Goal: Task Accomplishment & Management: Use online tool/utility

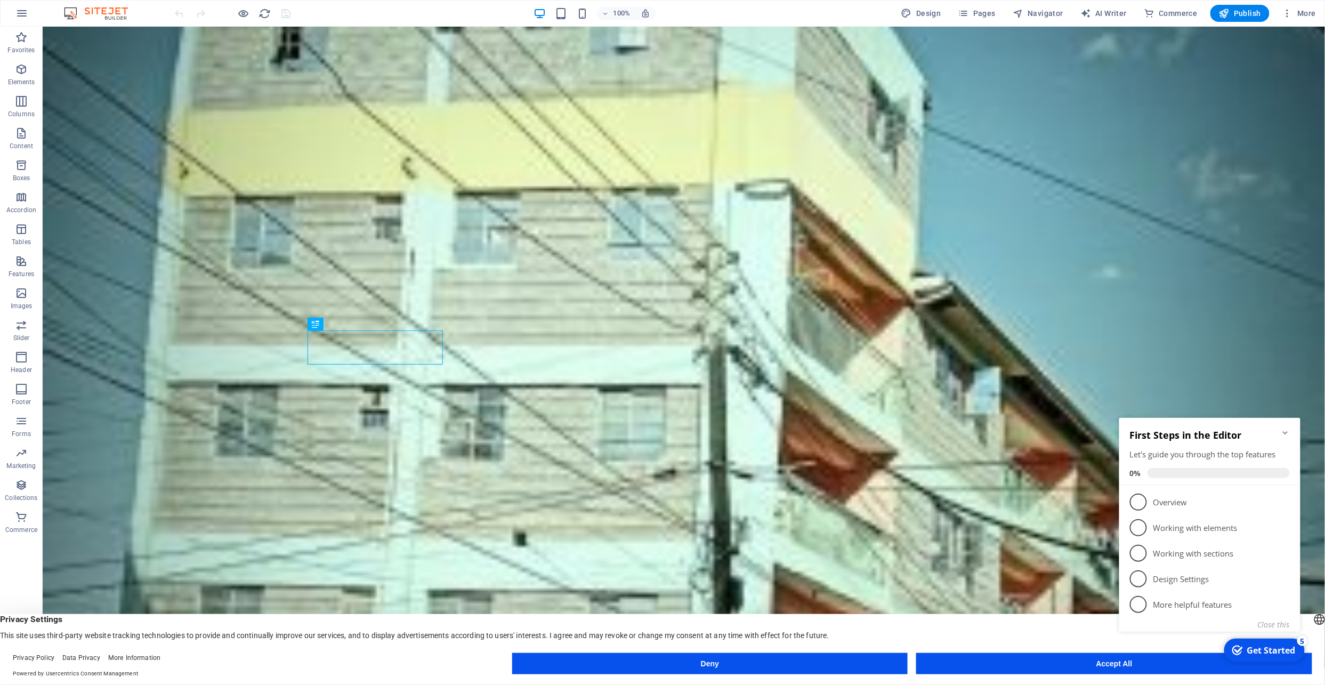
scroll to position [528, 0]
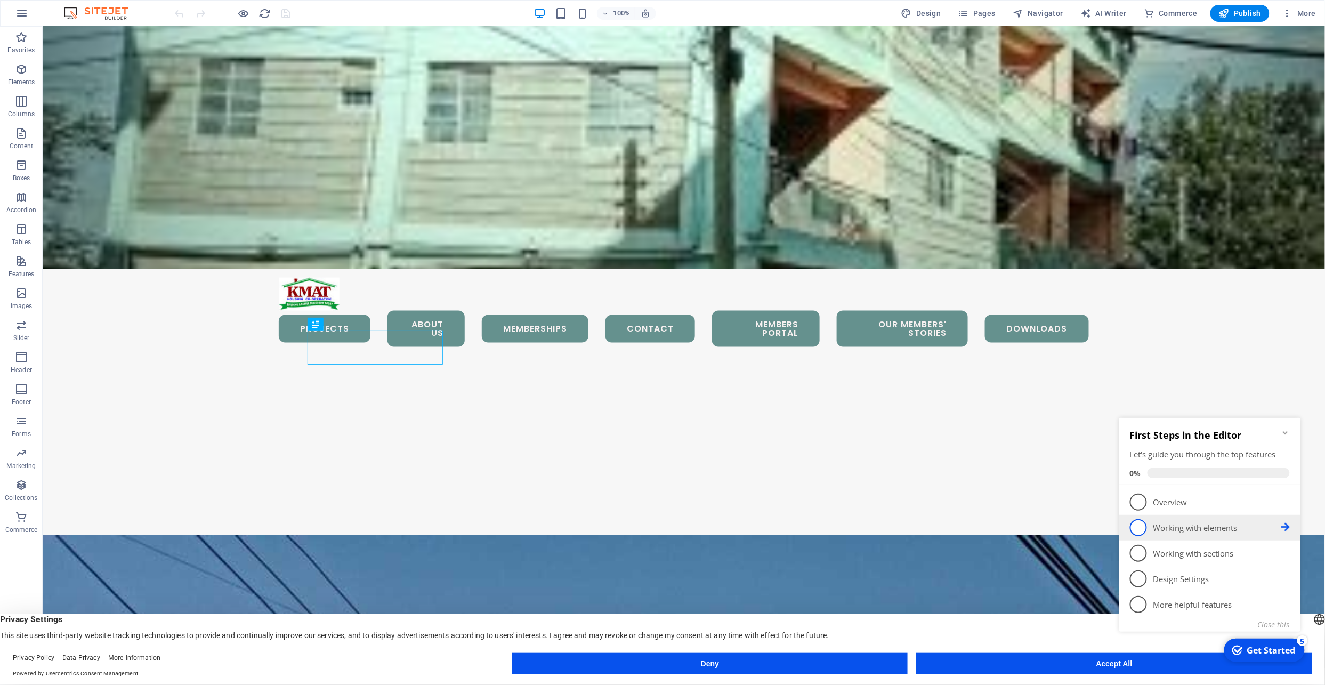
click at [1225, 528] on p "Working with elements - incomplete" at bounding box center [1217, 527] width 128 height 11
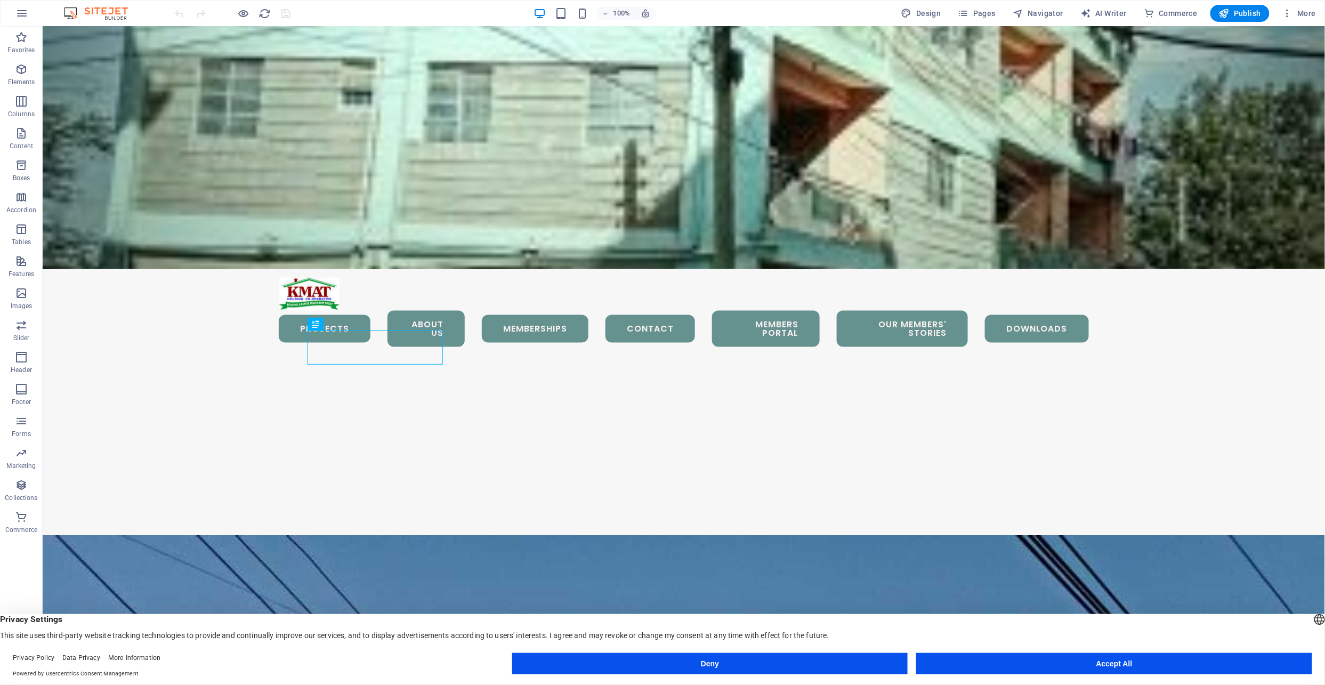
scroll to position [0, 0]
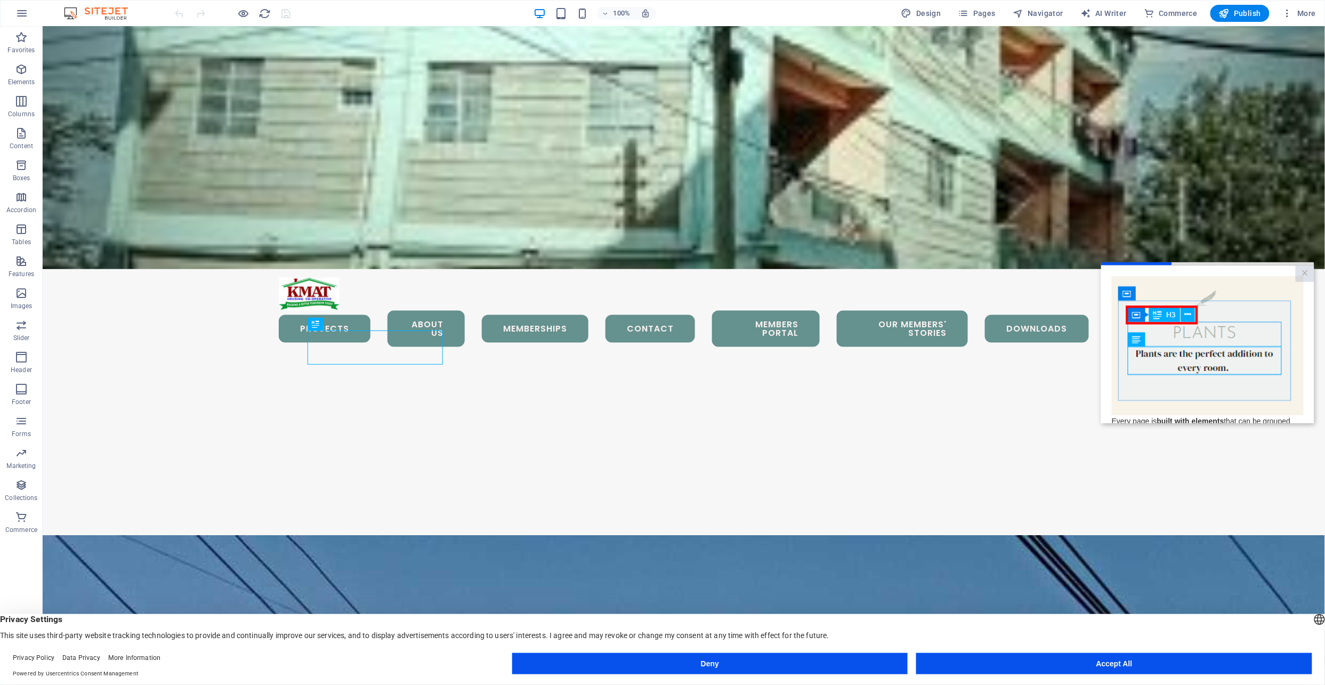
click at [721, 659] on button "Deny" at bounding box center [710, 663] width 396 height 21
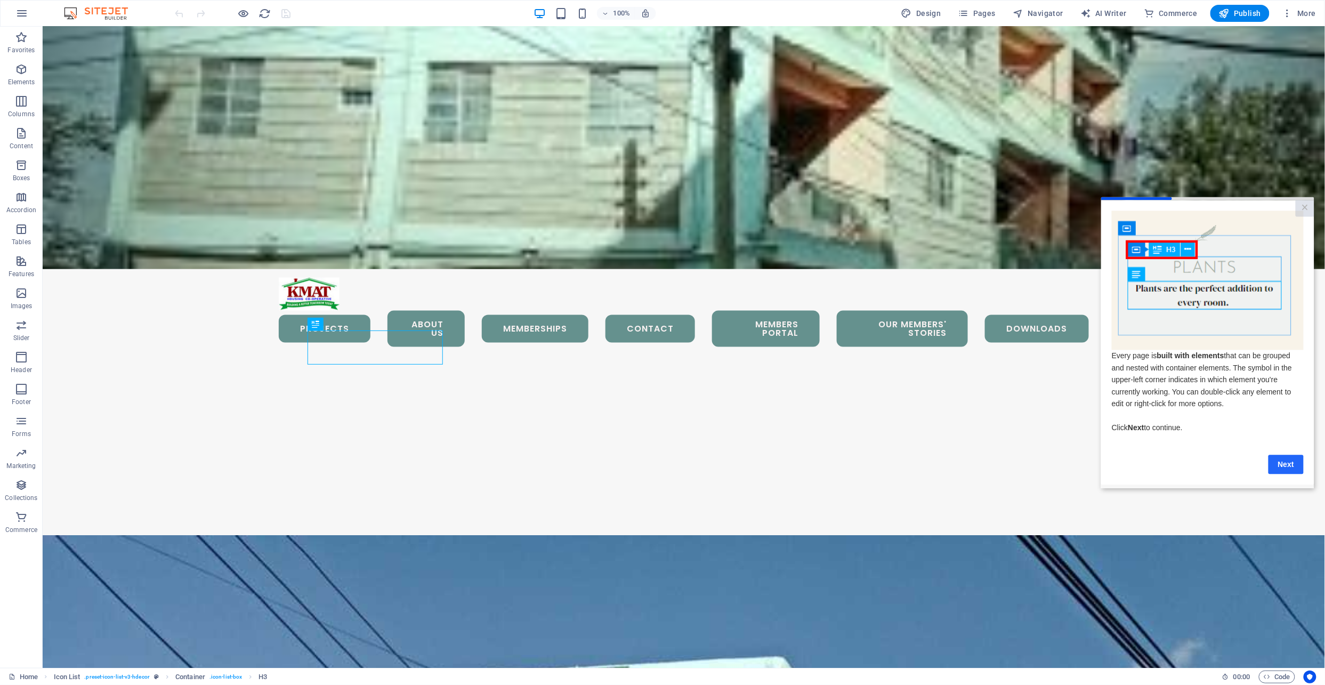
click at [1289, 467] on link "Next" at bounding box center [1285, 463] width 35 height 19
click html "× Every page is built with elements that can be grouped and nested with contain…"
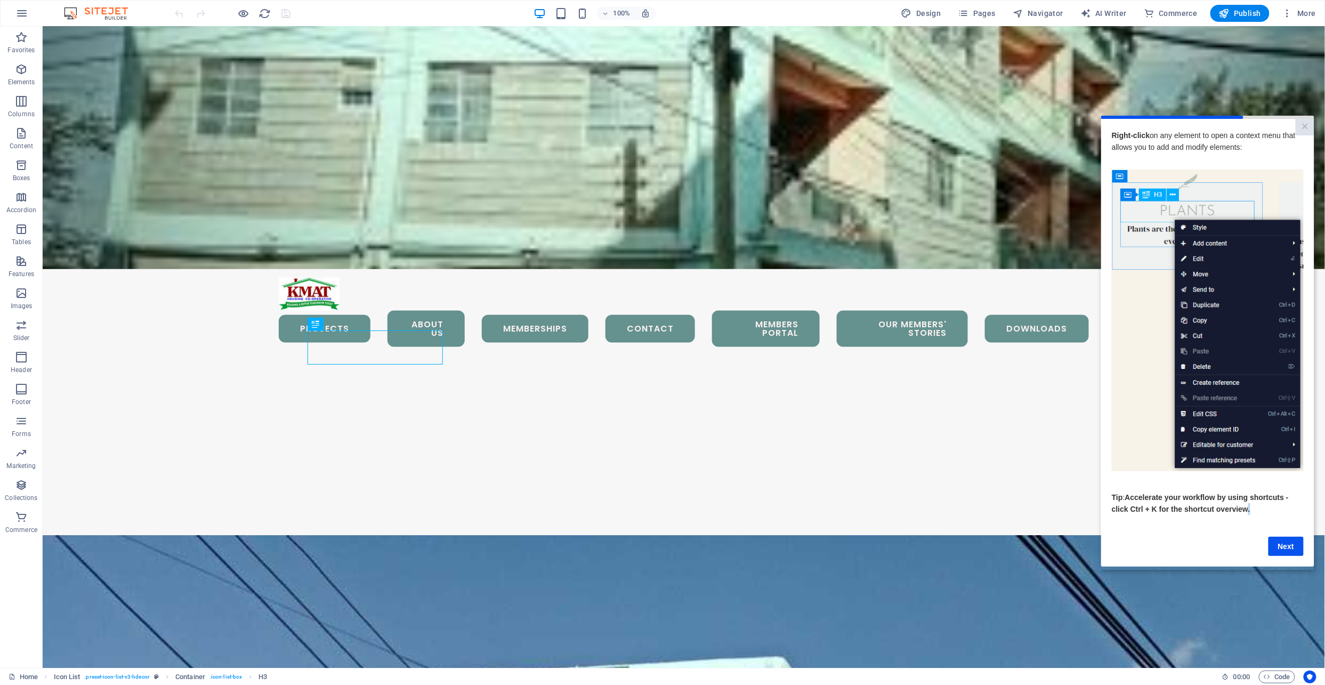
drag, startPoint x: 1289, startPoint y: 386, endPoint x: 1291, endPoint y: 547, distance: 161.0
click at [1291, 548] on link "Next" at bounding box center [1285, 545] width 35 height 19
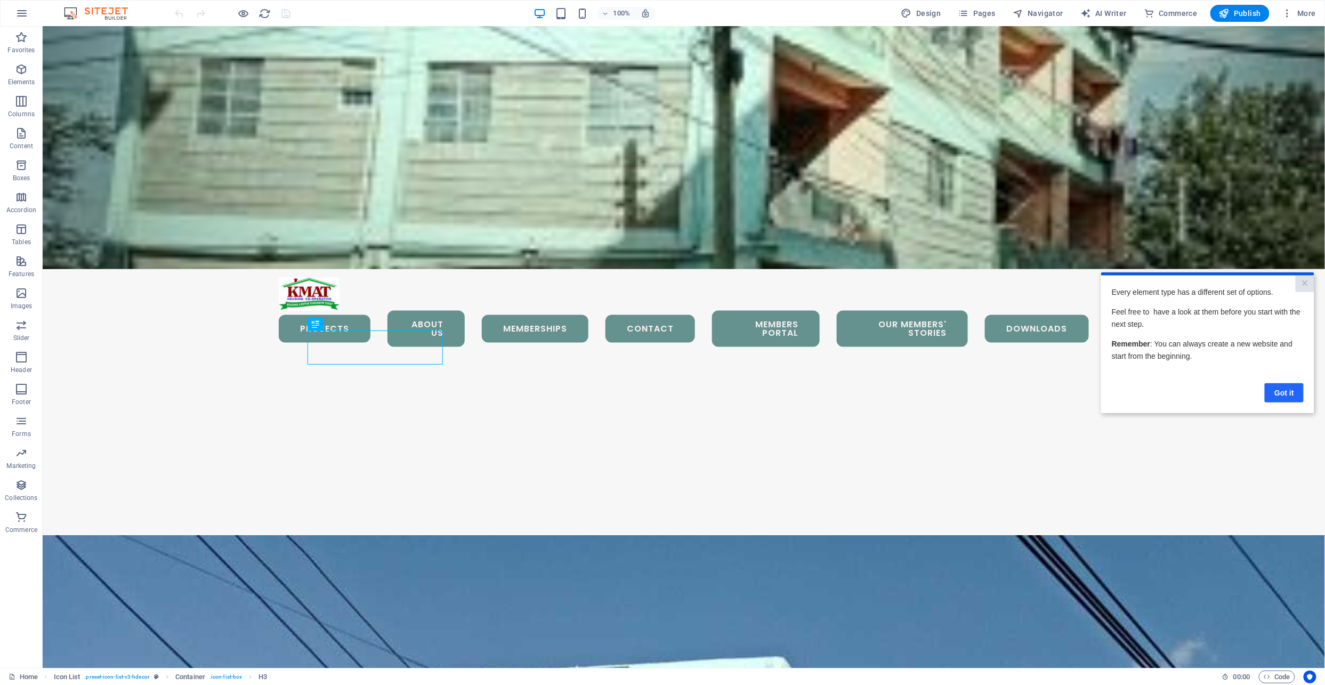
click at [1289, 394] on link "Got it" at bounding box center [1284, 392] width 39 height 19
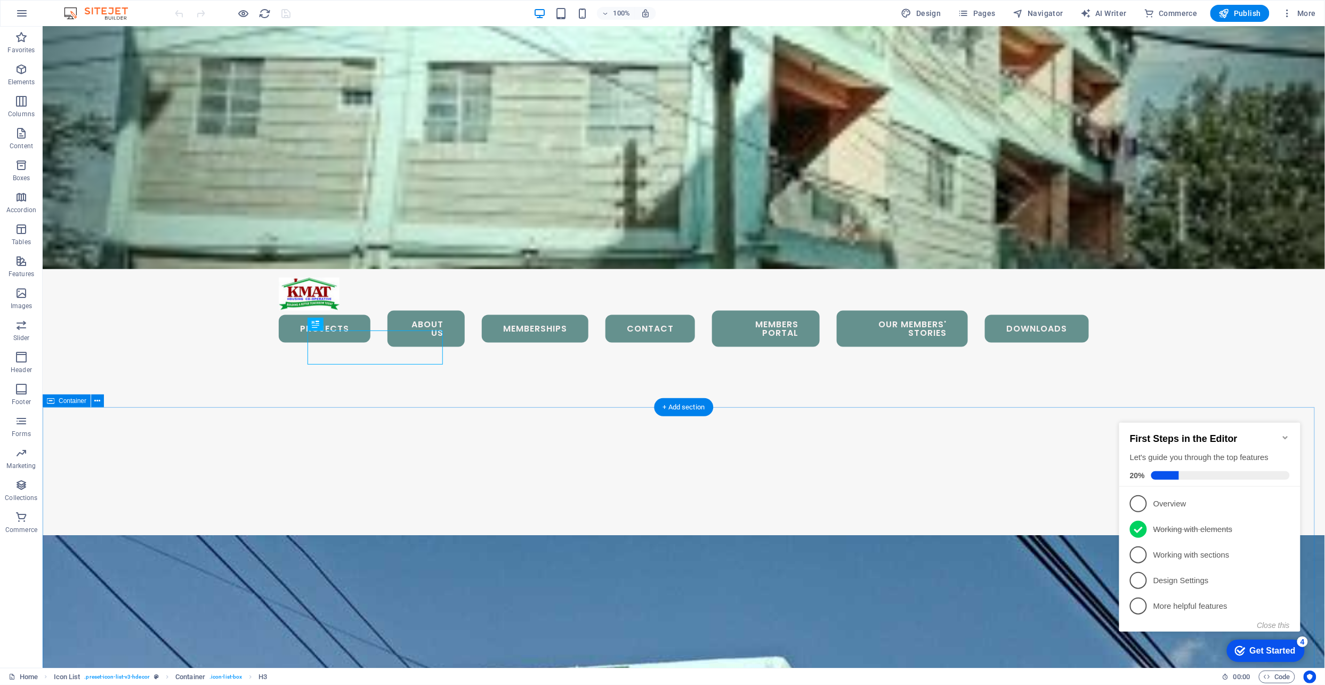
click at [1278, 621] on button "Close this" at bounding box center [1273, 625] width 33 height 9
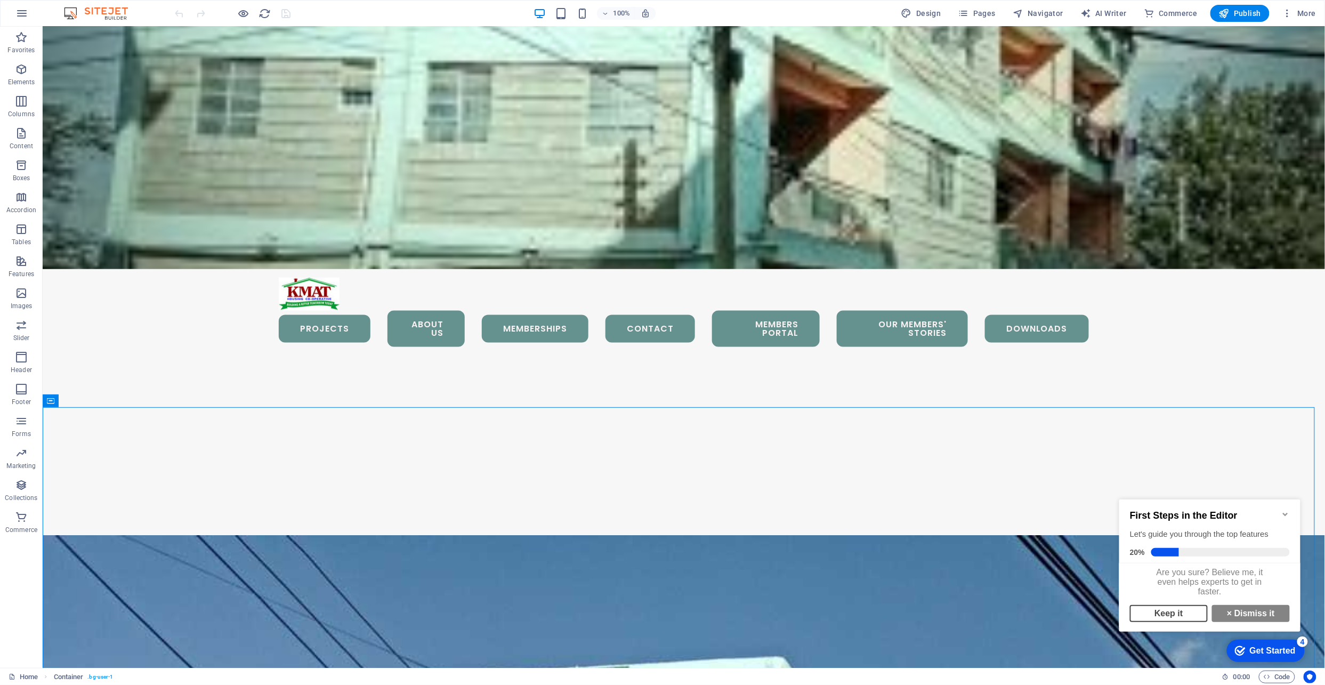
click at [1156, 622] on link "Keep it" at bounding box center [1169, 613] width 78 height 17
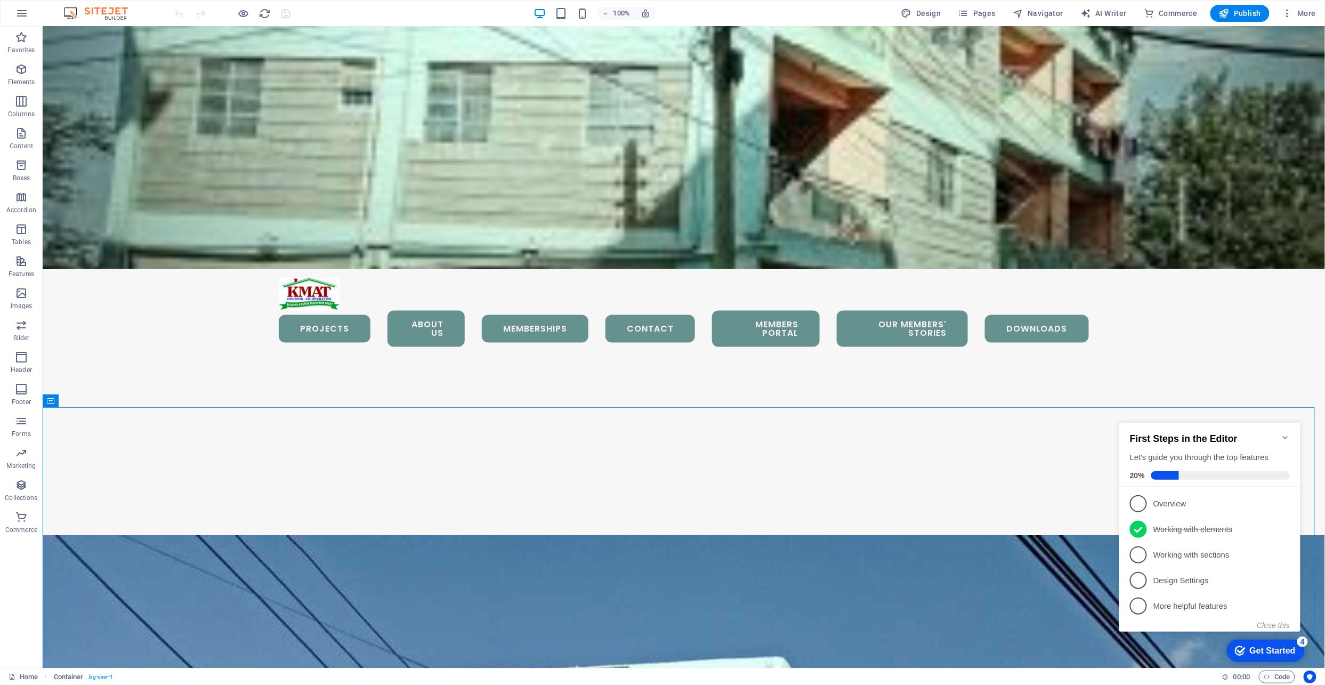
click at [1280, 628] on button "Close this" at bounding box center [1273, 625] width 33 height 9
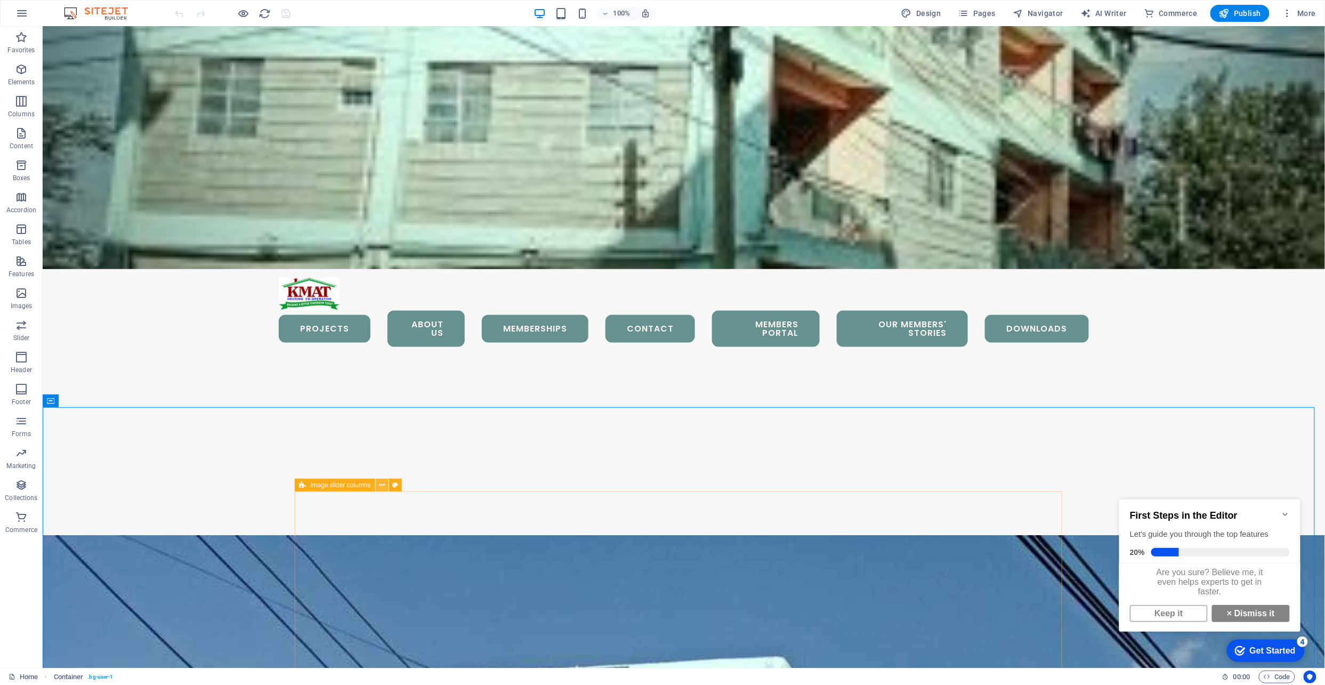
click at [382, 484] on icon at bounding box center [382, 485] width 6 height 11
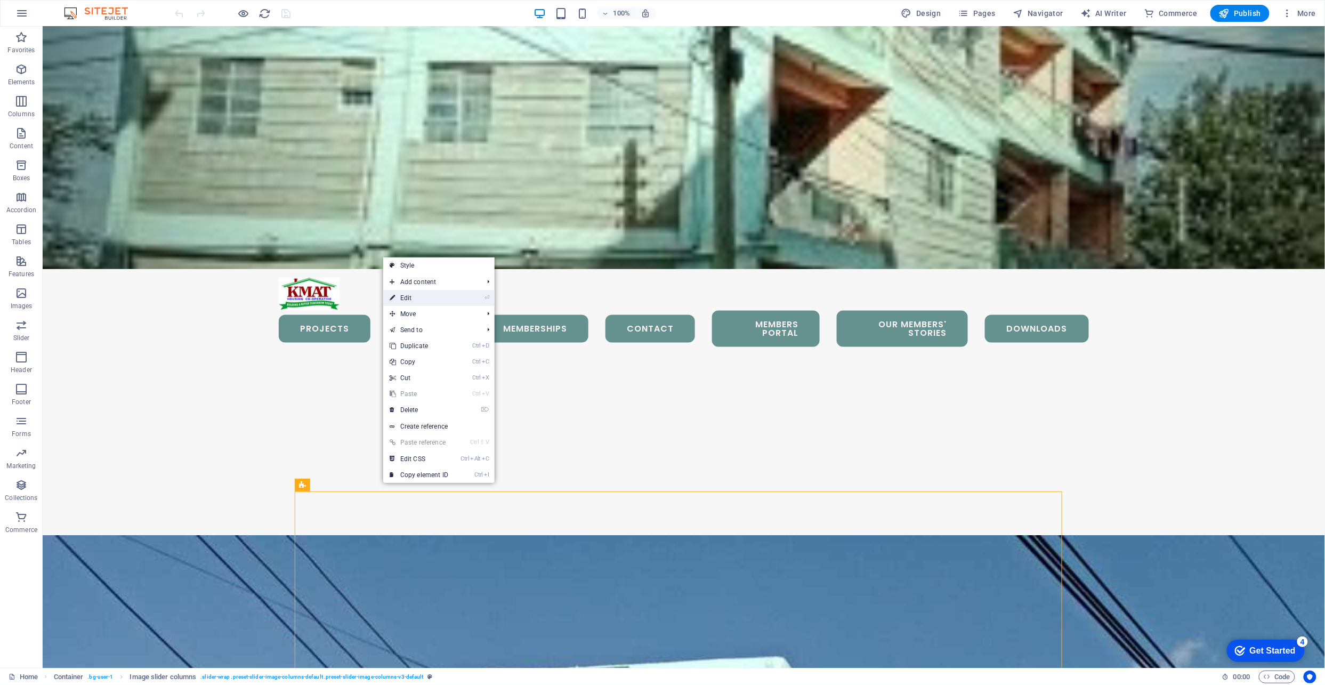
drag, startPoint x: 392, startPoint y: 295, endPoint x: 568, endPoint y: 486, distance: 259.6
click at [392, 295] on icon at bounding box center [392, 298] width 5 height 16
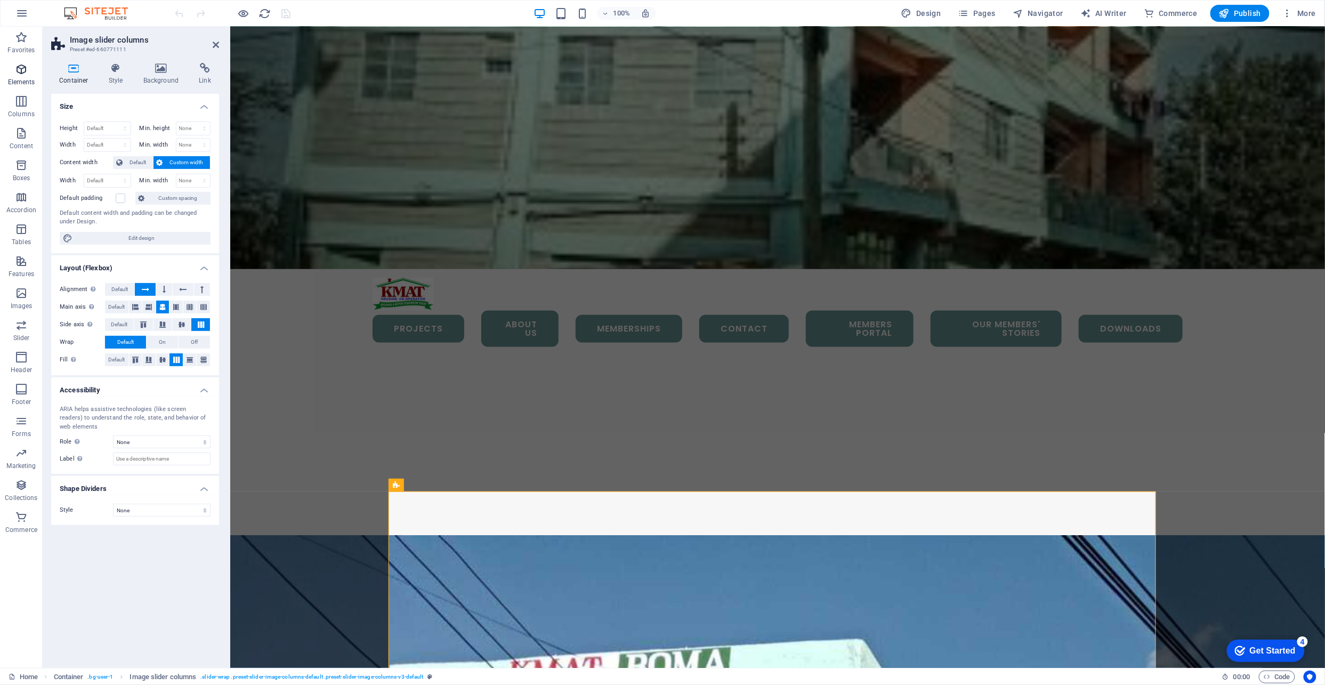
click at [17, 75] on icon "button" at bounding box center [21, 69] width 13 height 13
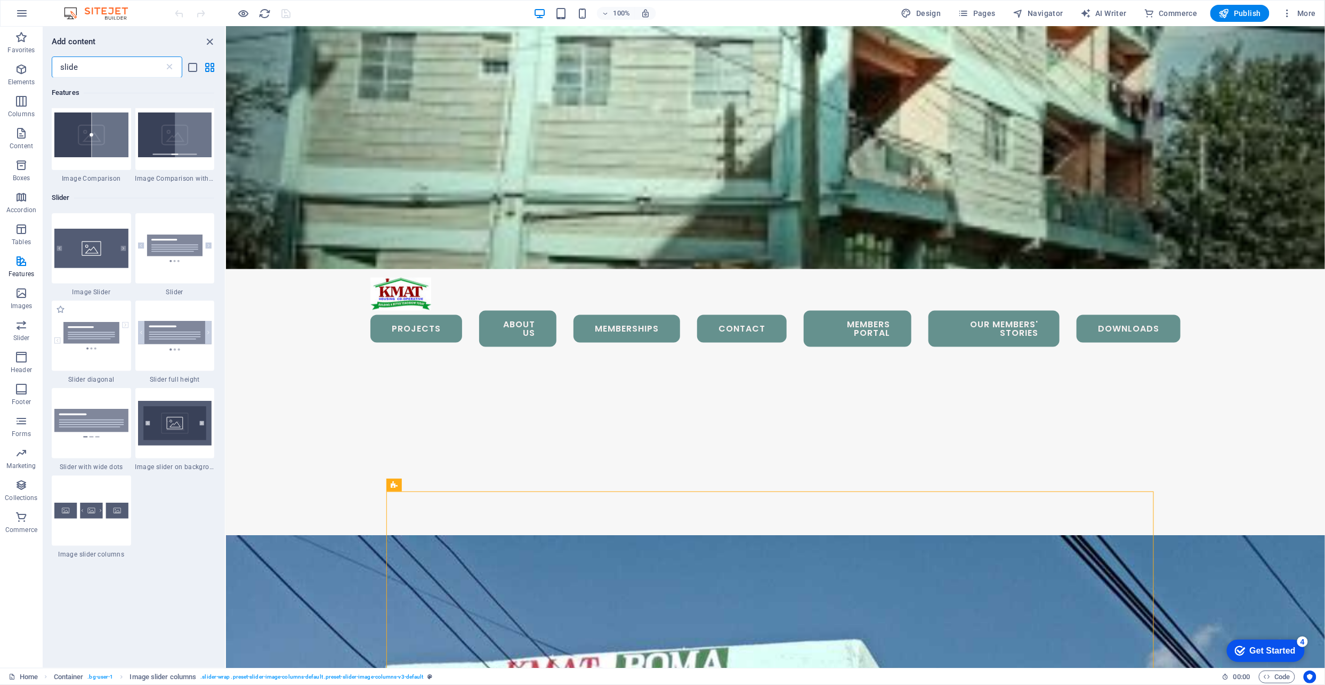
scroll to position [142, 0]
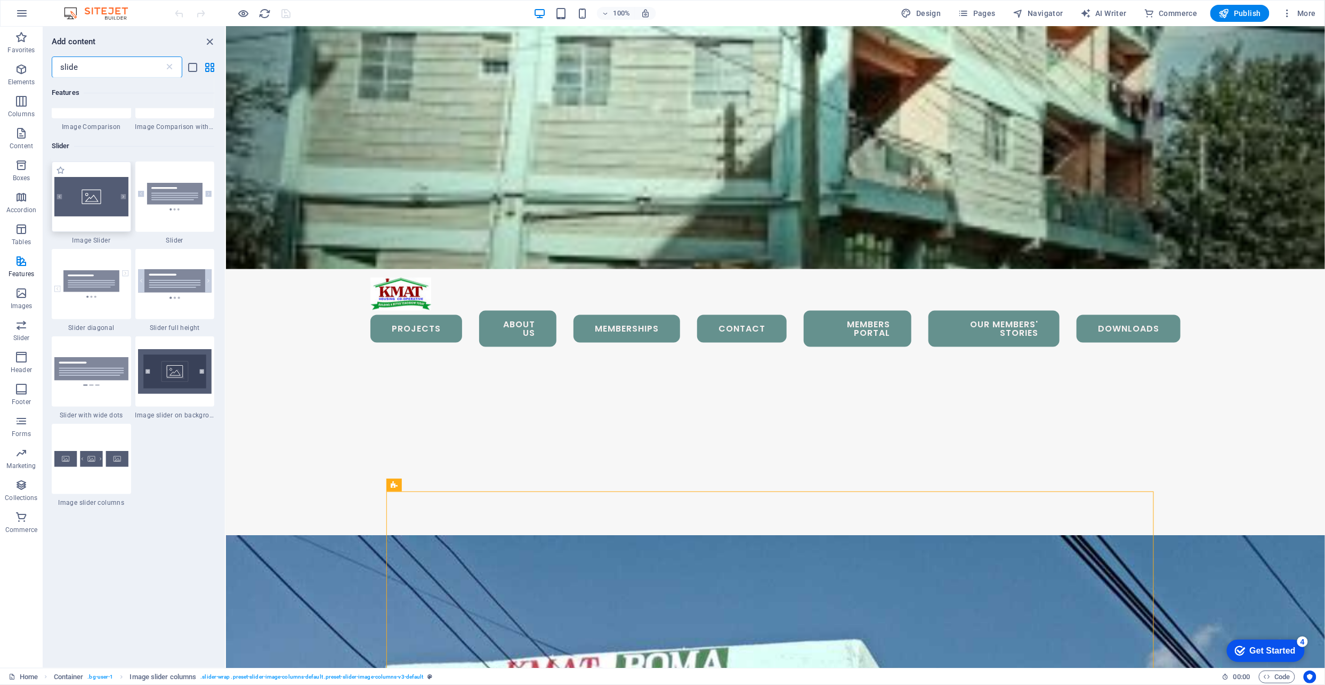
type input "slide"
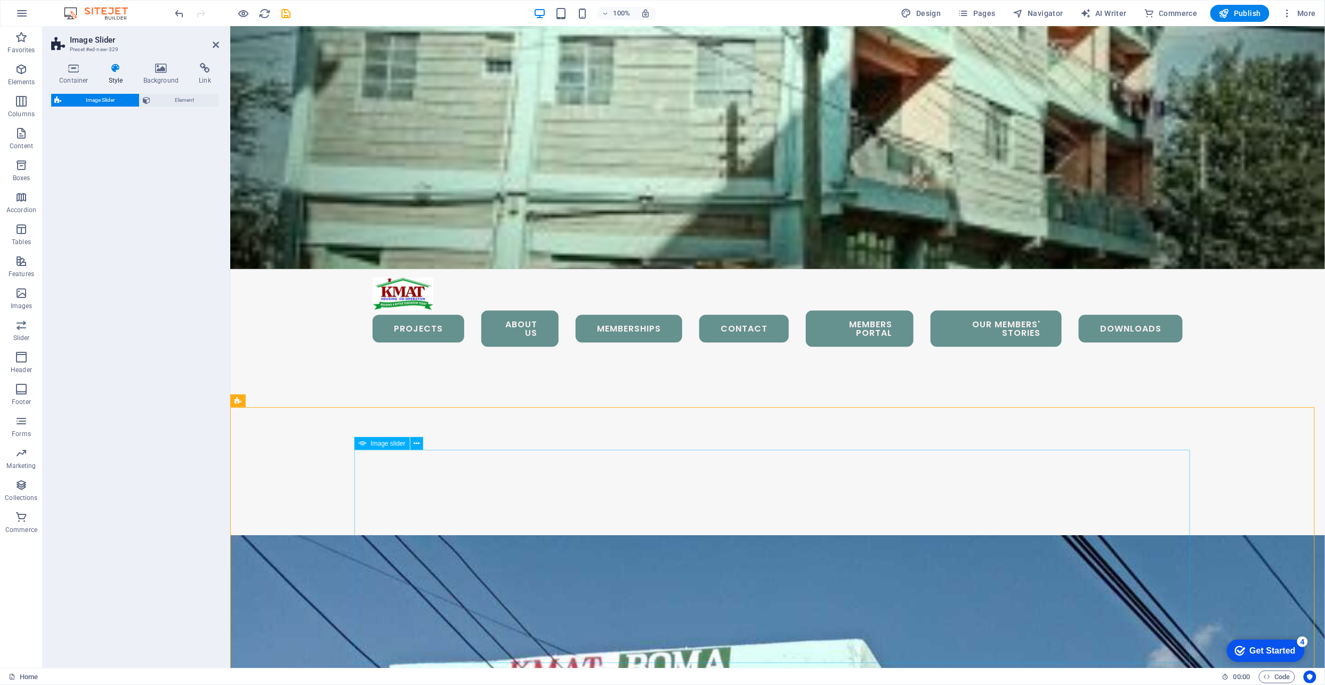
select select "rem"
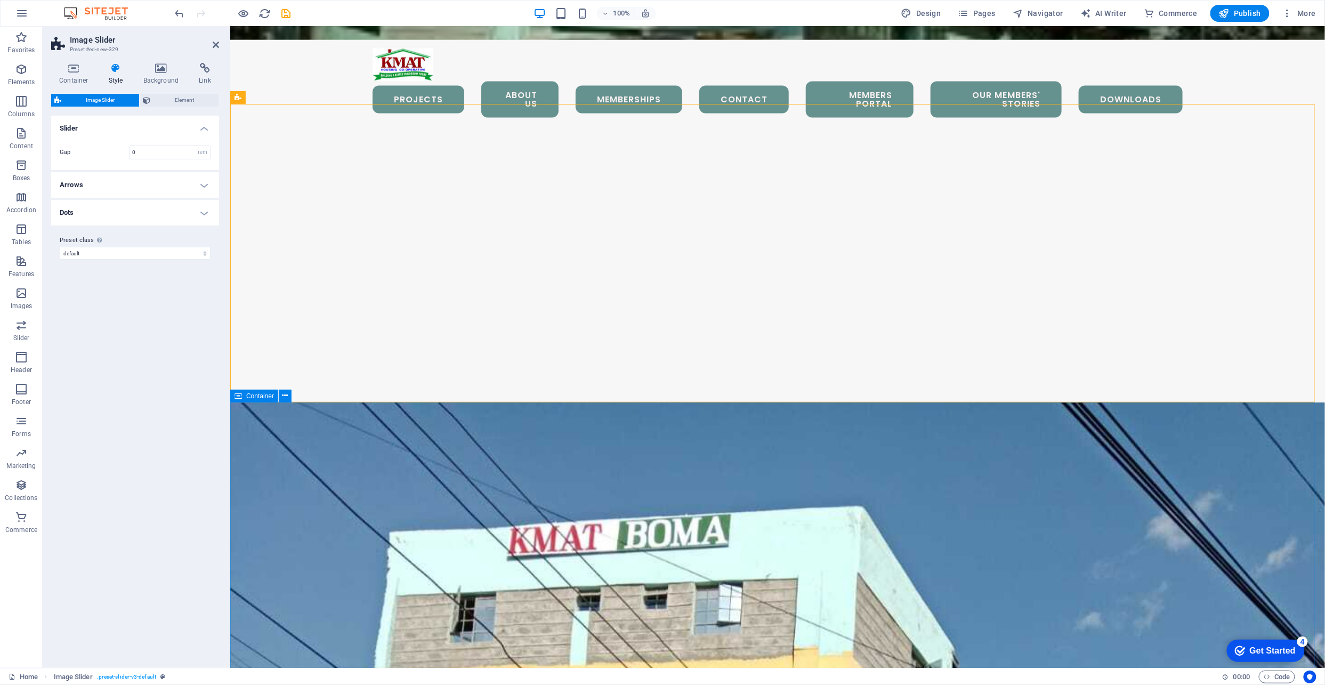
scroll to position [741, 0]
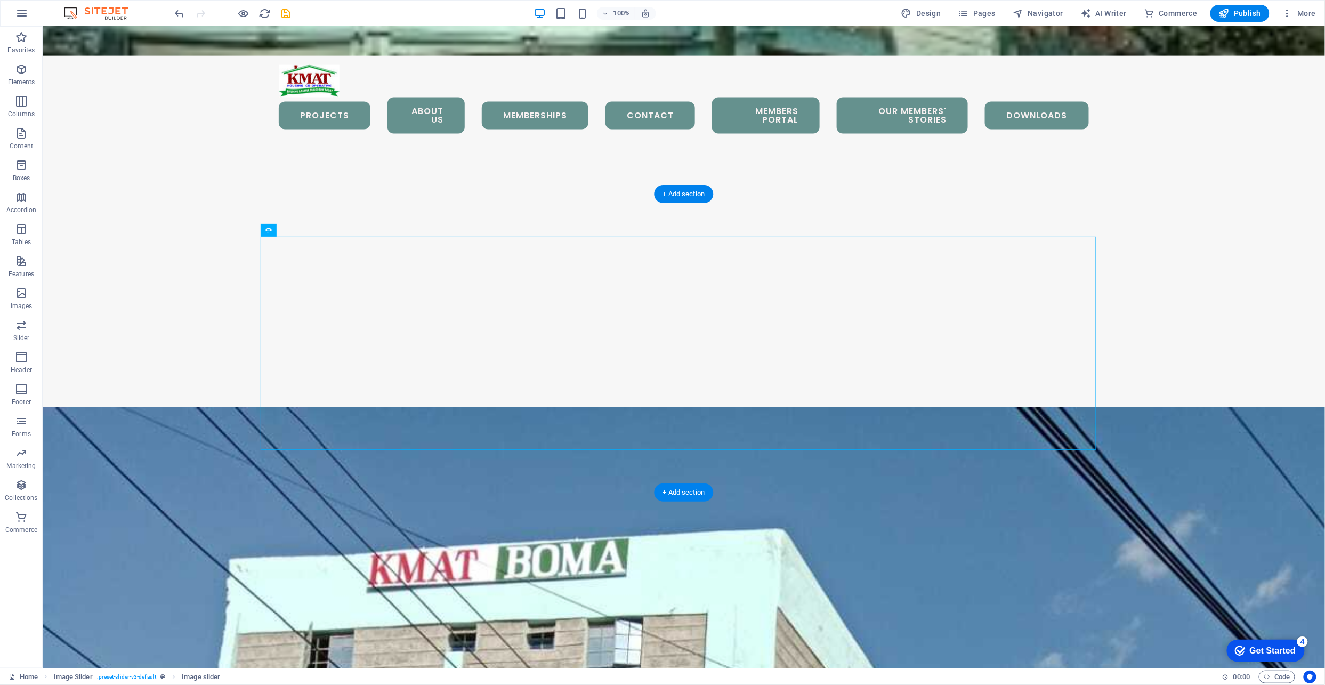
drag, startPoint x: 510, startPoint y: 318, endPoint x: 685, endPoint y: 439, distance: 213.0
click at [107, 187] on icon at bounding box center [105, 187] width 6 height 11
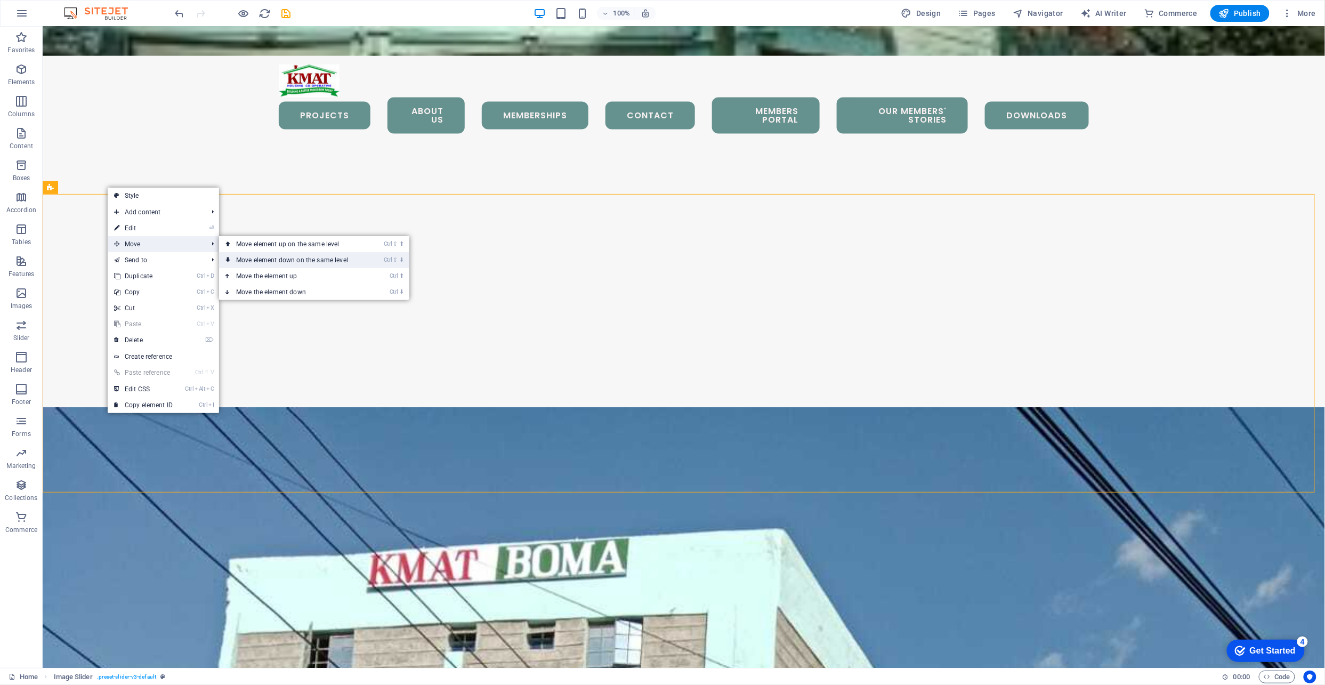
click at [258, 259] on link "Ctrl ⇧ ⬇ Move element down on the same level" at bounding box center [294, 260] width 150 height 16
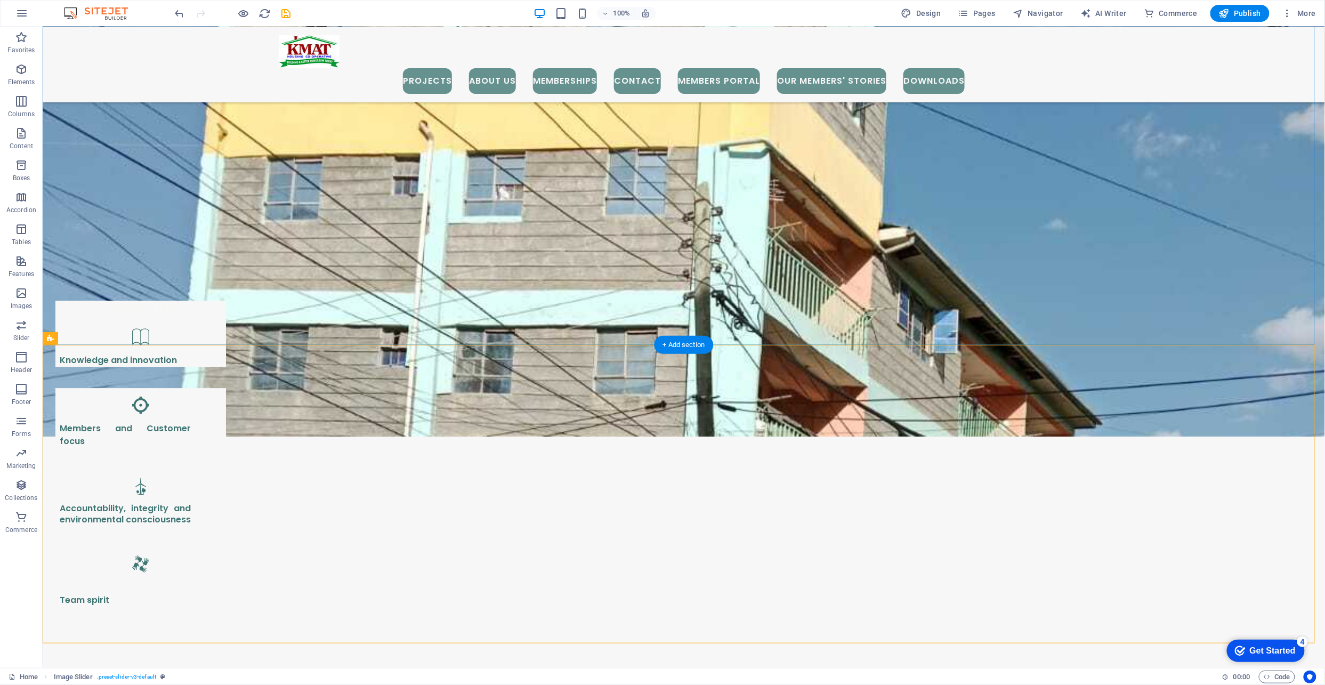
scroll to position [1534, 0]
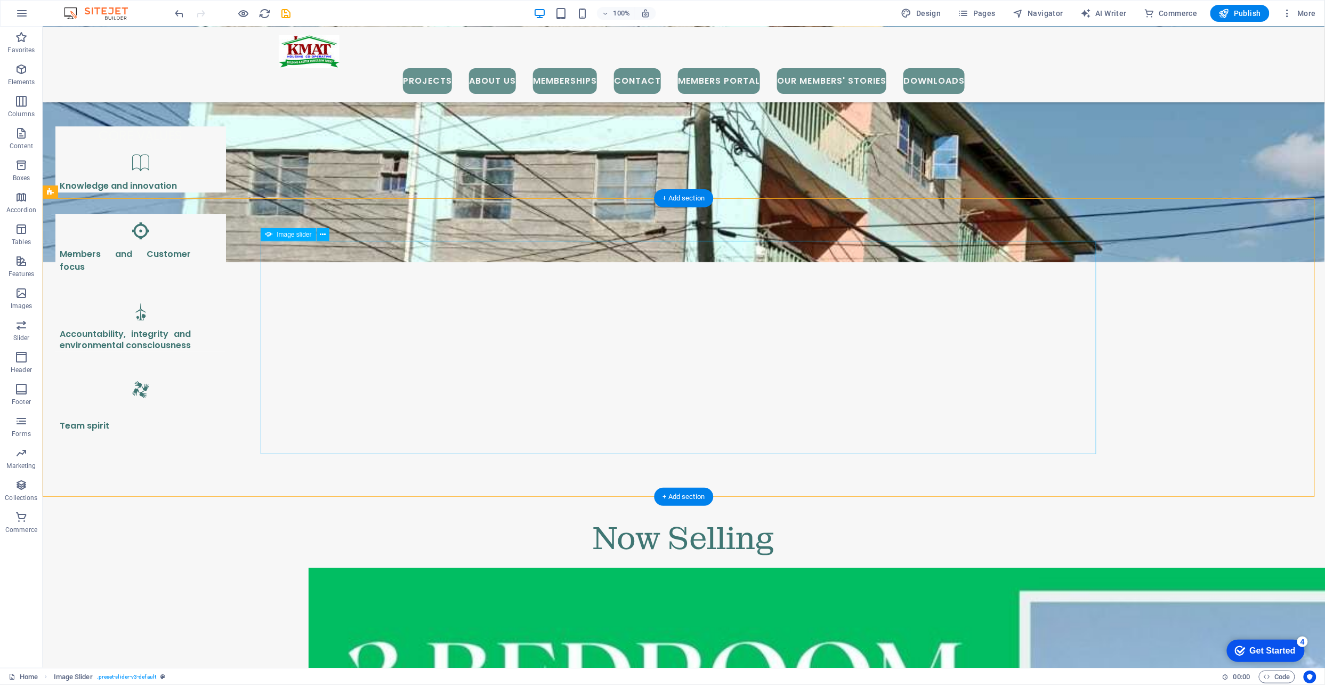
click at [322, 235] on icon at bounding box center [323, 234] width 6 height 11
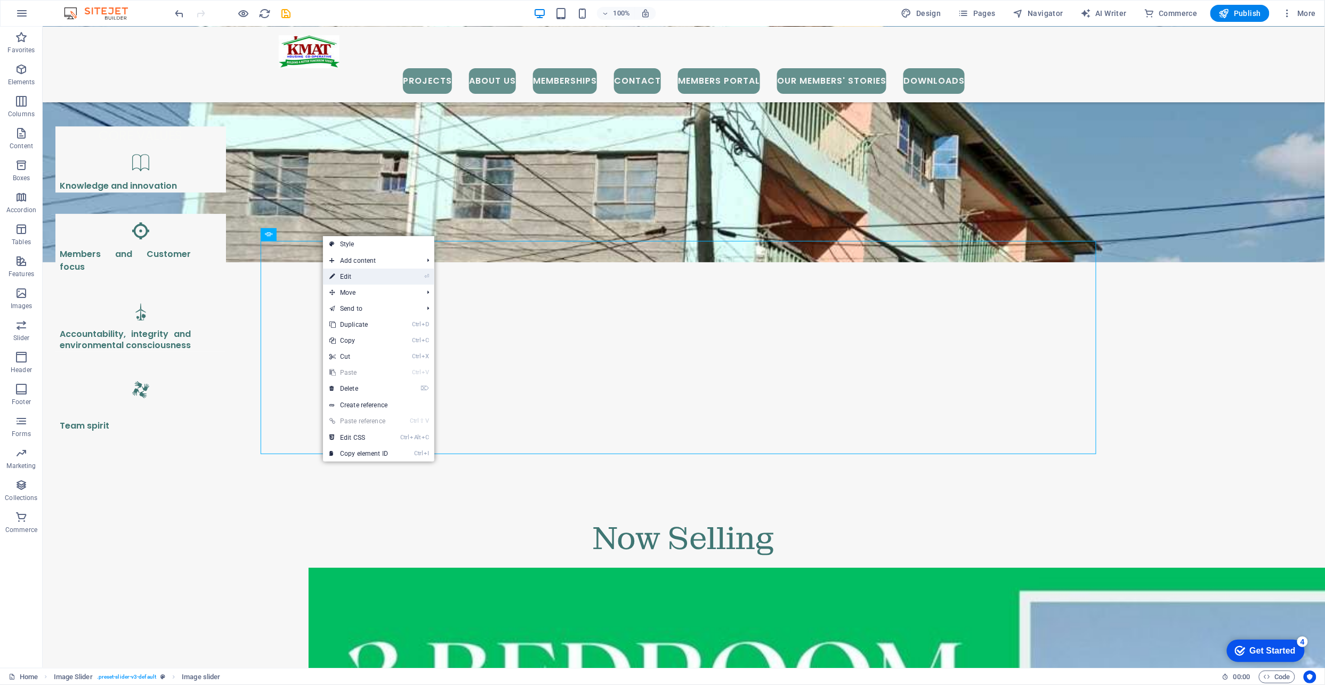
drag, startPoint x: 370, startPoint y: 279, endPoint x: 140, endPoint y: 251, distance: 232.0
click at [370, 279] on link "⏎ Edit" at bounding box center [358, 277] width 71 height 16
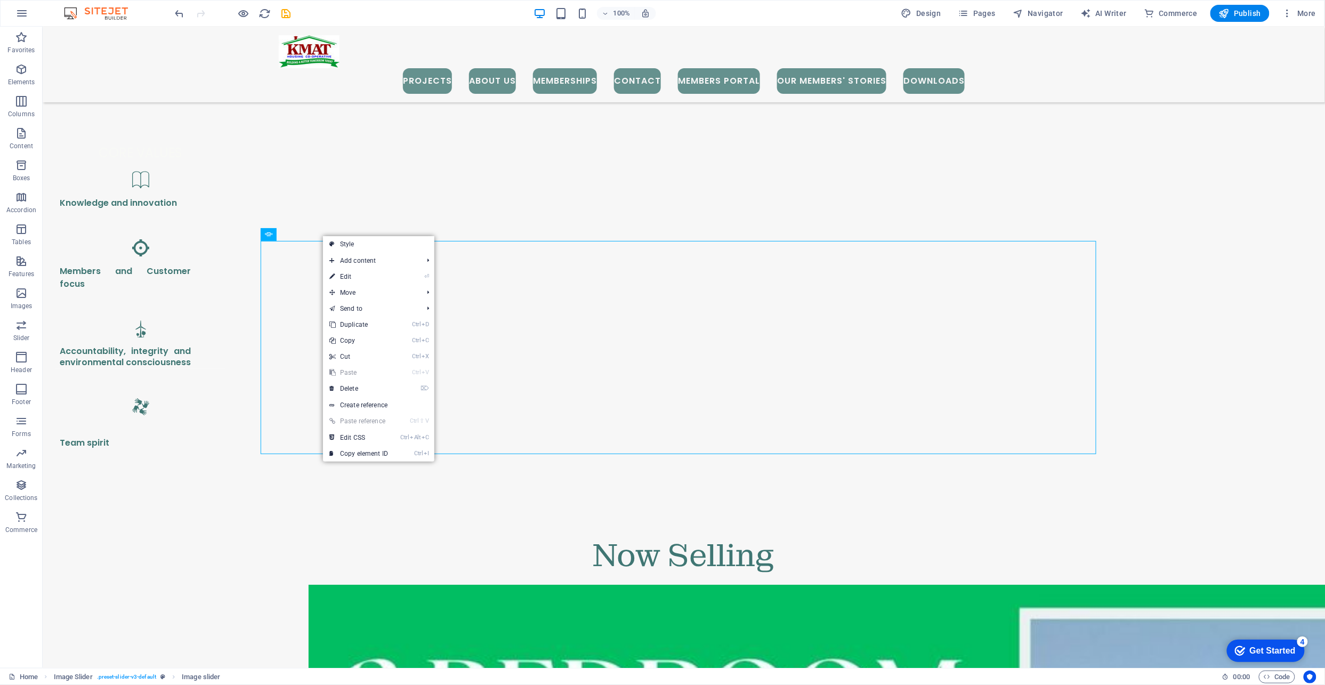
select select "px"
select select "ms"
select select "s"
select select "progressive"
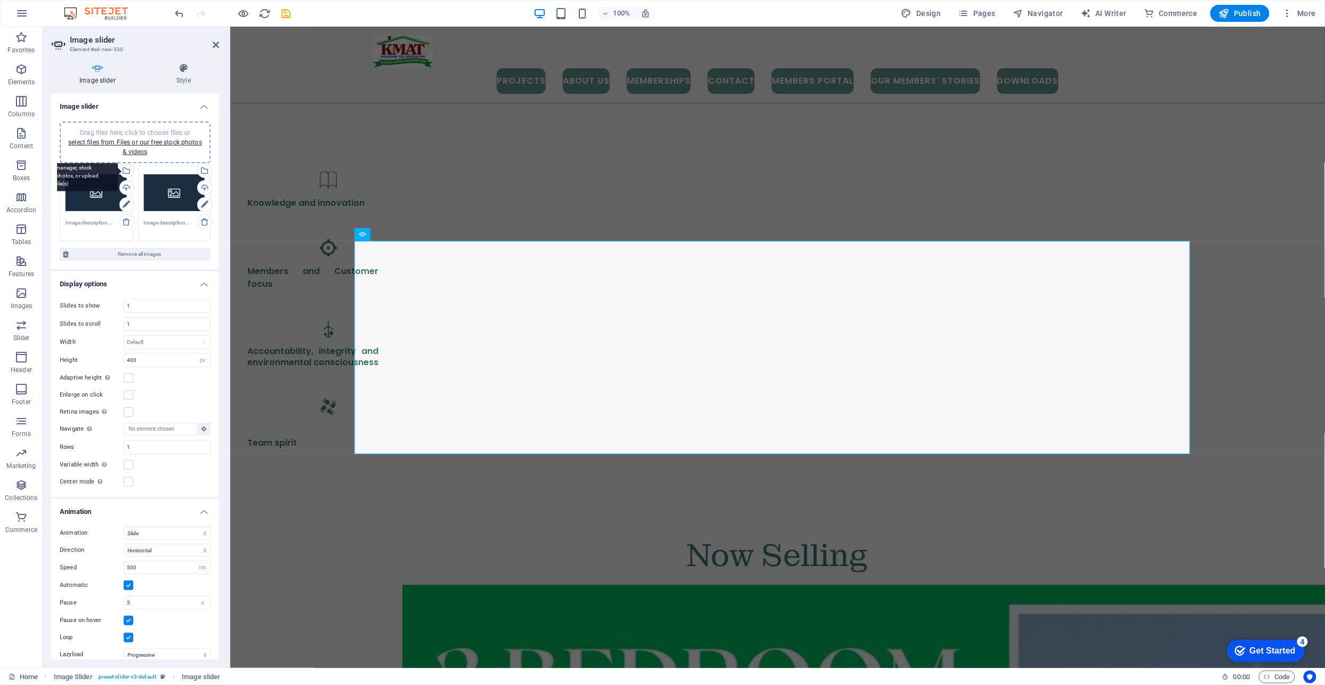
click at [118, 173] on div "Select files from the file manager, stock photos, or upload file(s)" at bounding box center [83, 171] width 69 height 40
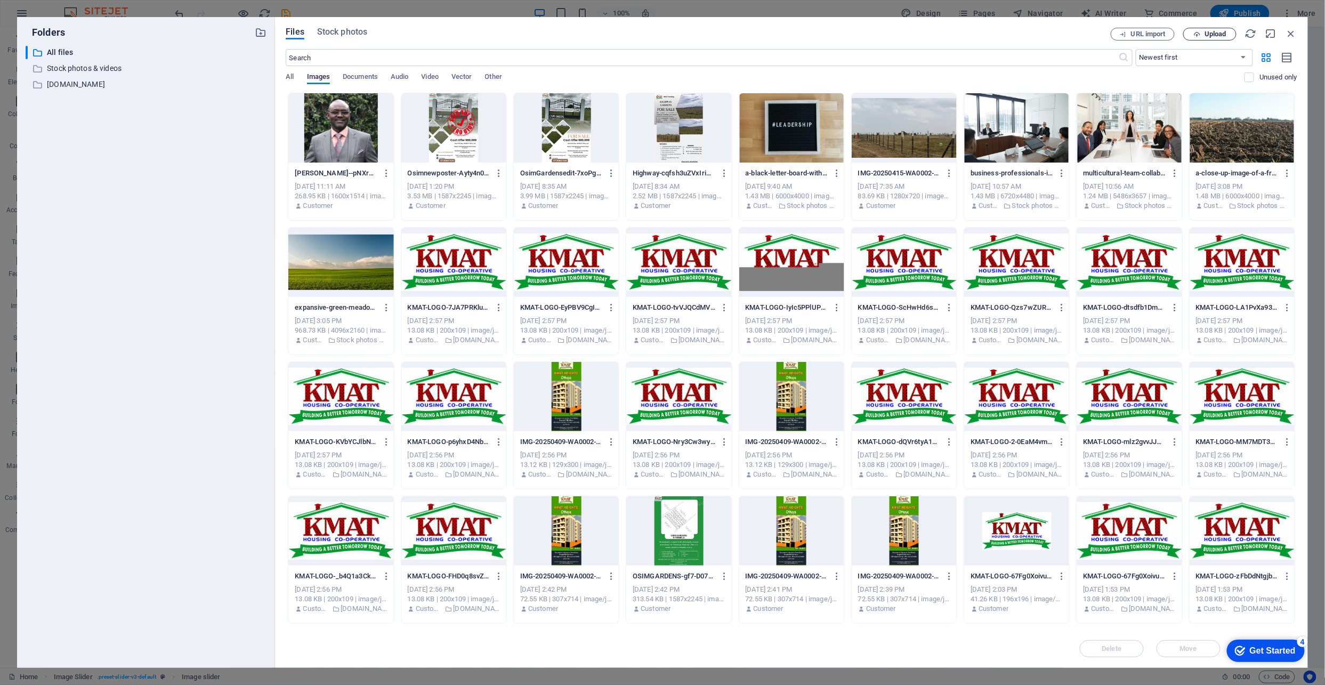
click at [1206, 33] on span "Upload" at bounding box center [1216, 34] width 22 height 6
click at [1210, 31] on span "Upload" at bounding box center [1216, 34] width 22 height 6
click at [1217, 35] on span "Upload" at bounding box center [1216, 34] width 22 height 6
drag, startPoint x: 1163, startPoint y: 606, endPoint x: 1102, endPoint y: 595, distance: 61.6
click at [1102, 595] on div "Folders ​ All files All files ​ Stock photos & videos Stock photos & videos ​ […" at bounding box center [662, 342] width 1325 height 685
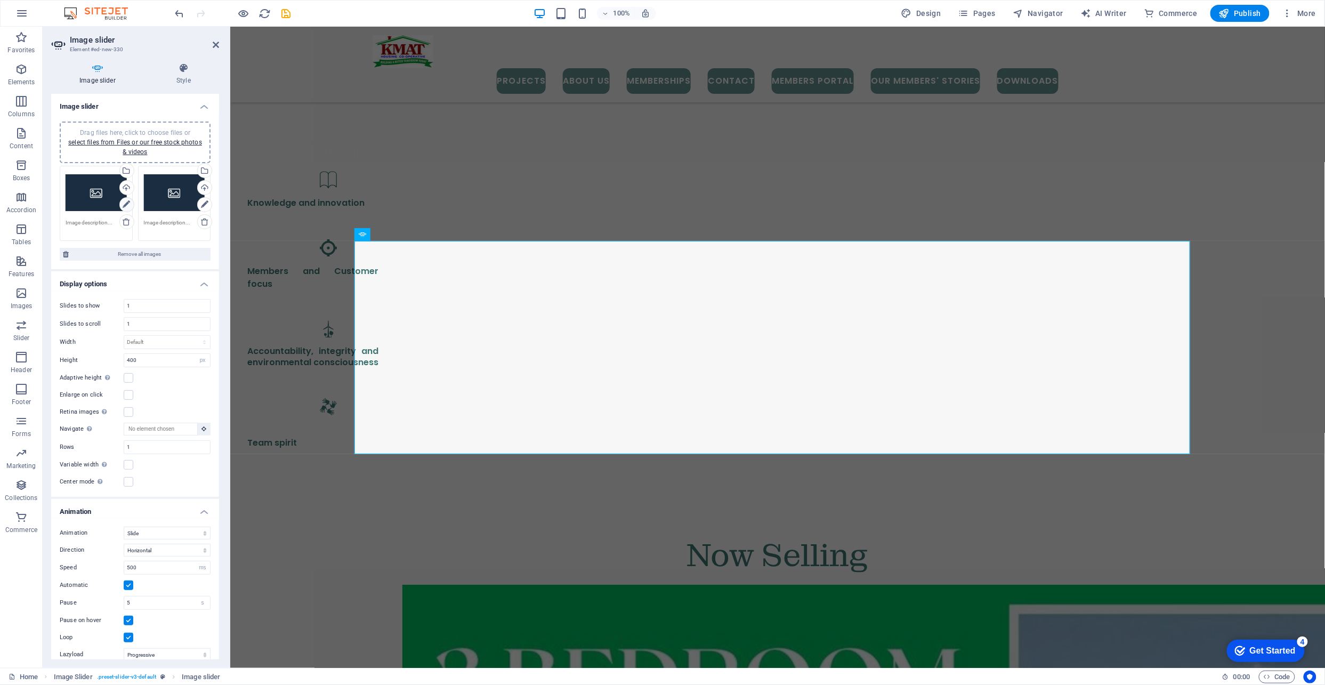
click at [124, 203] on icon at bounding box center [126, 204] width 7 height 13
click at [123, 202] on icon at bounding box center [126, 204] width 7 height 13
click at [127, 188] on div "Upload" at bounding box center [126, 189] width 16 height 16
click at [124, 171] on div "Select files from the file manager, stock photos, or upload file(s)" at bounding box center [126, 172] width 16 height 16
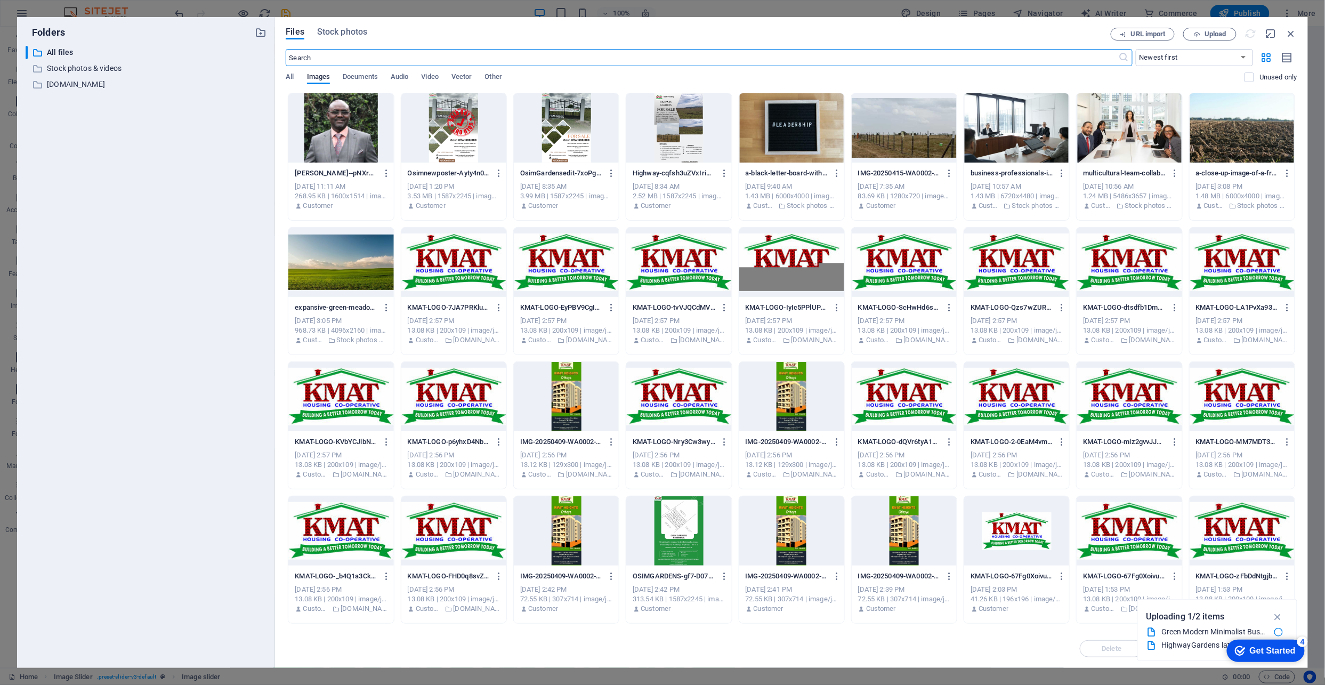
click at [442, 73] on div "All Images Documents Audio Video Vector Other" at bounding box center [765, 83] width 959 height 20
click at [435, 79] on span "Video" at bounding box center [430, 77] width 17 height 15
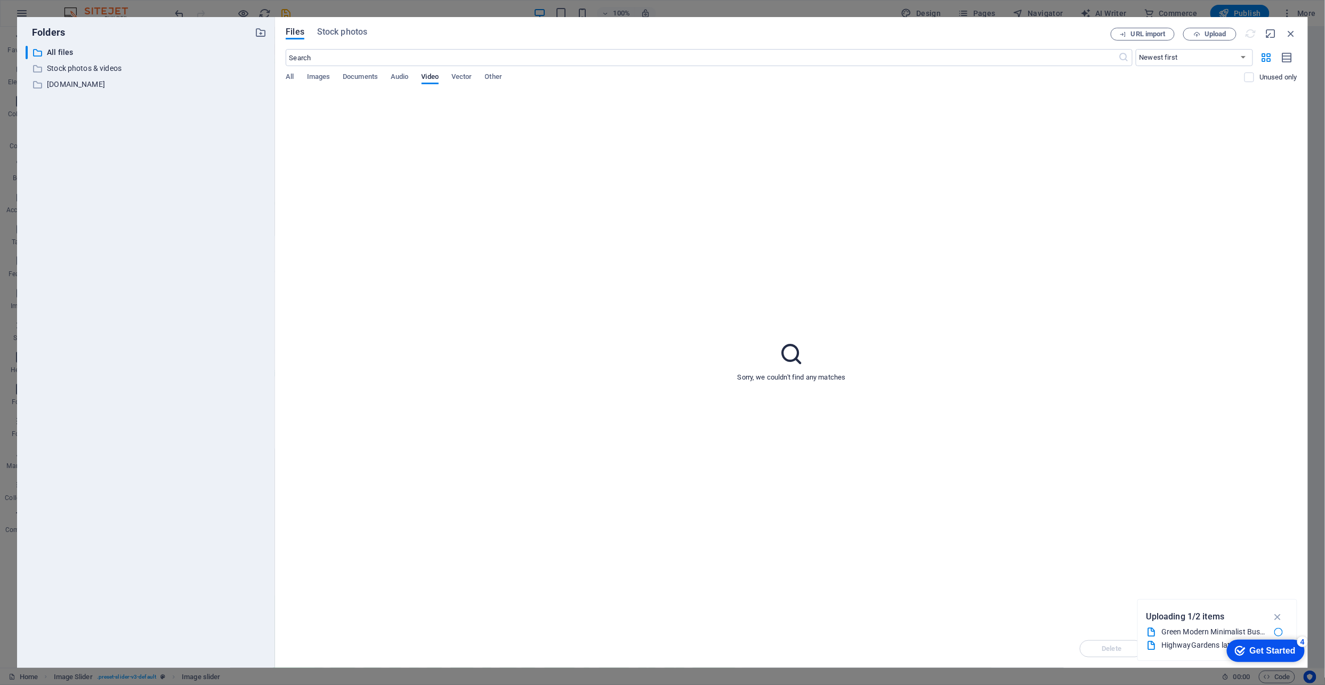
click at [800, 349] on icon at bounding box center [791, 354] width 27 height 27
click at [1292, 33] on icon "button" at bounding box center [1292, 34] width 12 height 12
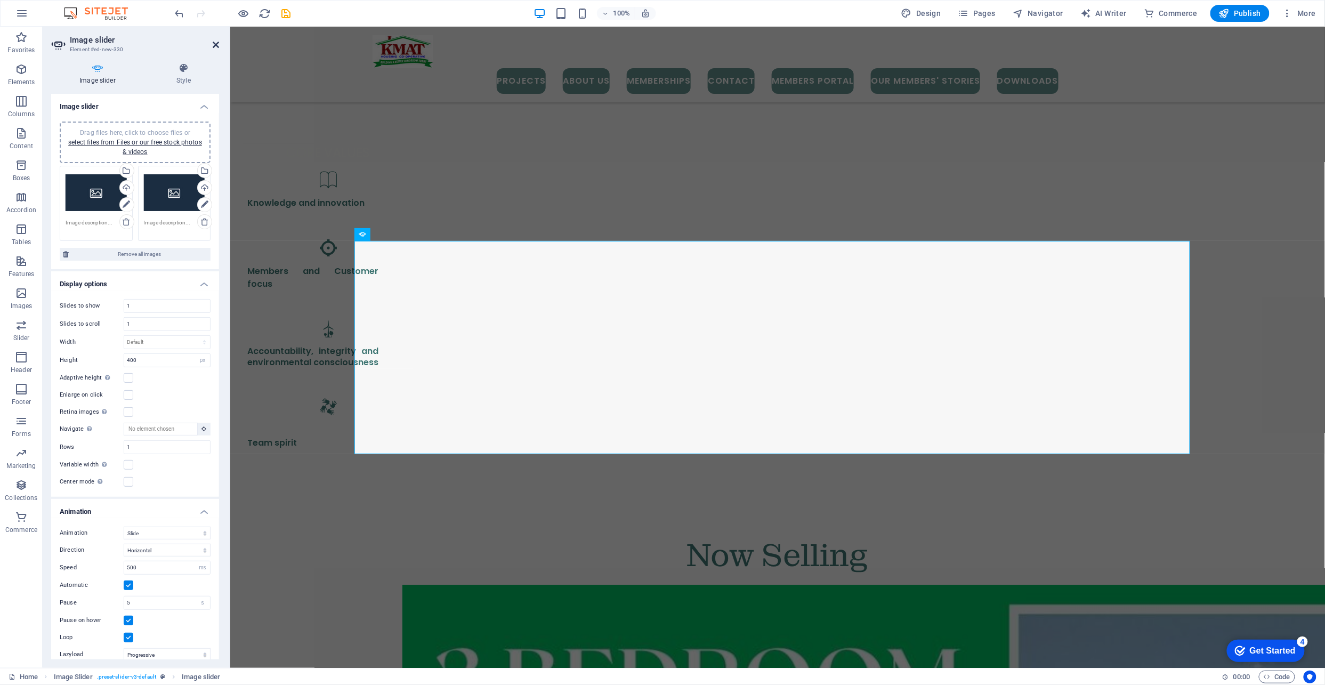
click at [218, 43] on icon at bounding box center [216, 45] width 6 height 9
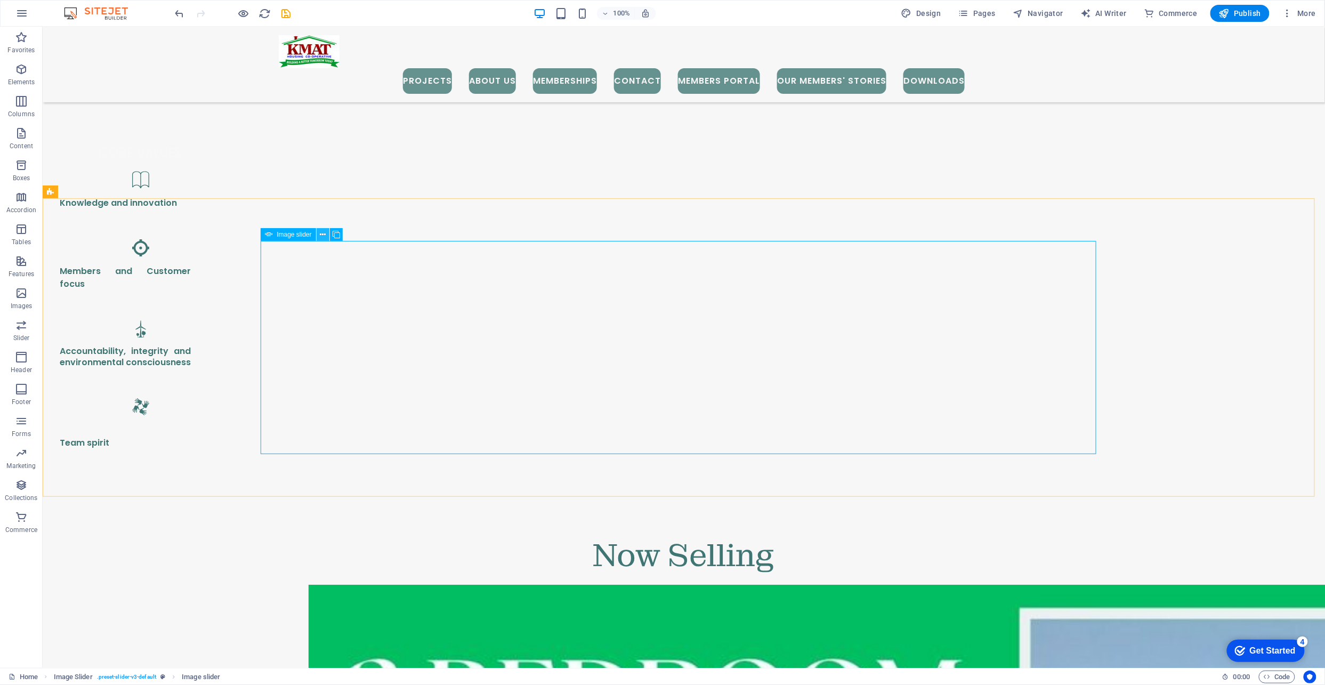
click at [325, 230] on icon at bounding box center [323, 234] width 6 height 11
click at [360, 382] on link "⌦ Delete" at bounding box center [361, 384] width 71 height 16
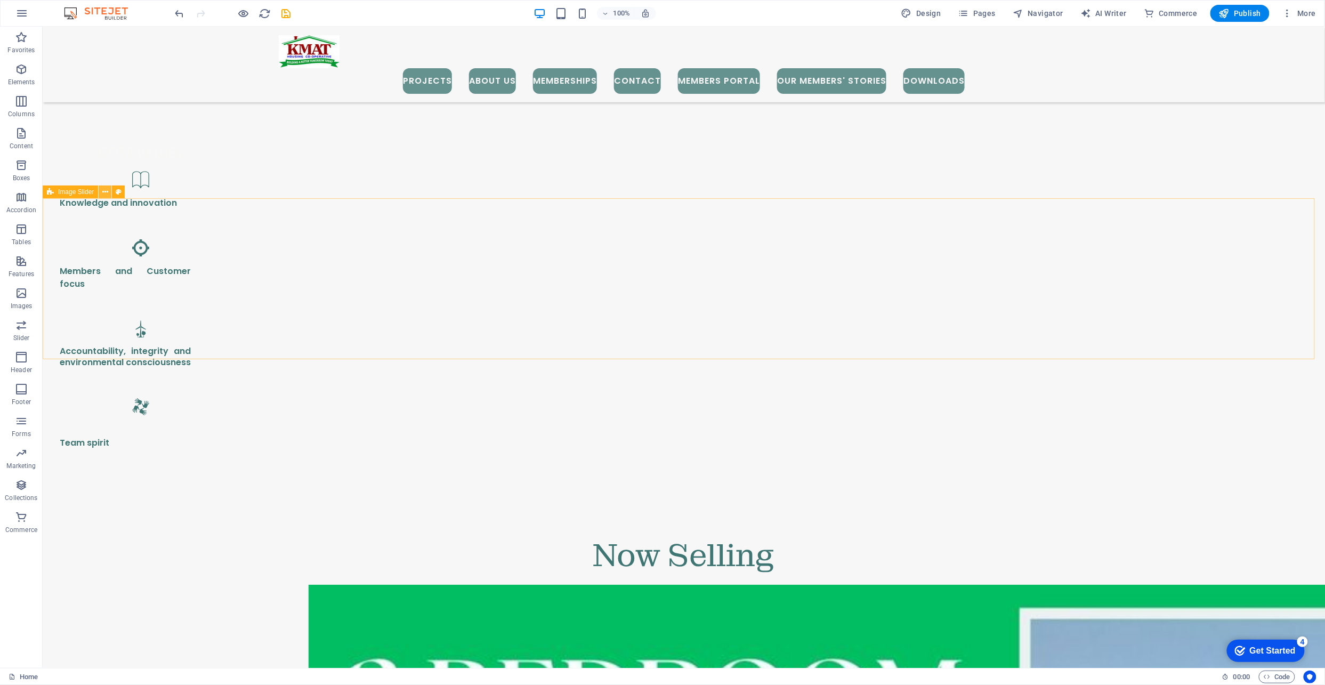
click at [104, 193] on icon at bounding box center [105, 192] width 6 height 11
click at [141, 342] on link "⌦ Delete" at bounding box center [141, 347] width 71 height 16
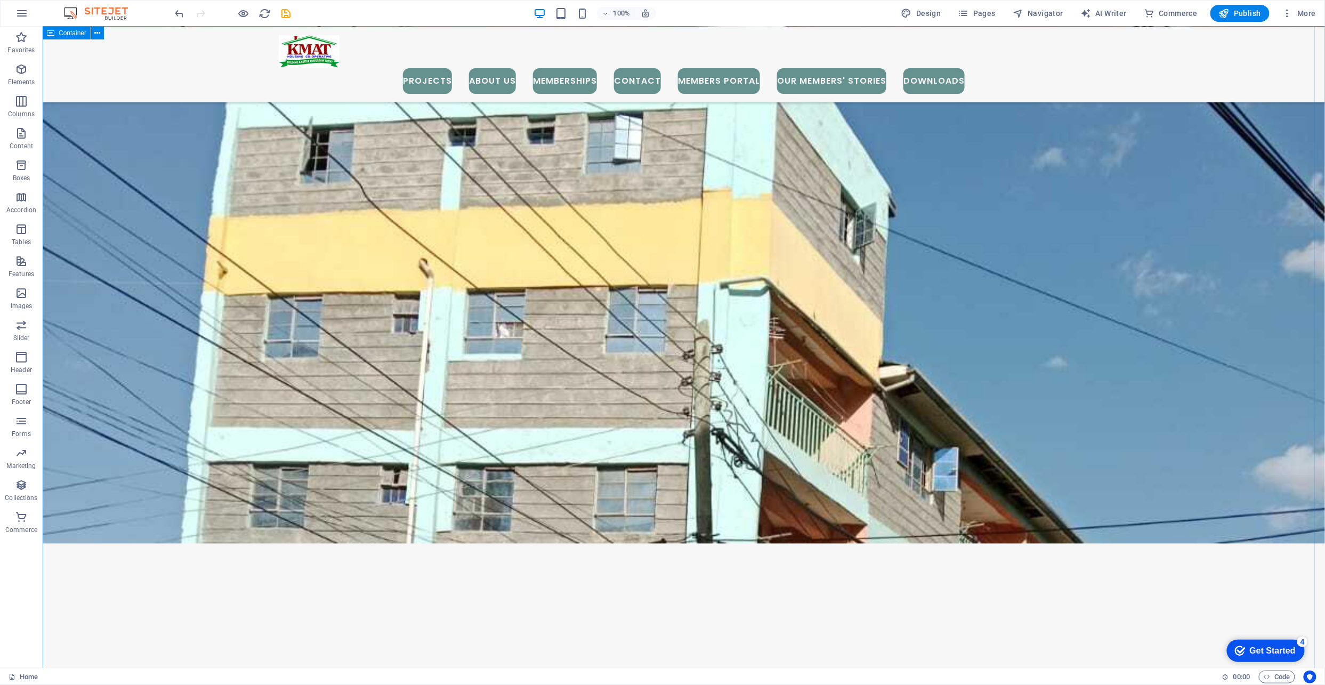
scroll to position [823, 0]
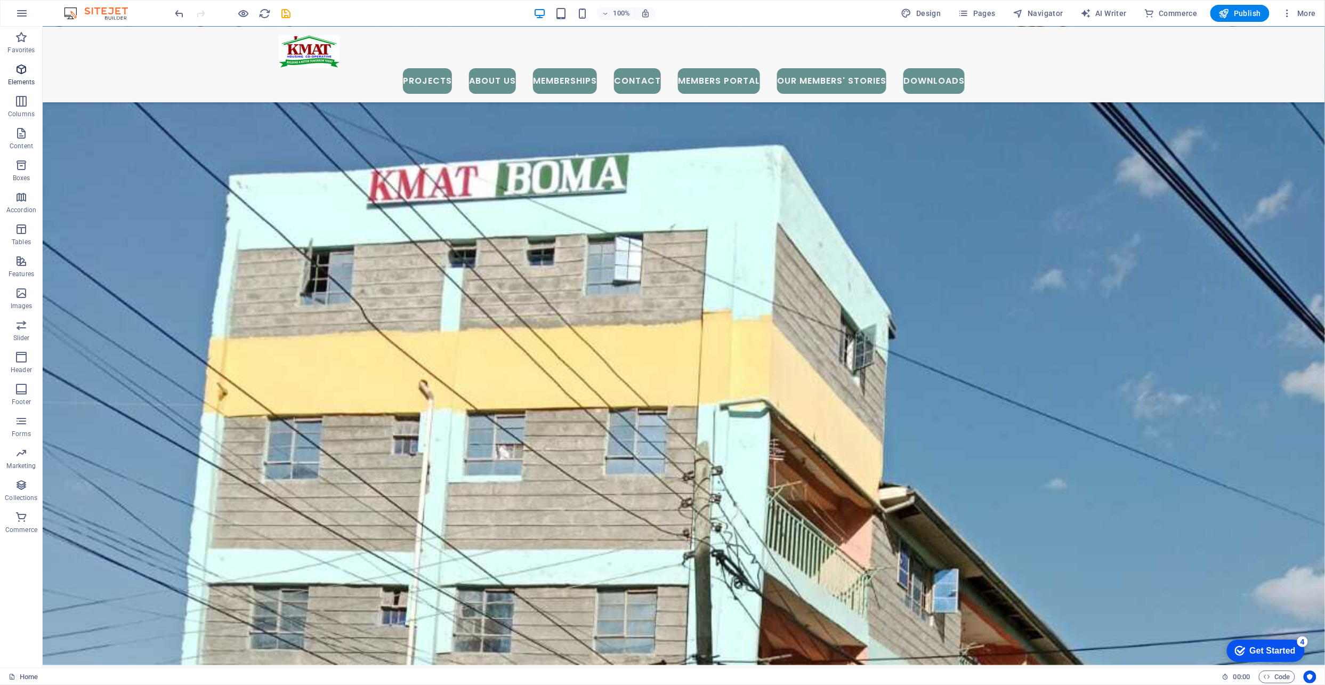
click at [30, 77] on span "Elements" at bounding box center [21, 76] width 43 height 26
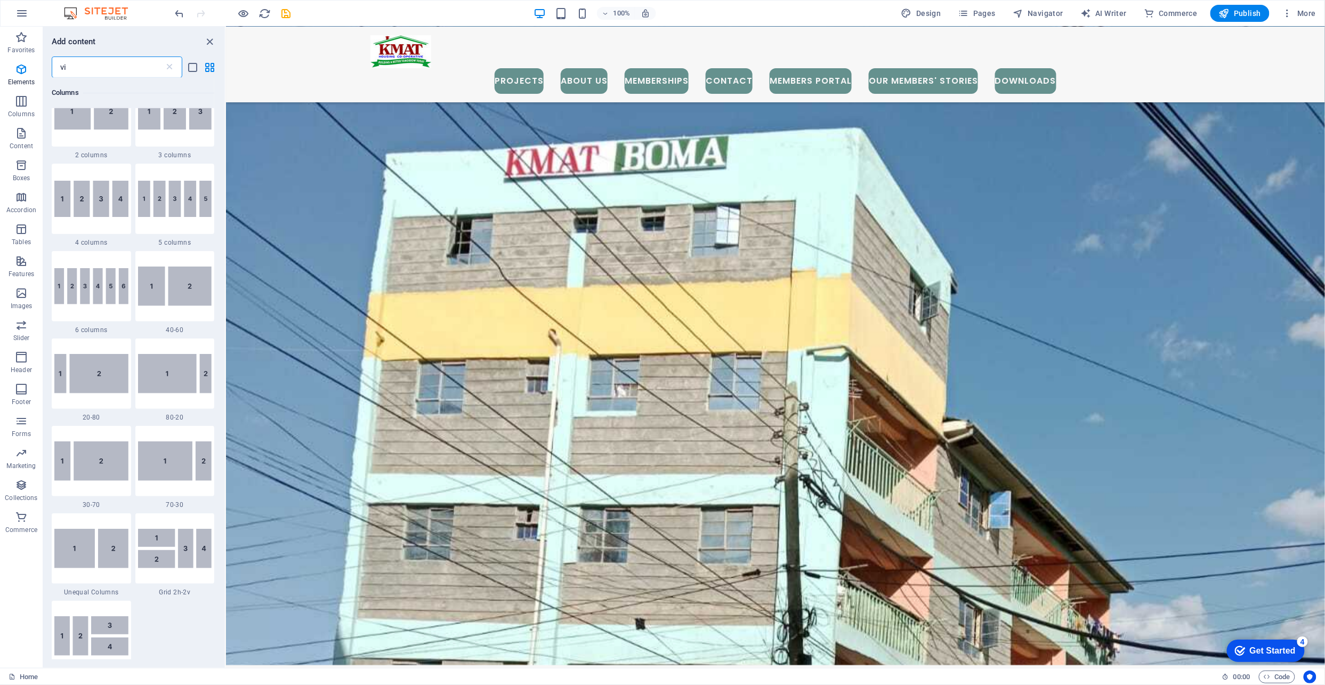
scroll to position [0, 0]
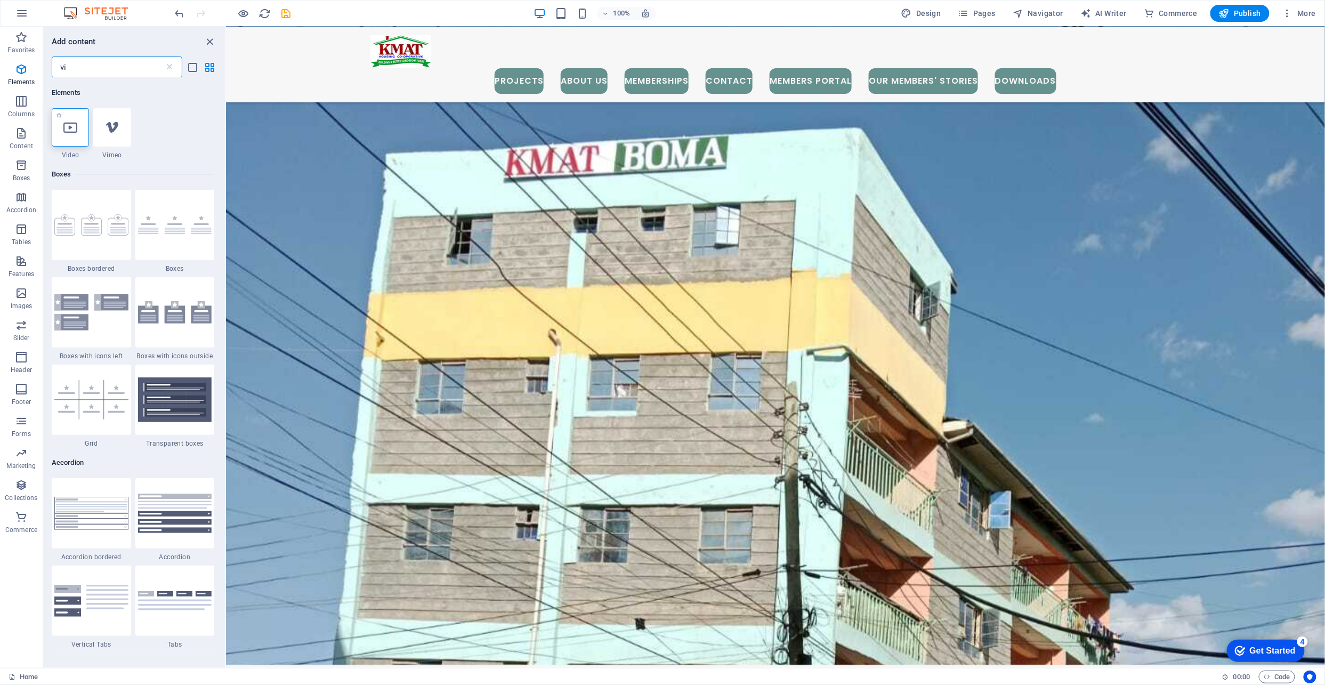
type input "vi"
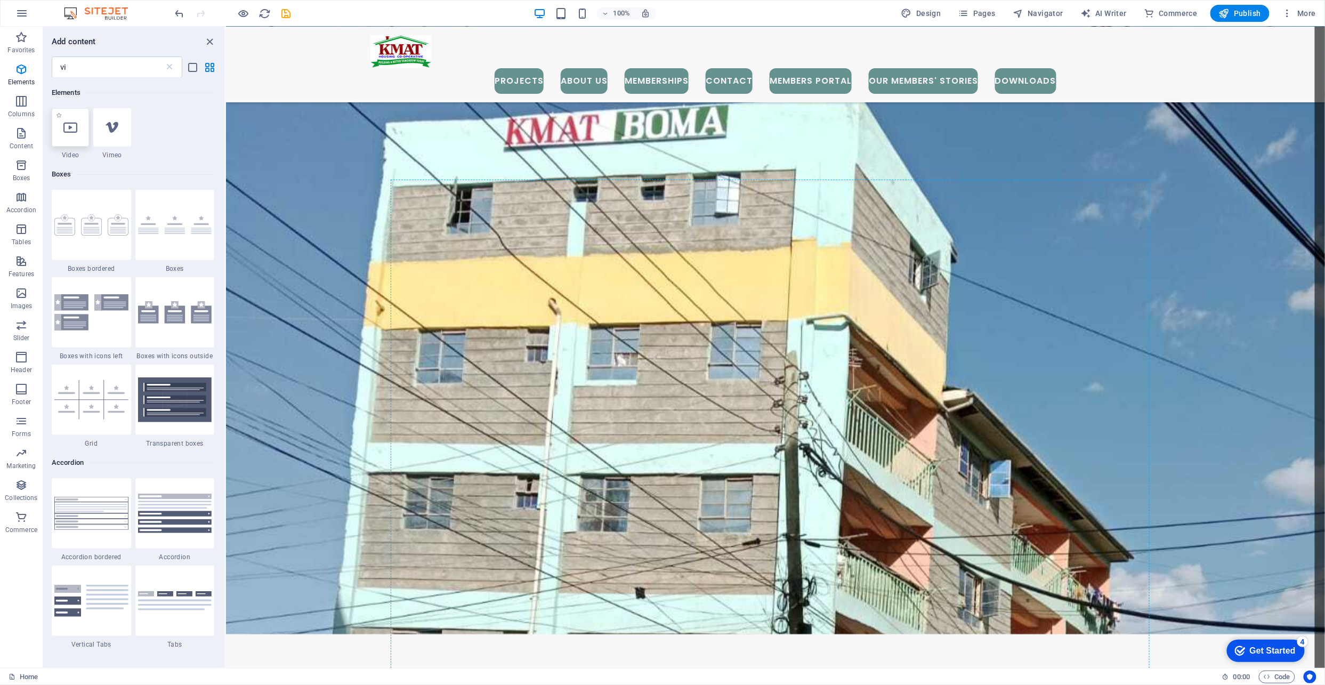
scroll to position [856, 0]
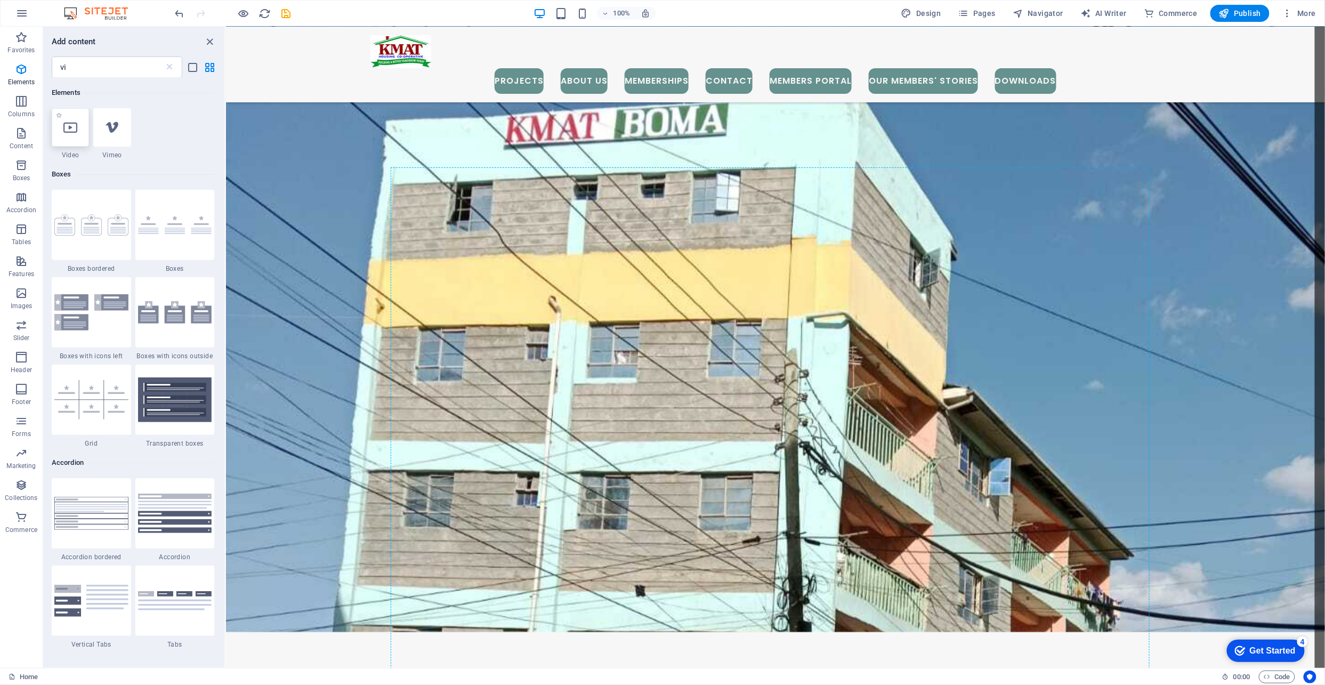
select select "%"
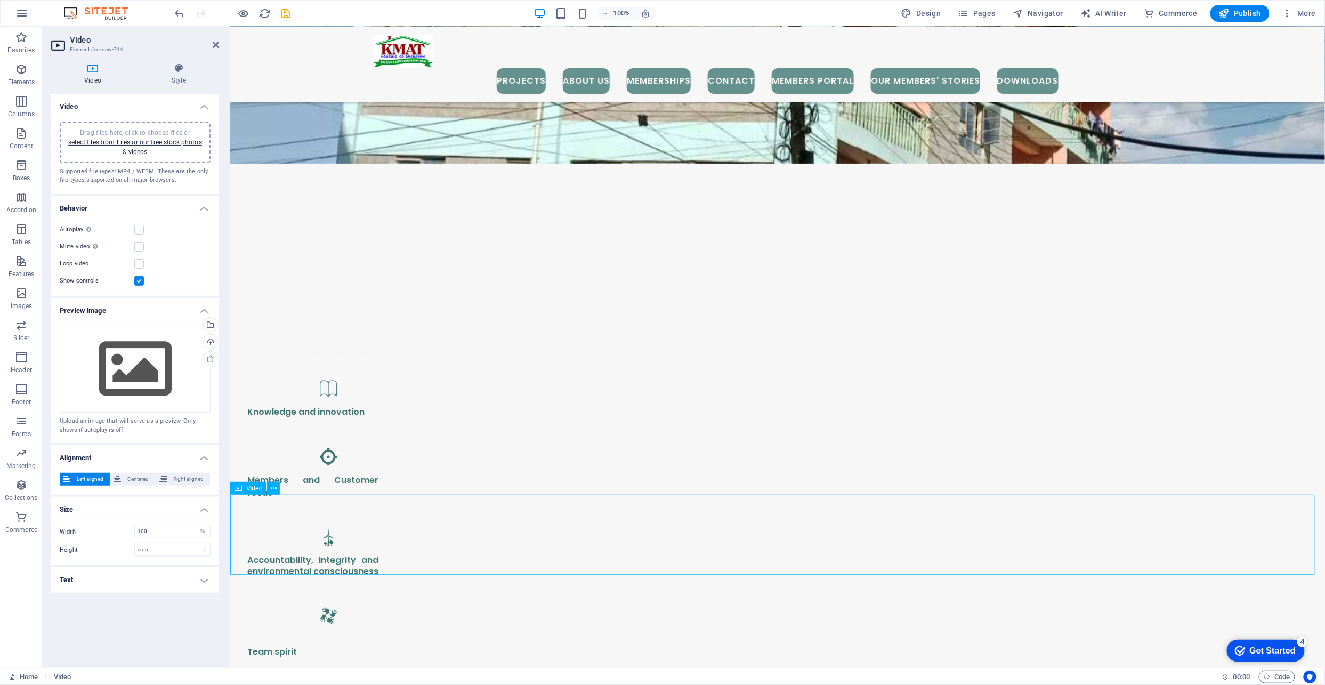
scroll to position [1354, 0]
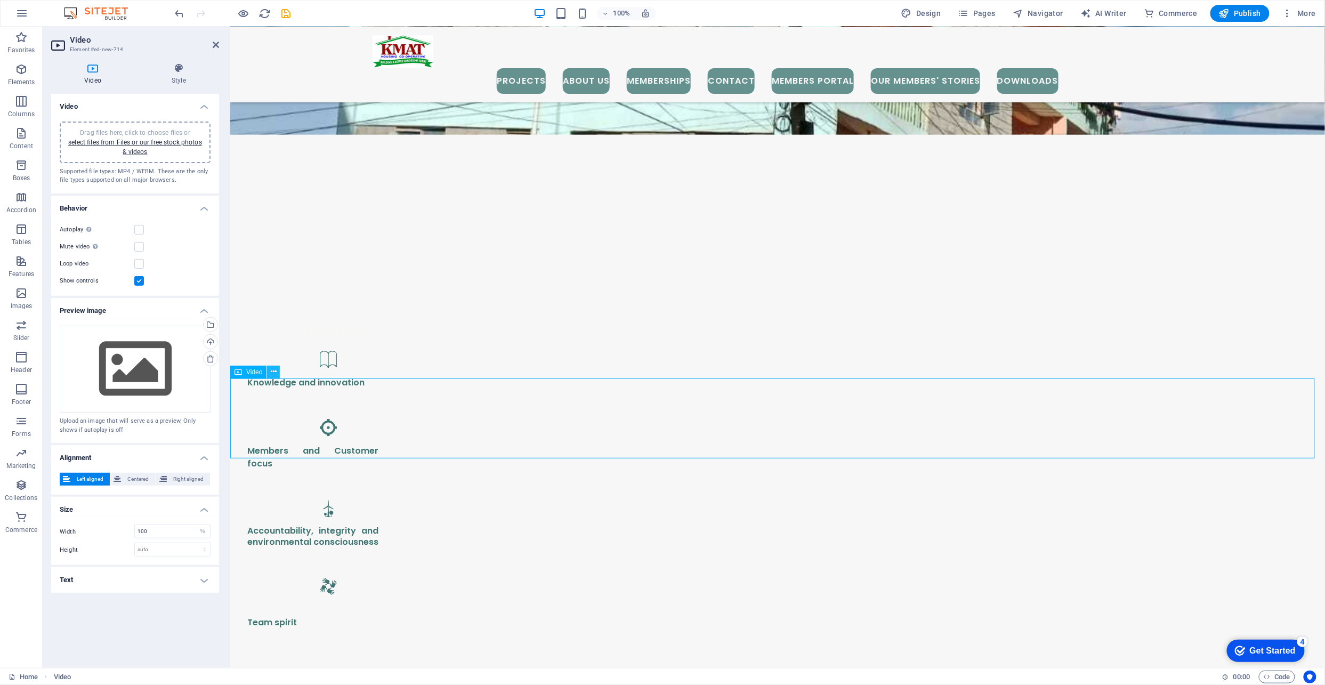
click at [271, 372] on icon at bounding box center [274, 371] width 6 height 11
click at [127, 139] on link "select files from Files or our free stock photos & videos" at bounding box center [135, 147] width 134 height 17
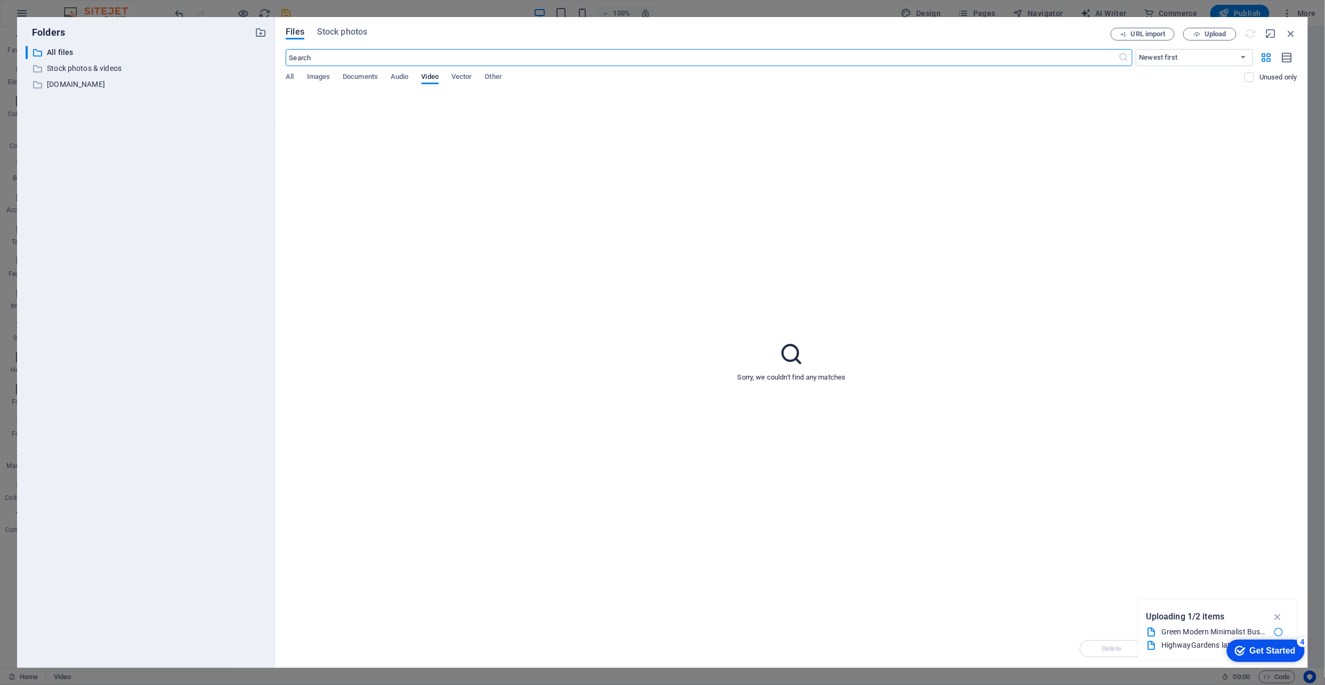
click at [1287, 647] on div "Get Started" at bounding box center [1273, 651] width 46 height 10
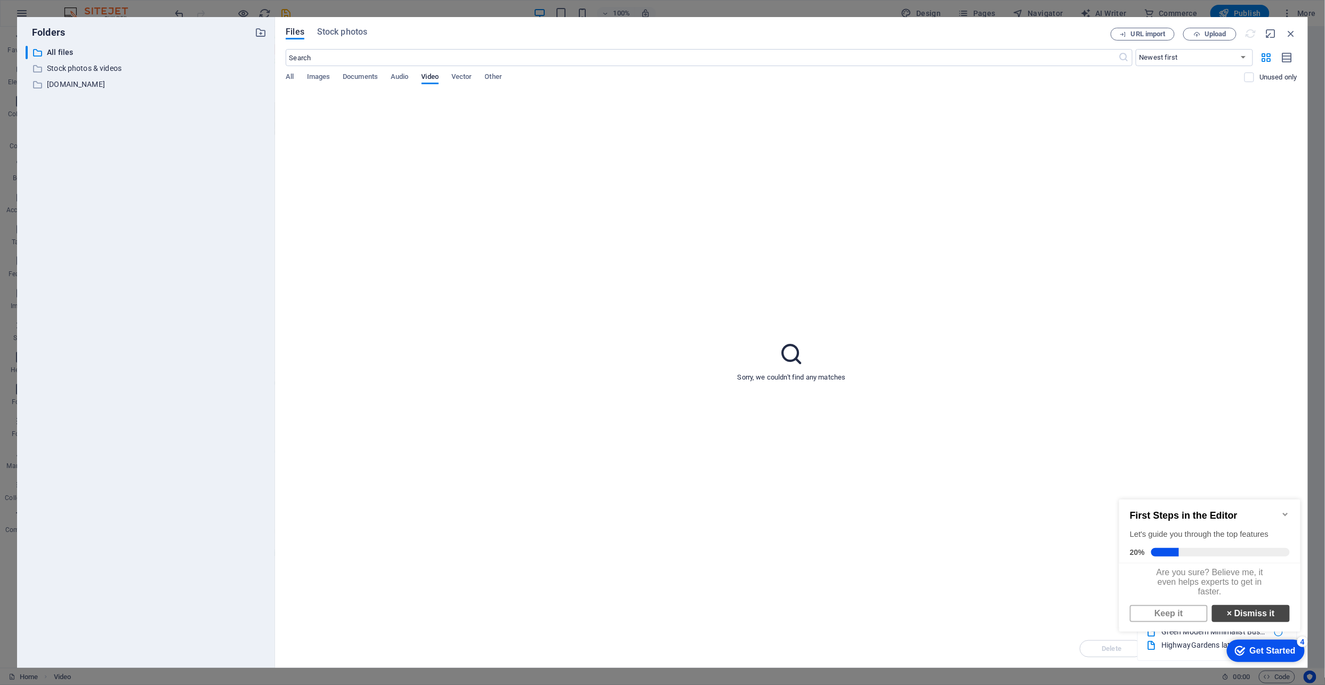
click at [1249, 617] on link "× Dismiss it" at bounding box center [1251, 613] width 78 height 17
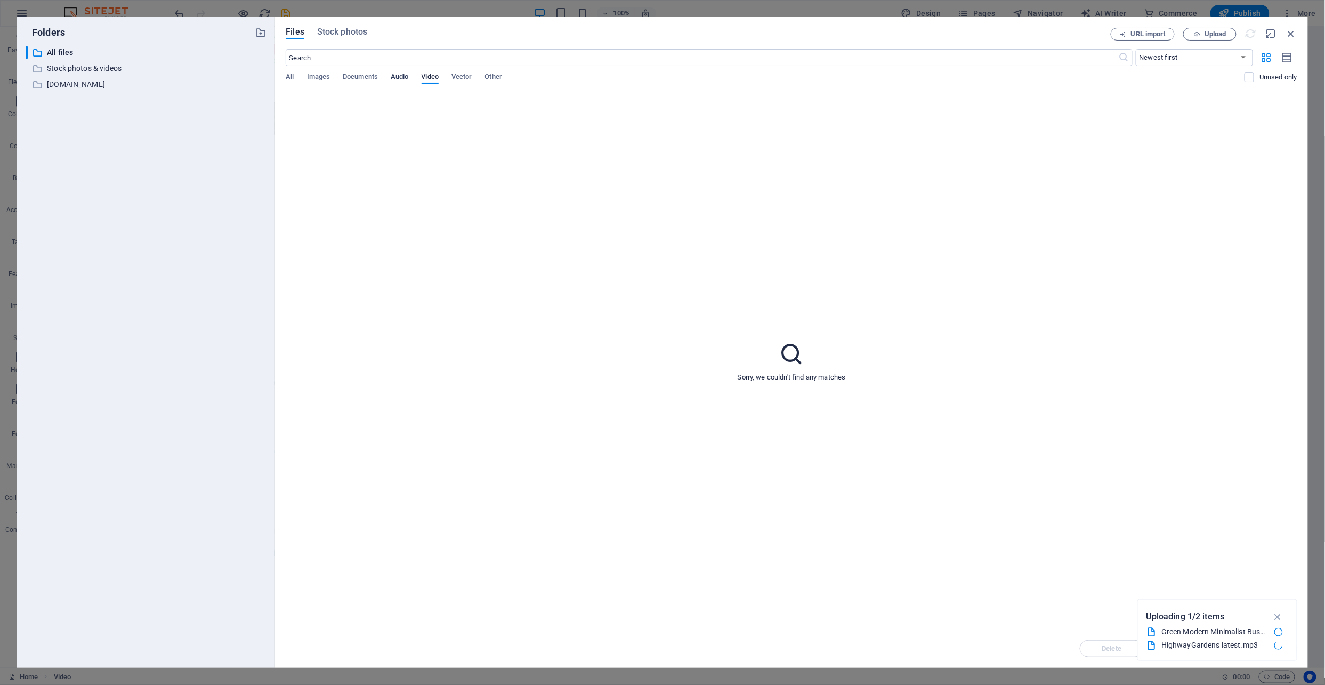
click at [408, 78] on span "Audio" at bounding box center [400, 77] width 18 height 15
click at [359, 77] on span "Documents" at bounding box center [360, 77] width 35 height 15
click at [318, 84] on button "Images" at bounding box center [318, 79] width 23 height 12
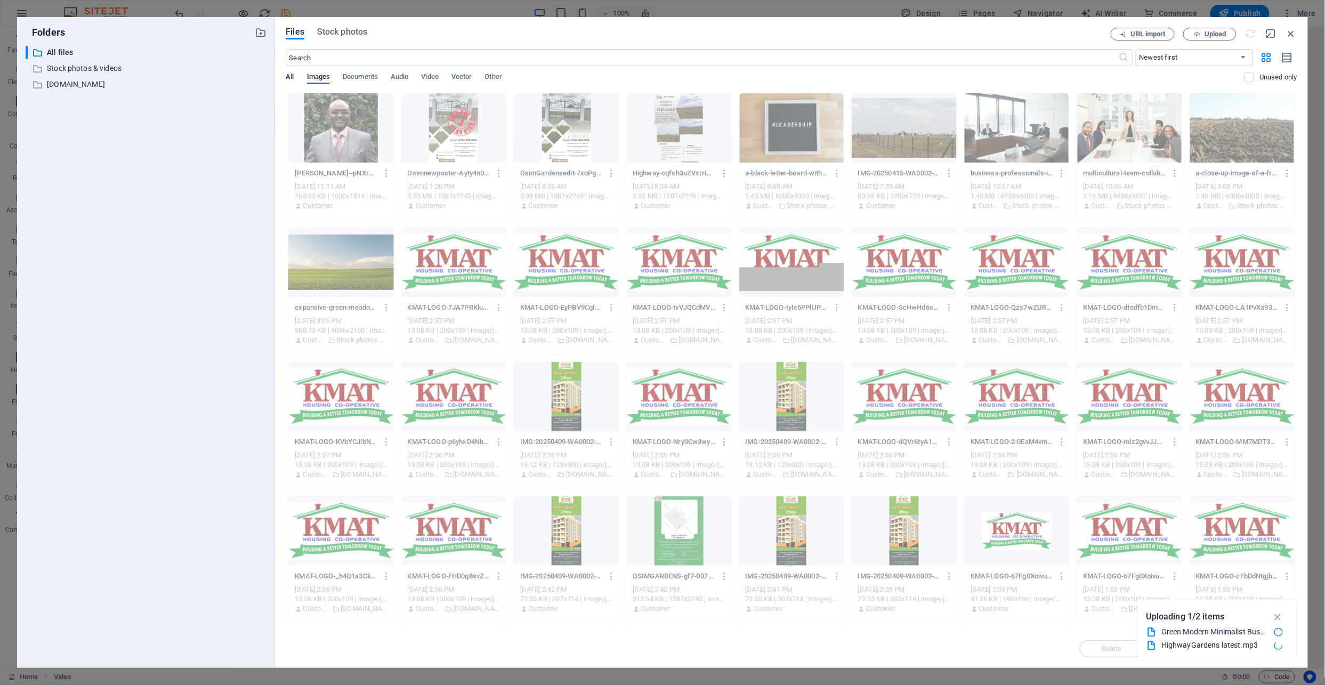
click at [291, 77] on span "All" at bounding box center [290, 77] width 8 height 15
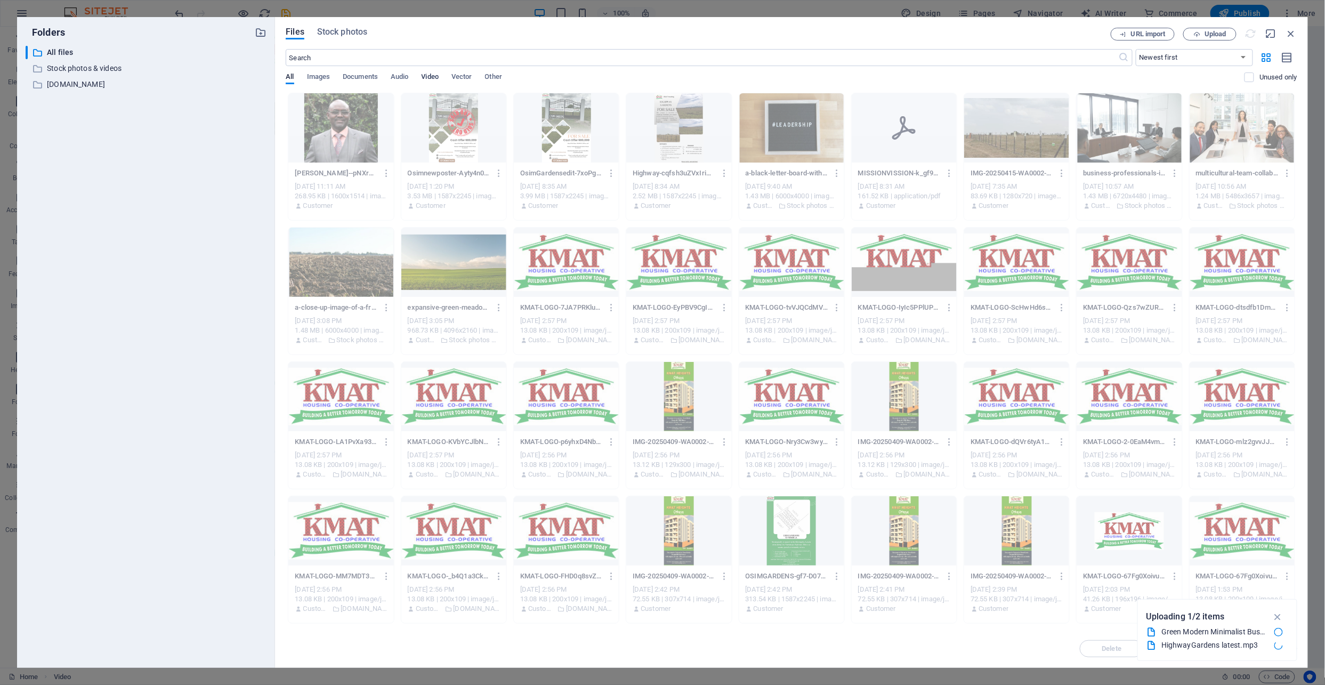
click at [432, 74] on span "Video" at bounding box center [430, 77] width 17 height 15
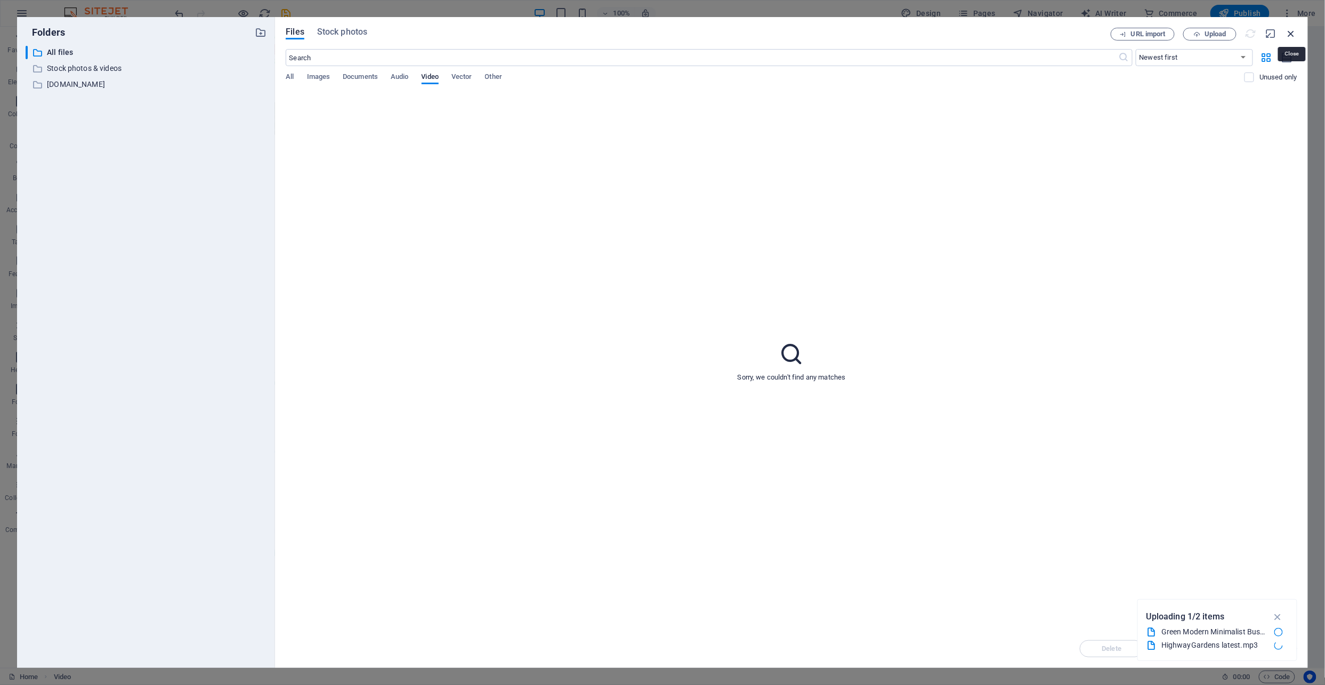
click at [1297, 30] on icon "button" at bounding box center [1292, 34] width 12 height 12
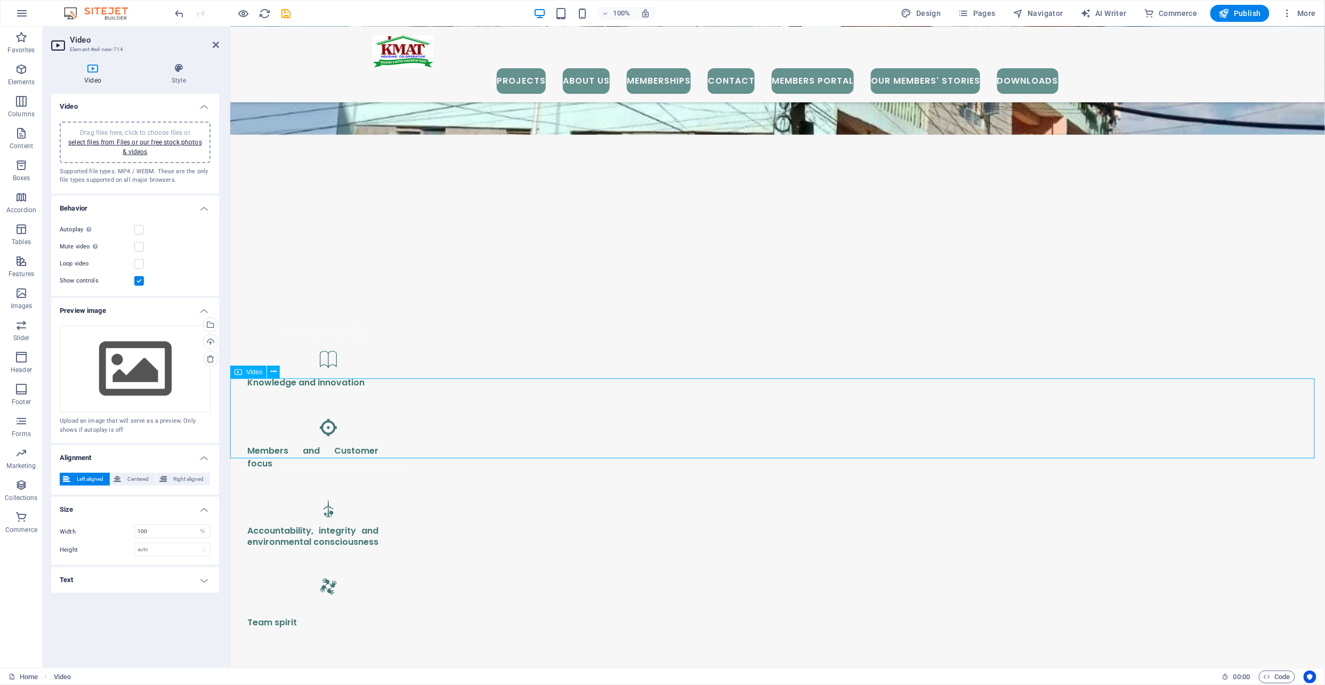
scroll to position [1283, 0]
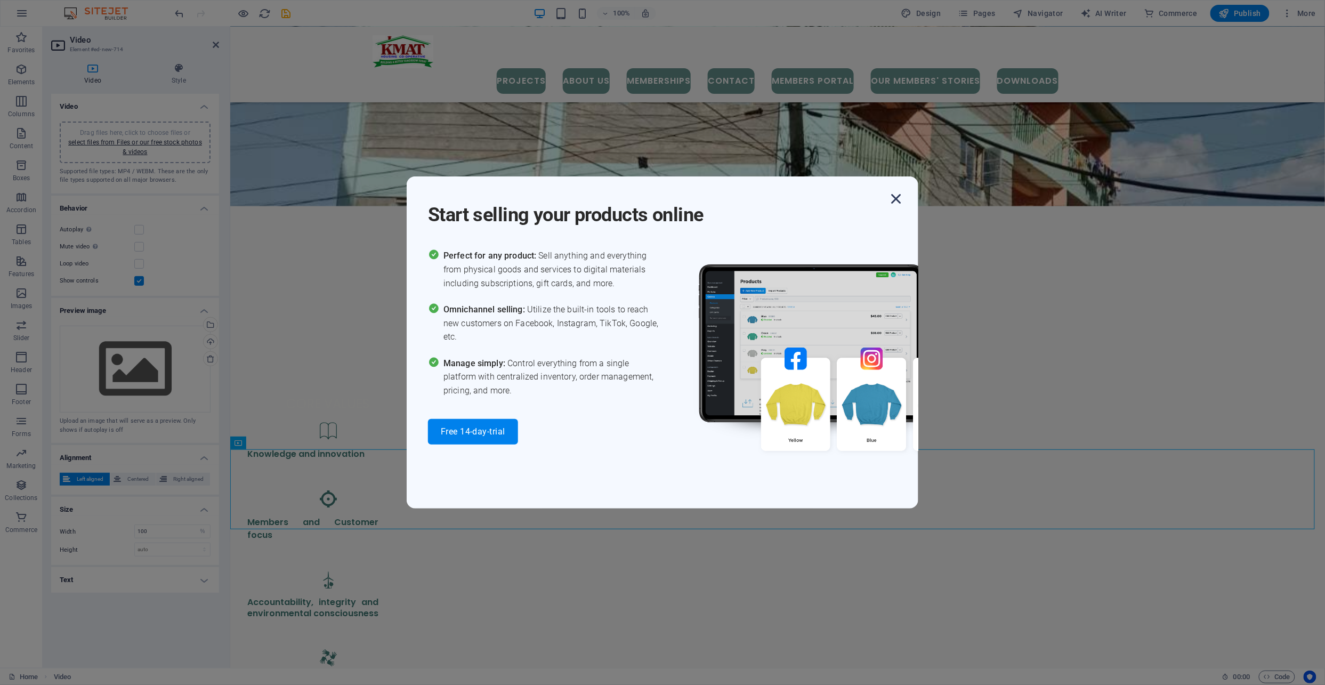
click at [895, 198] on icon "button" at bounding box center [896, 198] width 19 height 19
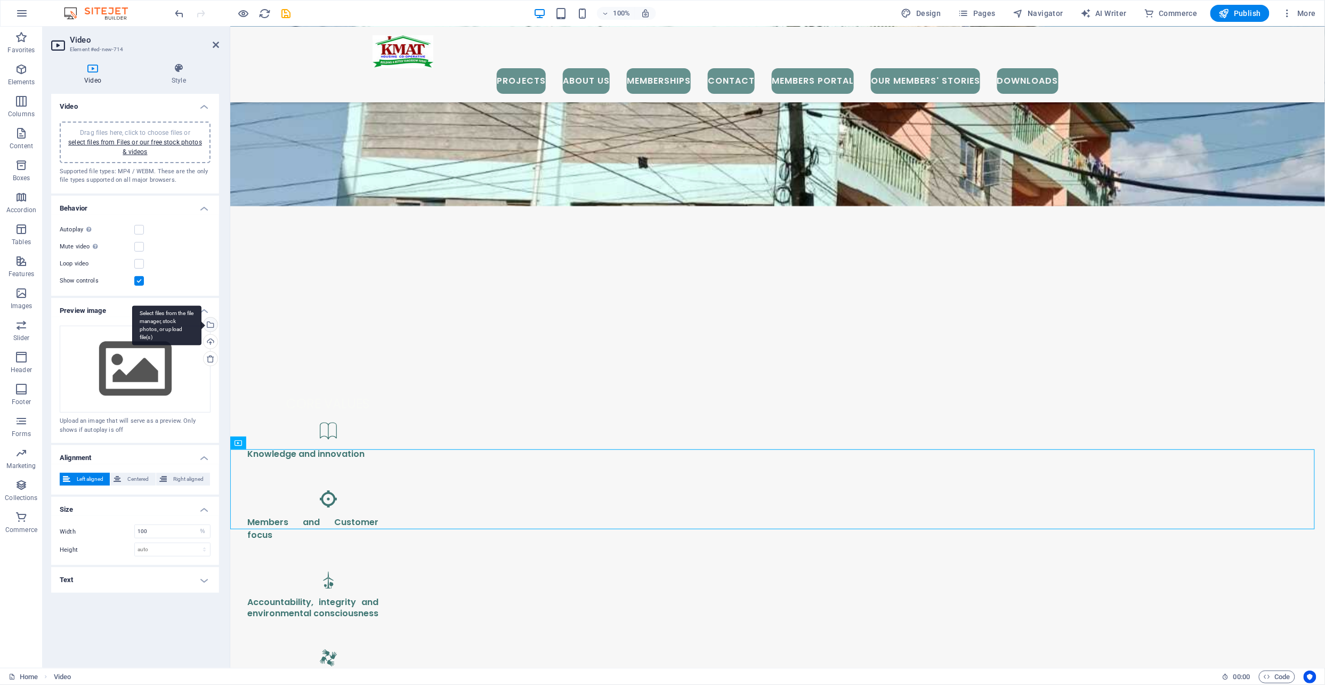
click at [213, 323] on div "Select files from the file manager, stock photos, or upload file(s)" at bounding box center [210, 326] width 16 height 16
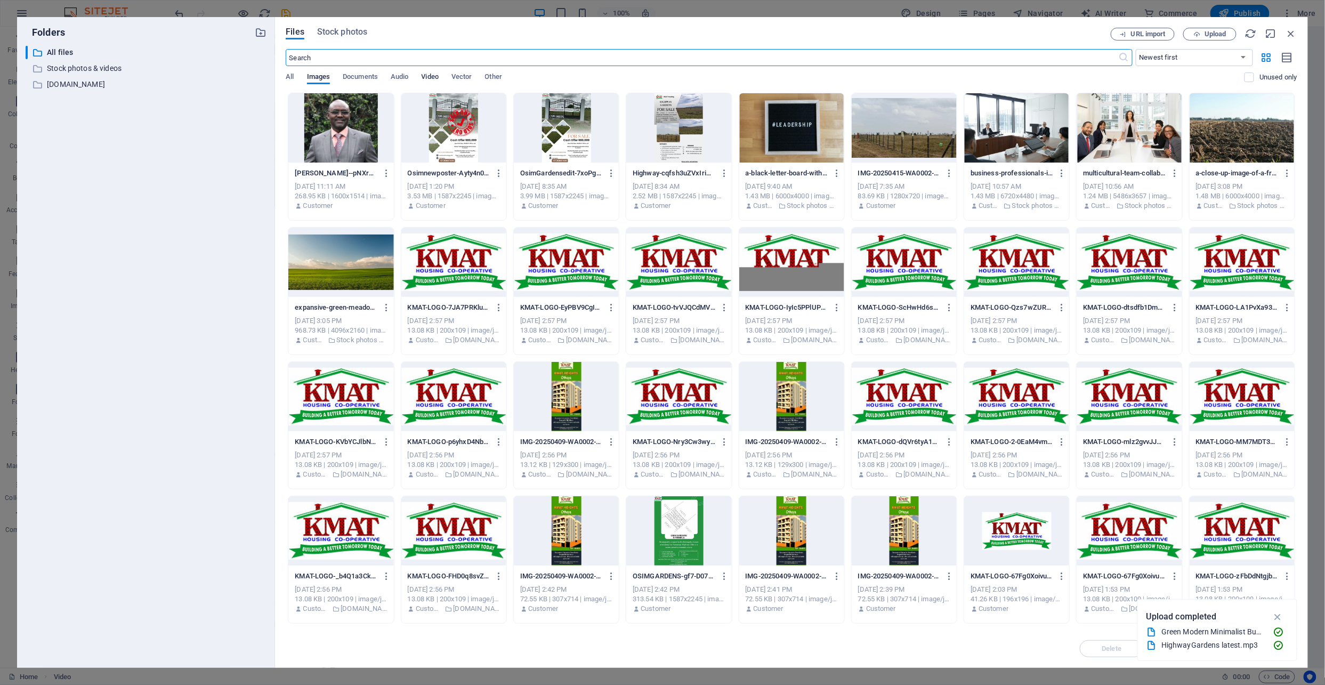
click at [433, 79] on span "Video" at bounding box center [430, 77] width 17 height 15
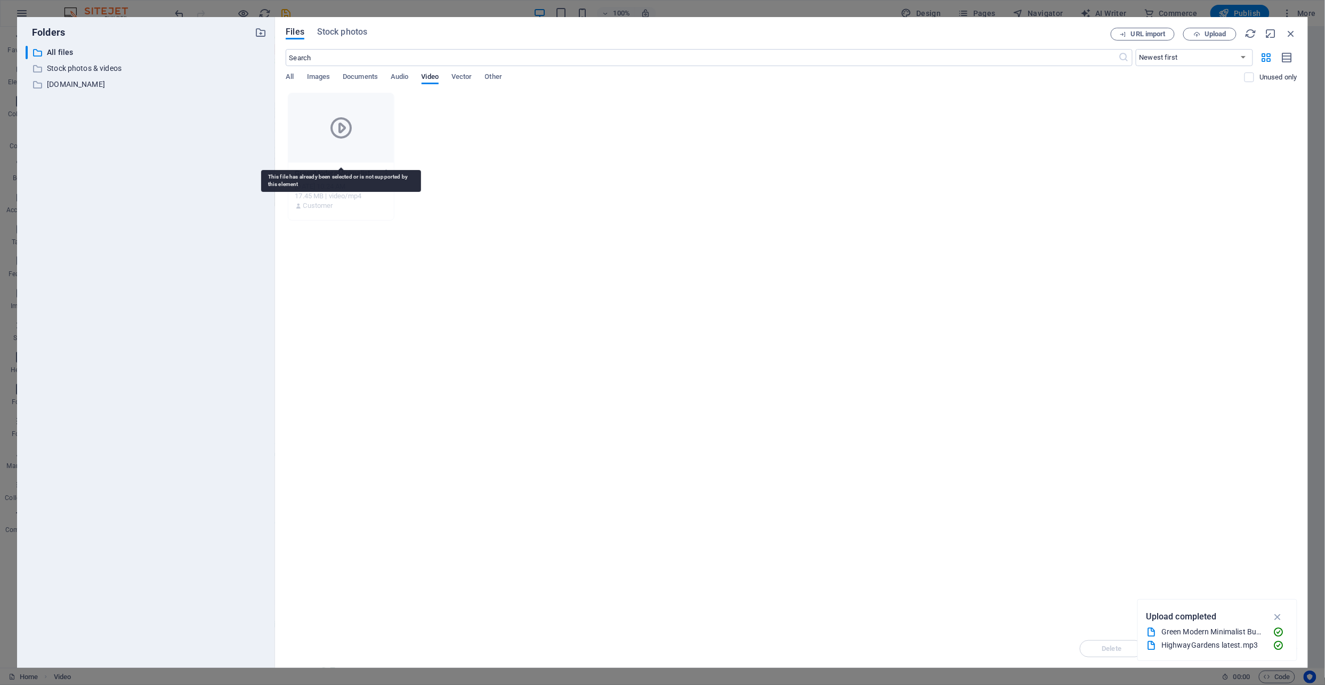
click at [350, 144] on div at bounding box center [340, 127] width 105 height 69
click at [323, 138] on div at bounding box center [340, 127] width 105 height 69
click at [122, 66] on p "Stock photos & videos" at bounding box center [147, 68] width 200 height 12
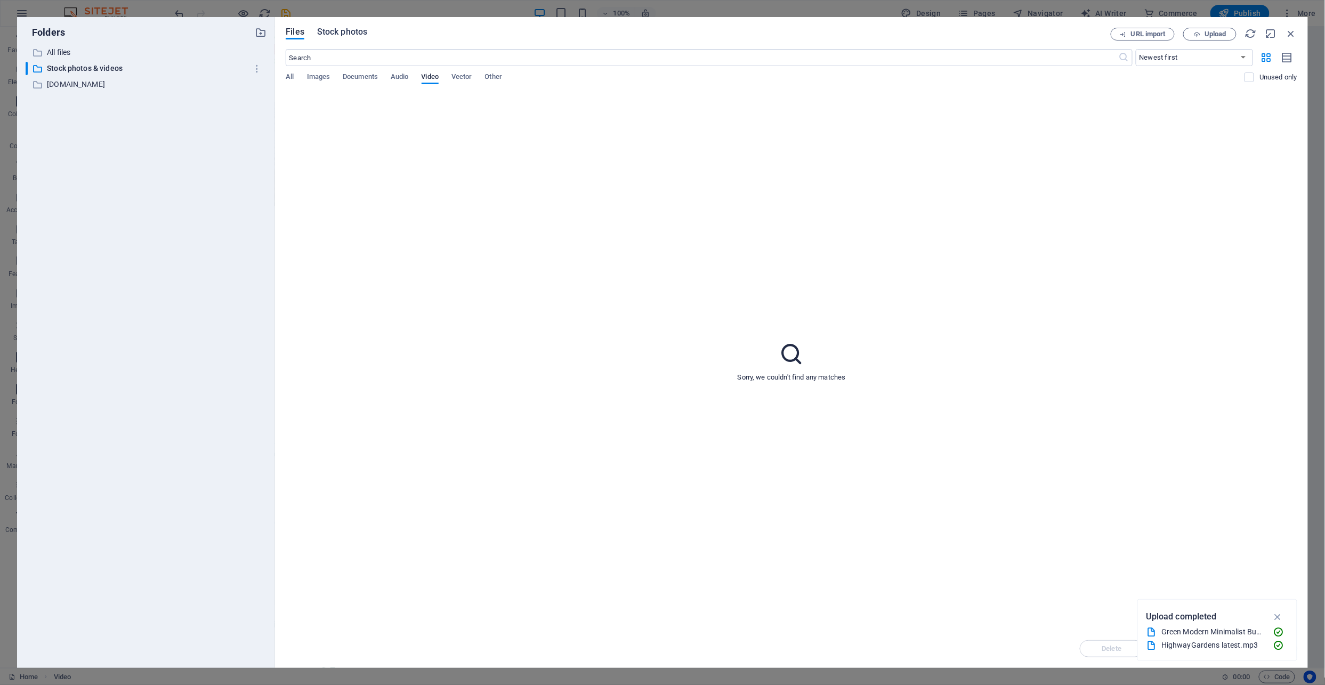
click at [327, 31] on span "Stock photos" at bounding box center [342, 32] width 50 height 13
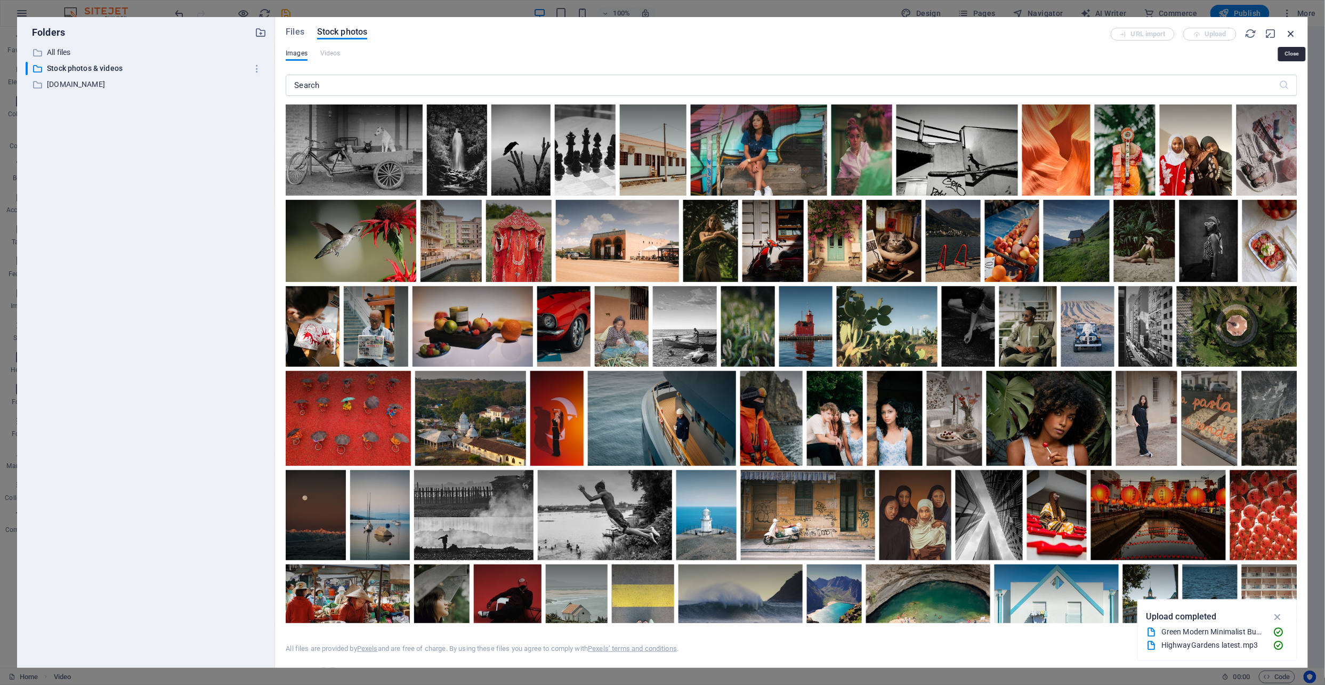
drag, startPoint x: 1291, startPoint y: 28, endPoint x: 1041, endPoint y: 14, distance: 249.9
click at [1291, 28] on icon "button" at bounding box center [1292, 34] width 12 height 12
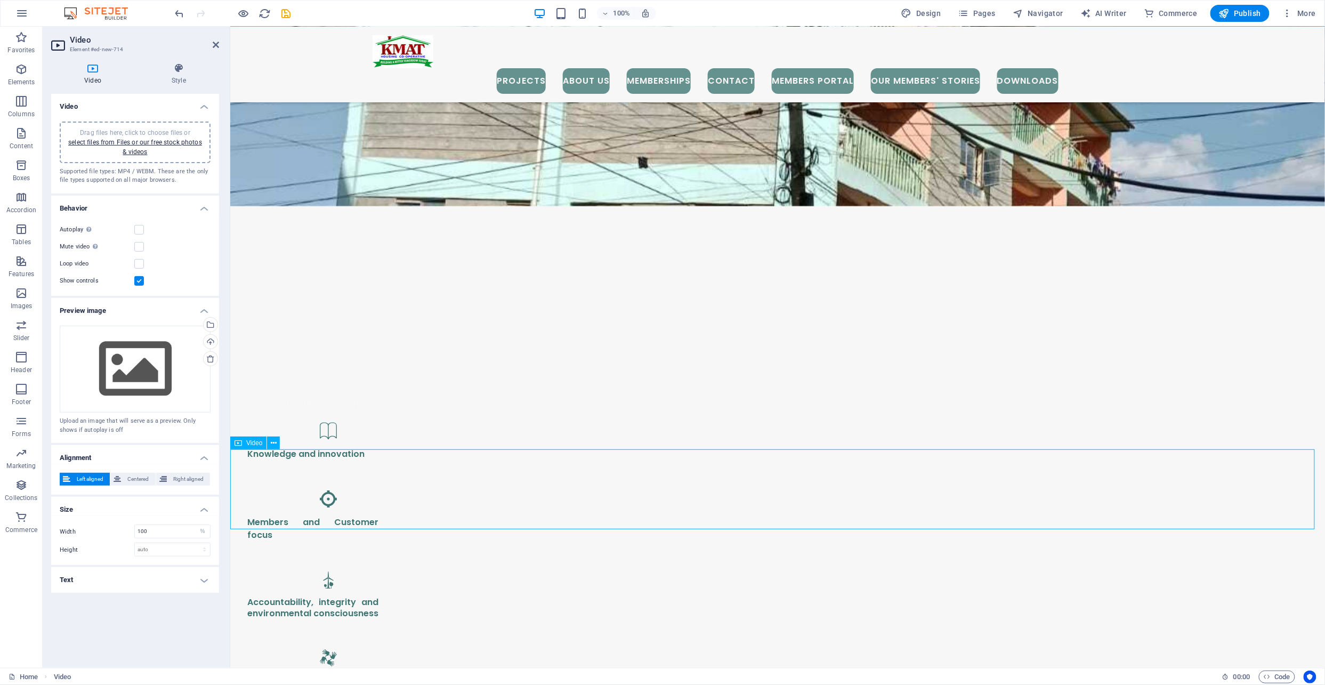
click at [145, 130] on span "Drag files here, click to choose files or select files from Files or our free s…" at bounding box center [135, 142] width 134 height 27
click at [135, 229] on label at bounding box center [139, 230] width 10 height 10
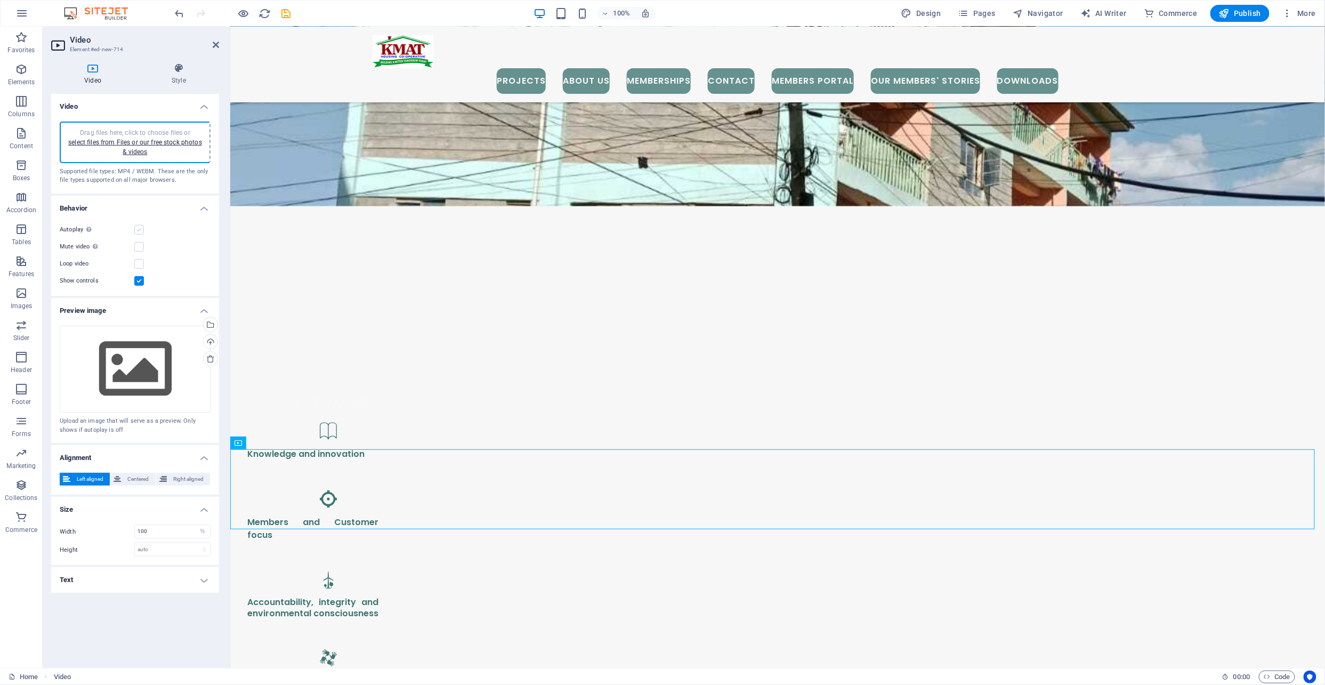
click at [0, 0] on input "Autoplay Autoplay is only available if muted is checked" at bounding box center [0, 0] width 0 height 0
click at [136, 227] on label at bounding box center [139, 230] width 10 height 10
click at [0, 0] on input "Autoplay Autoplay is only available if muted is checked" at bounding box center [0, 0] width 0 height 0
click at [138, 229] on label at bounding box center [139, 230] width 10 height 10
click at [0, 0] on input "Autoplay Autoplay is only available if muted is checked" at bounding box center [0, 0] width 0 height 0
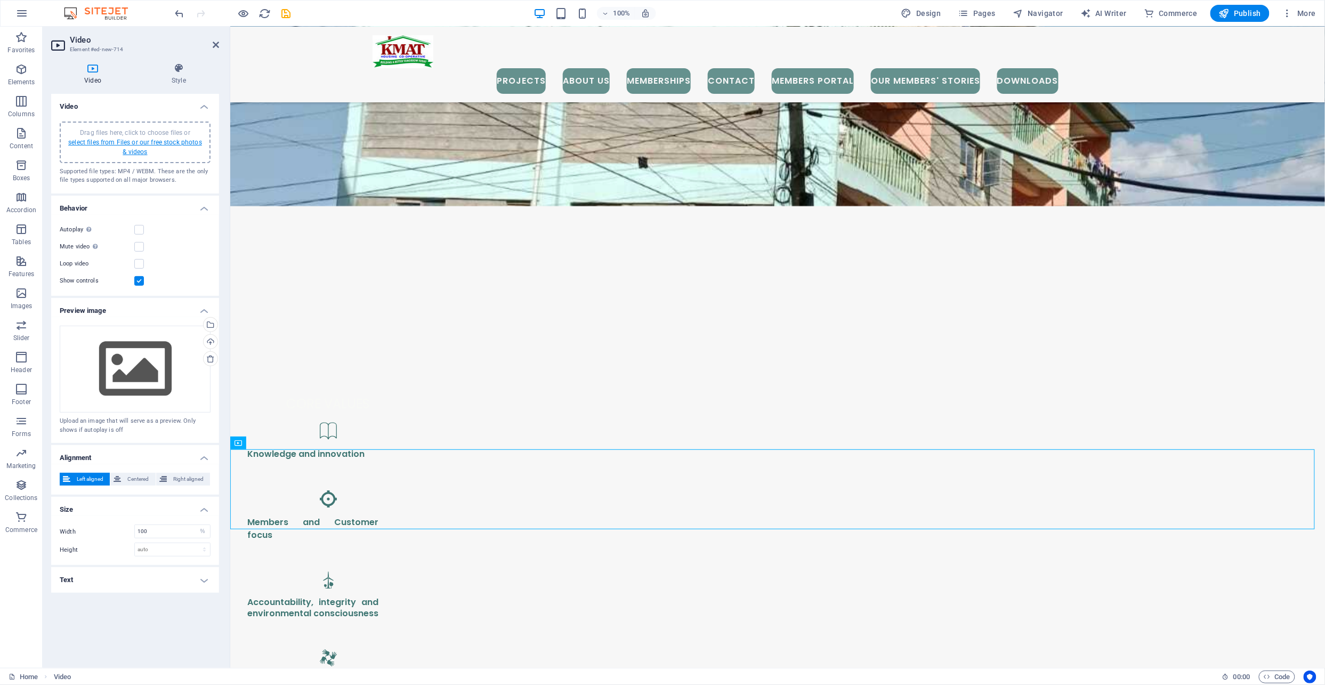
click at [123, 143] on link "select files from Files or our free stock photos & videos" at bounding box center [135, 147] width 134 height 17
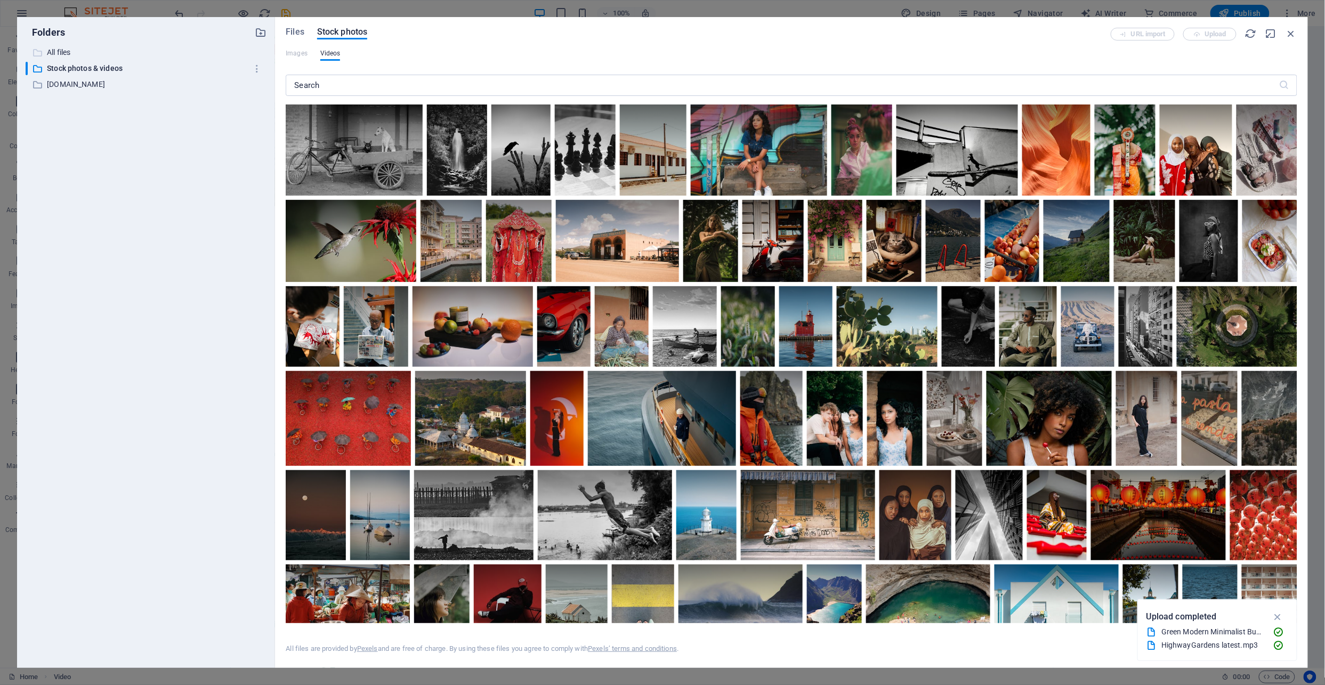
click at [75, 52] on p "All files" at bounding box center [147, 52] width 200 height 12
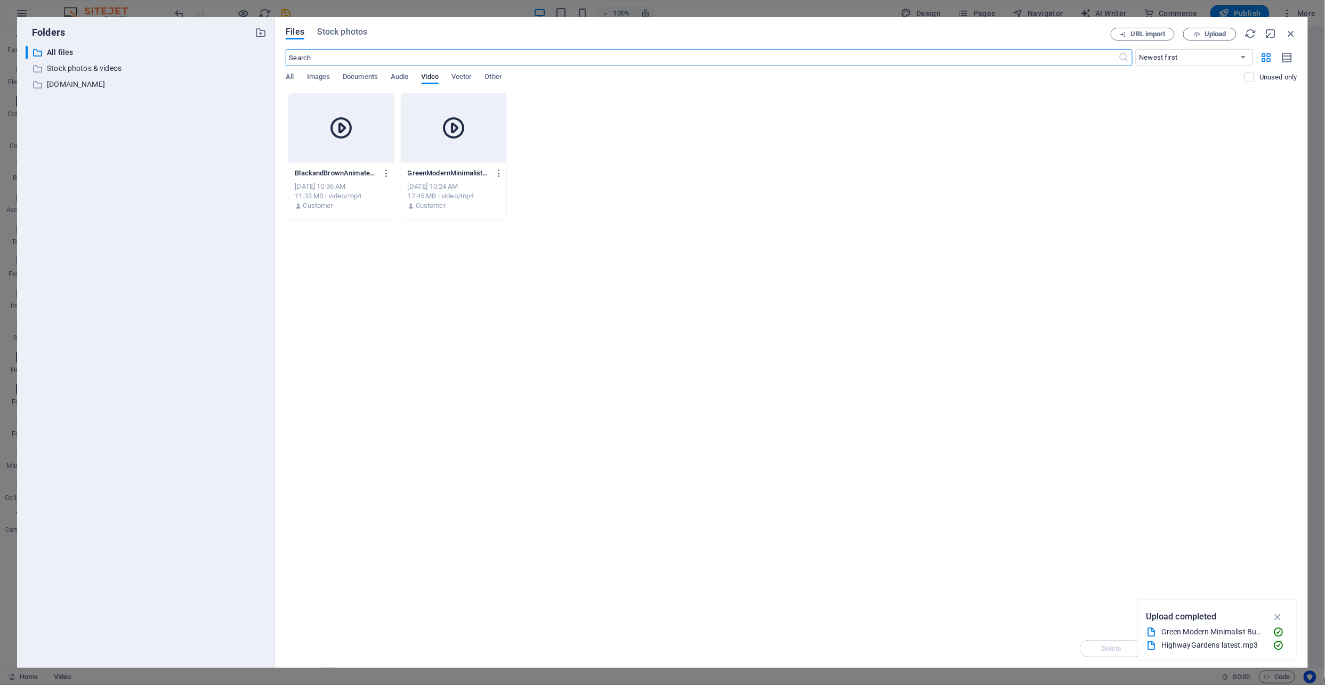
click at [325, 145] on div at bounding box center [340, 127] width 105 height 69
click at [1279, 613] on icon "button" at bounding box center [1278, 617] width 12 height 12
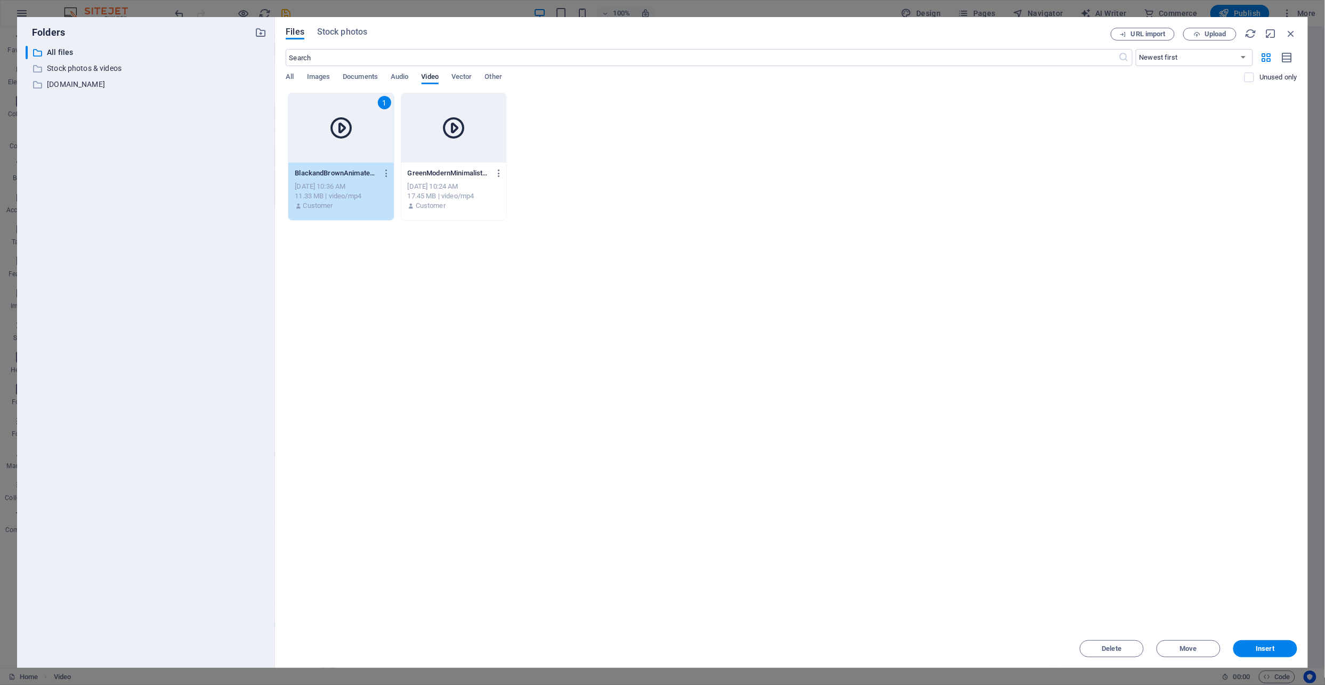
click at [476, 188] on div "[DATE] 10:24 AM" at bounding box center [454, 187] width 92 height 10
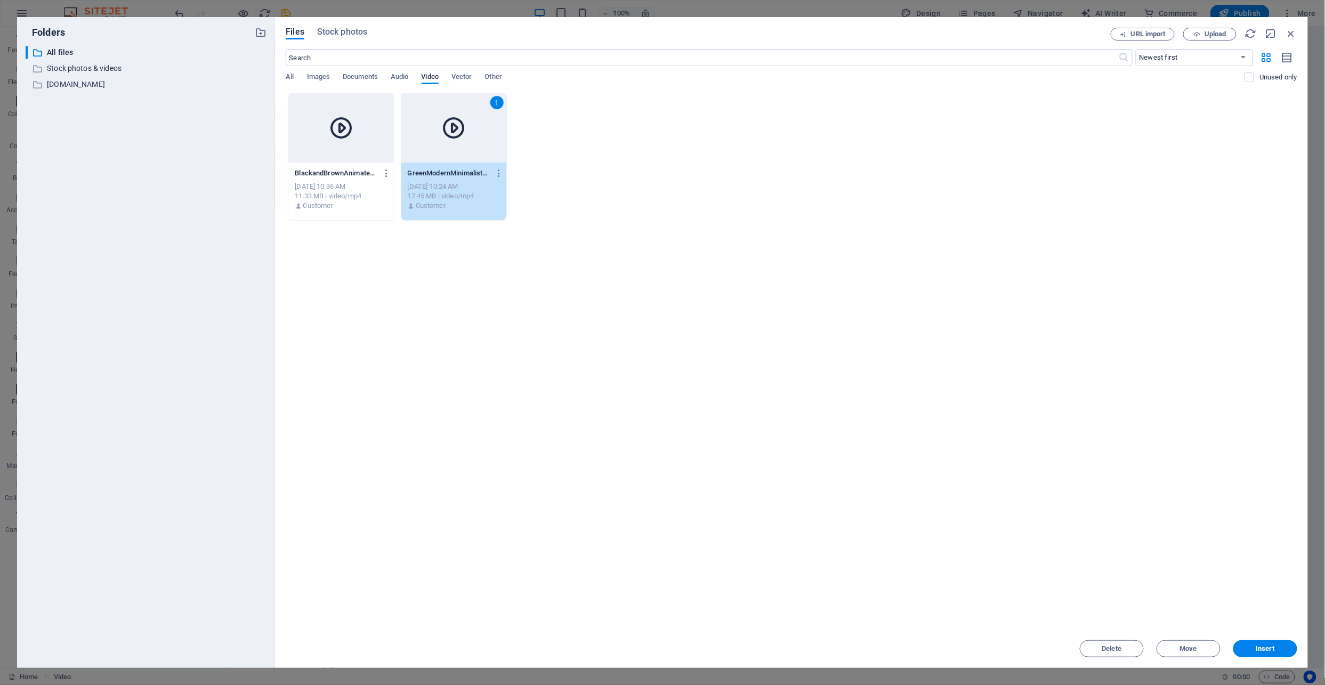
click at [348, 154] on div at bounding box center [340, 127] width 105 height 69
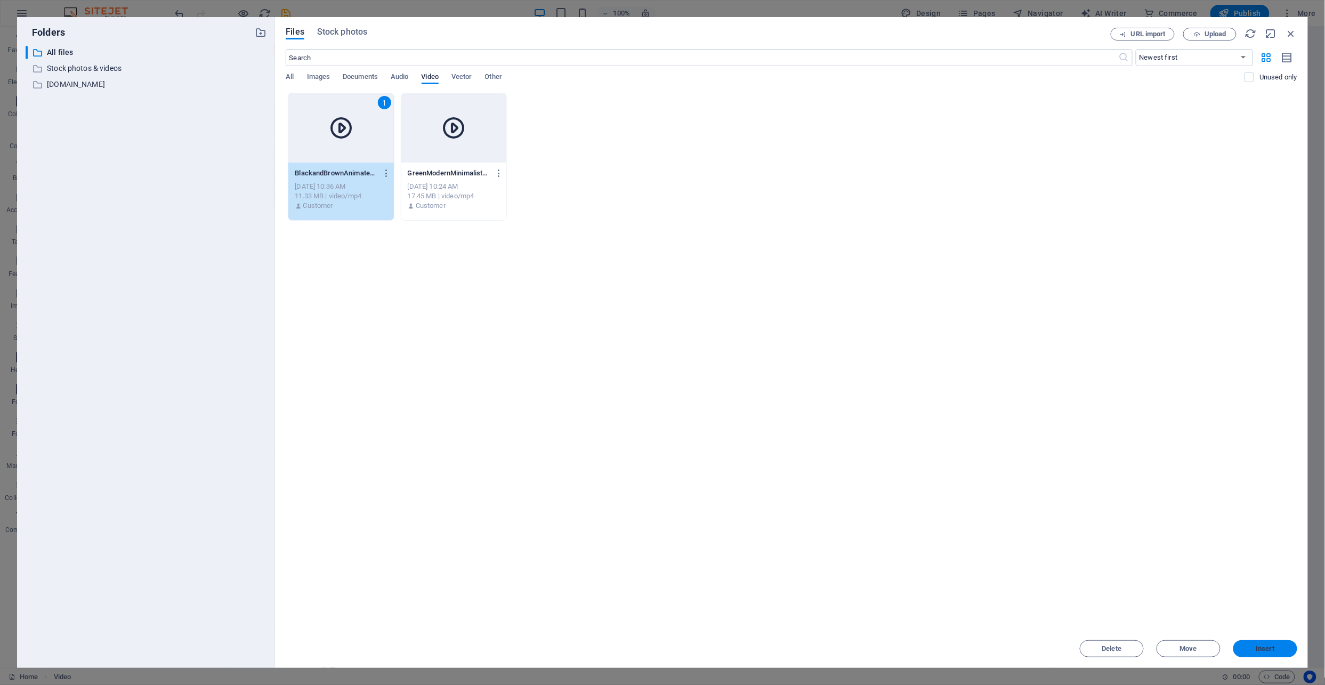
drag, startPoint x: 1262, startPoint y: 654, endPoint x: 1029, endPoint y: 626, distance: 235.1
click at [1262, 654] on button "Insert" at bounding box center [1266, 648] width 64 height 17
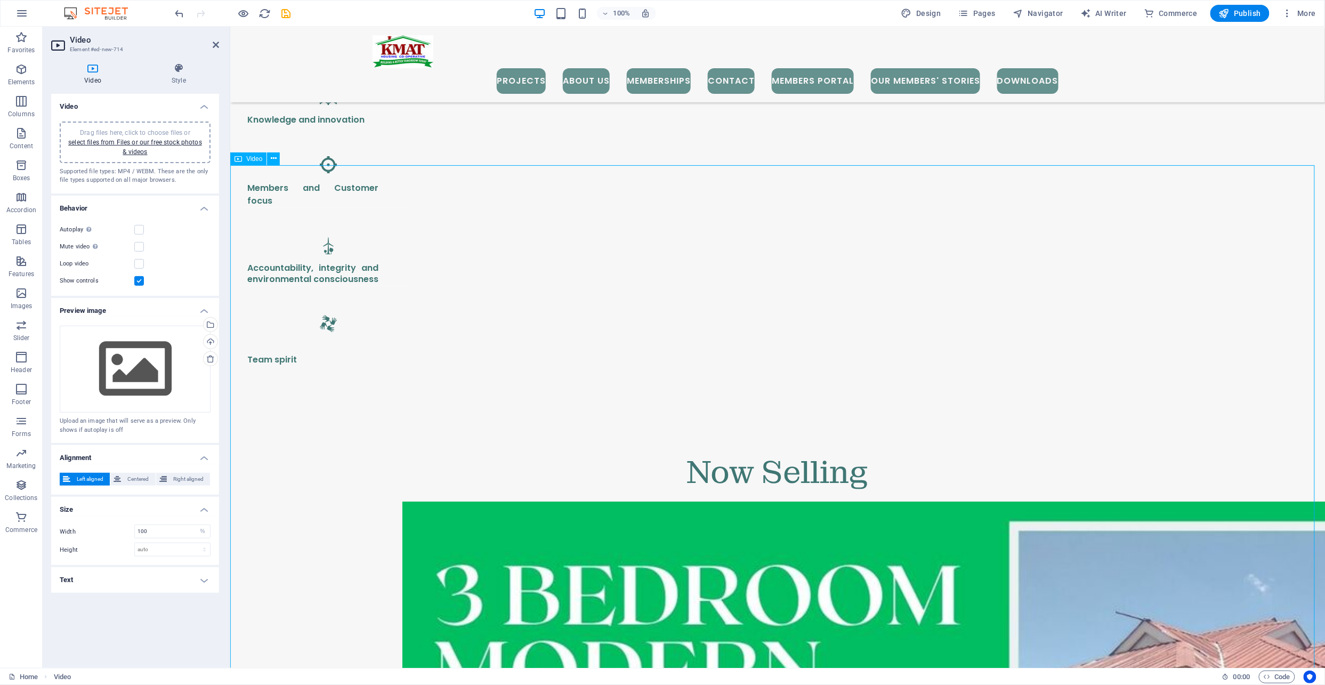
scroll to position [1638, 0]
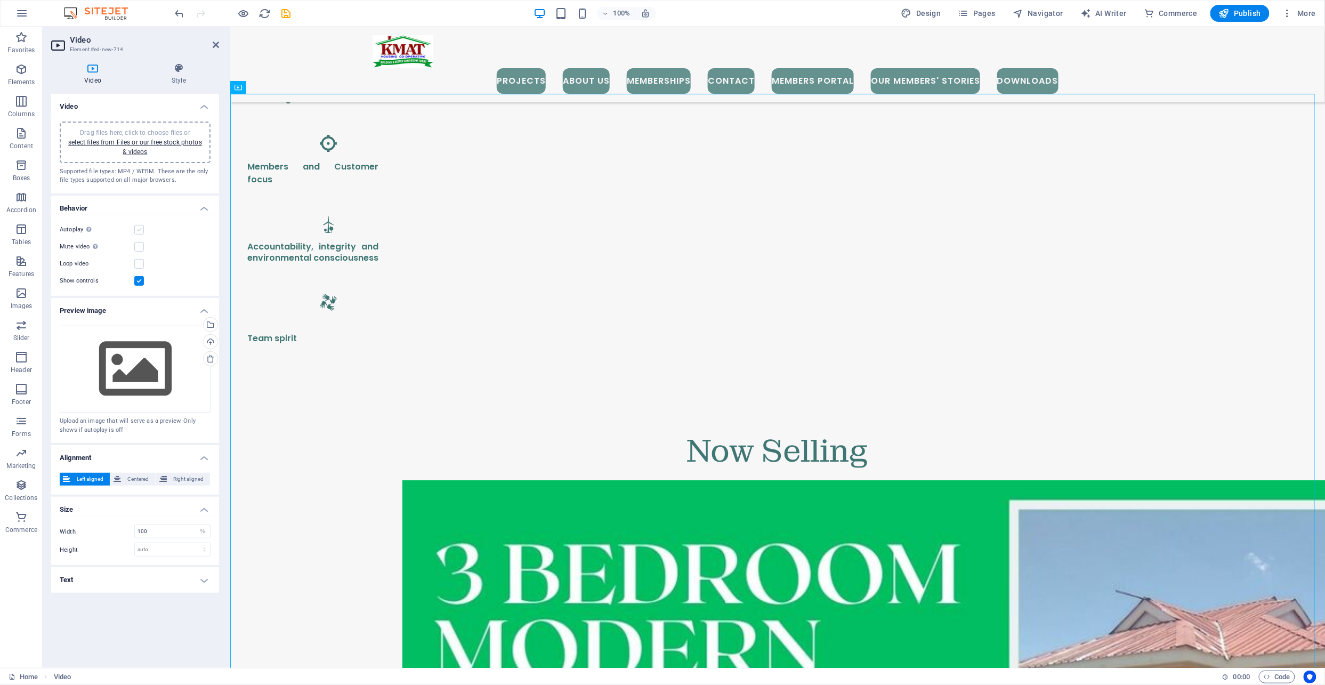
click at [137, 229] on label at bounding box center [139, 230] width 10 height 10
click at [0, 0] on input "Autoplay Autoplay is only available if muted is checked" at bounding box center [0, 0] width 0 height 0
click at [142, 227] on label at bounding box center [139, 230] width 10 height 10
click at [0, 0] on input "Autoplay Autoplay is only available if muted is checked" at bounding box center [0, 0] width 0 height 0
click at [139, 229] on label at bounding box center [139, 230] width 10 height 10
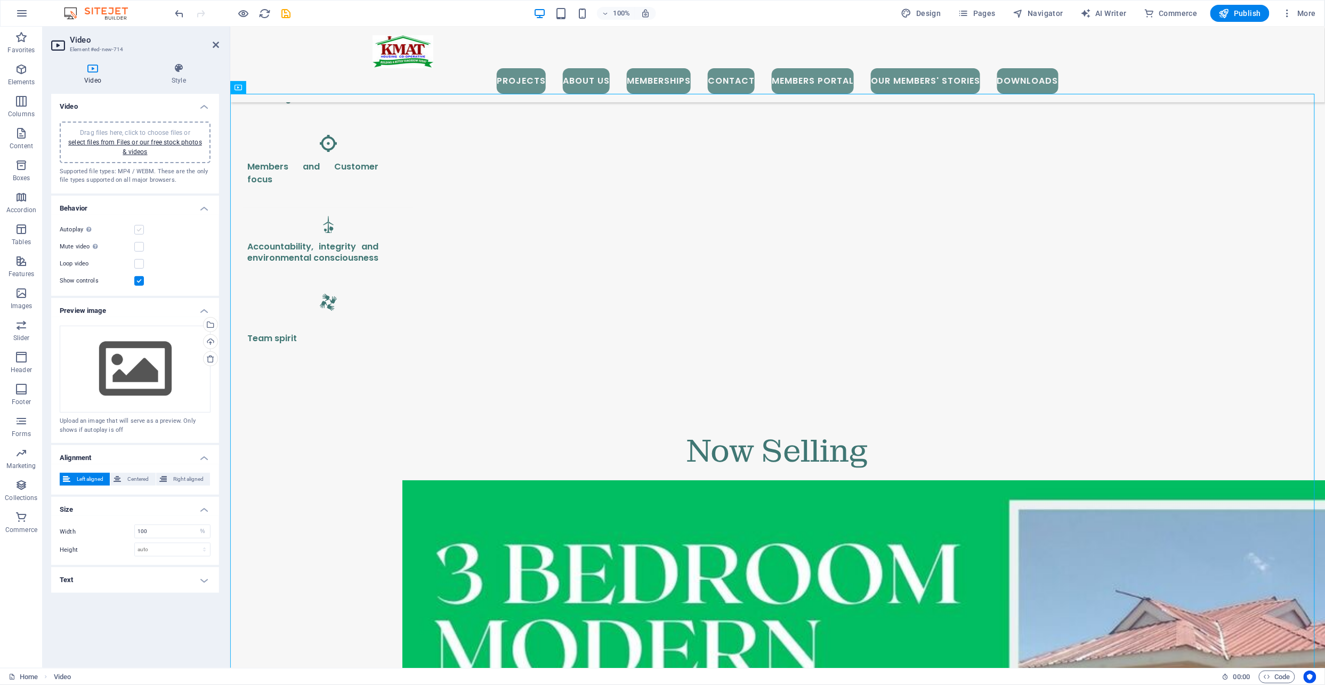
click at [0, 0] on input "Autoplay Autoplay is only available if muted is checked" at bounding box center [0, 0] width 0 height 0
click at [145, 477] on span "Centered" at bounding box center [138, 479] width 28 height 13
click at [180, 532] on input "100" at bounding box center [172, 531] width 75 height 13
type input "1"
type input "50"
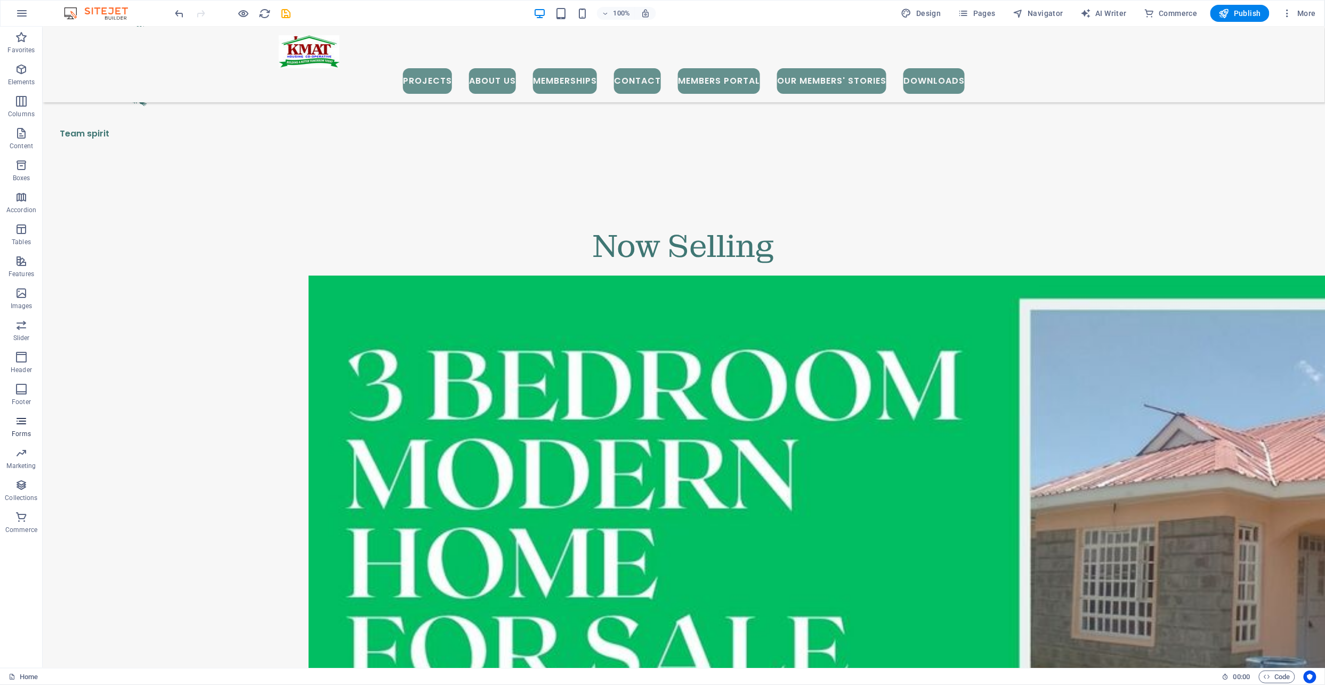
scroll to position [1994, 0]
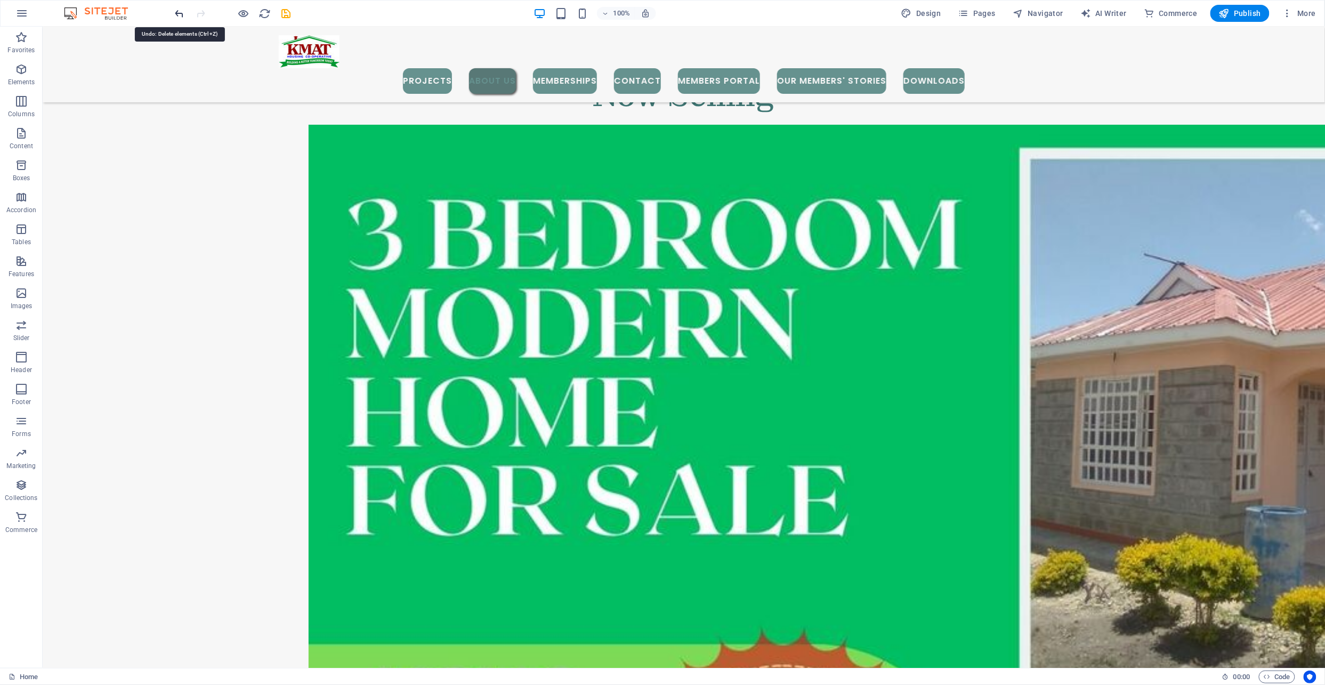
click at [174, 13] on icon "undo" at bounding box center [180, 13] width 12 height 12
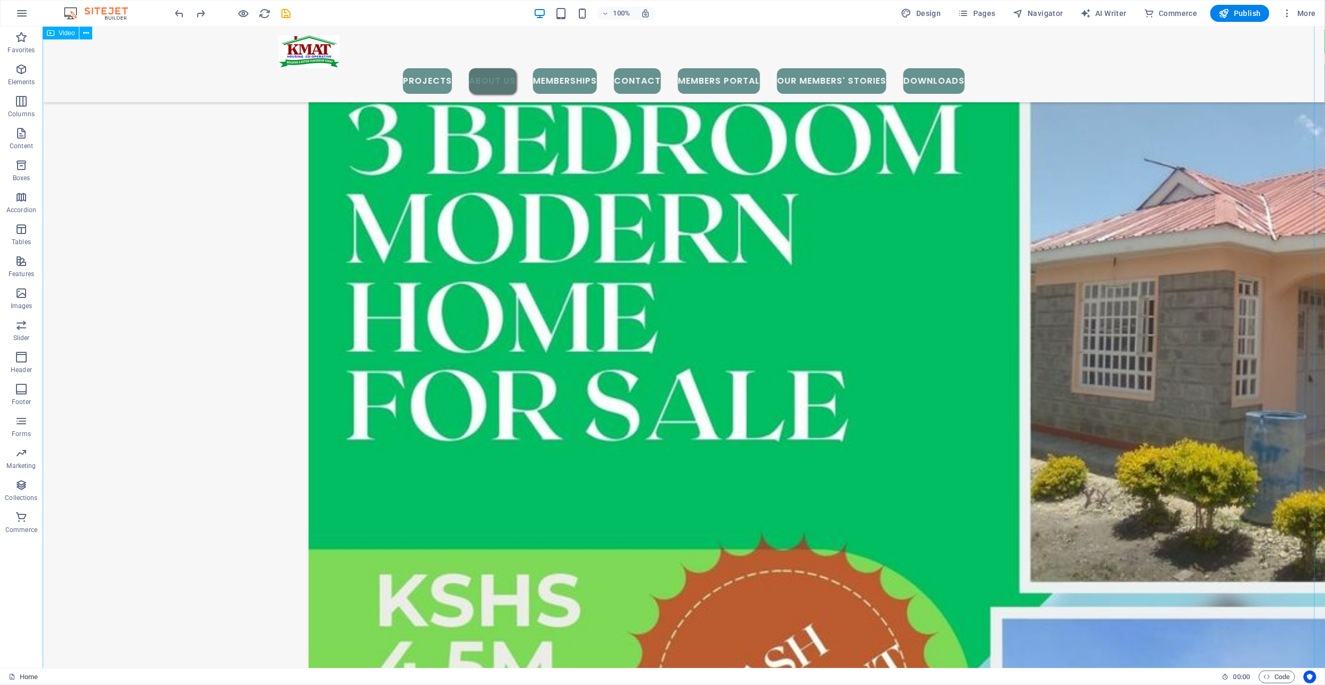
scroll to position [2163, 0]
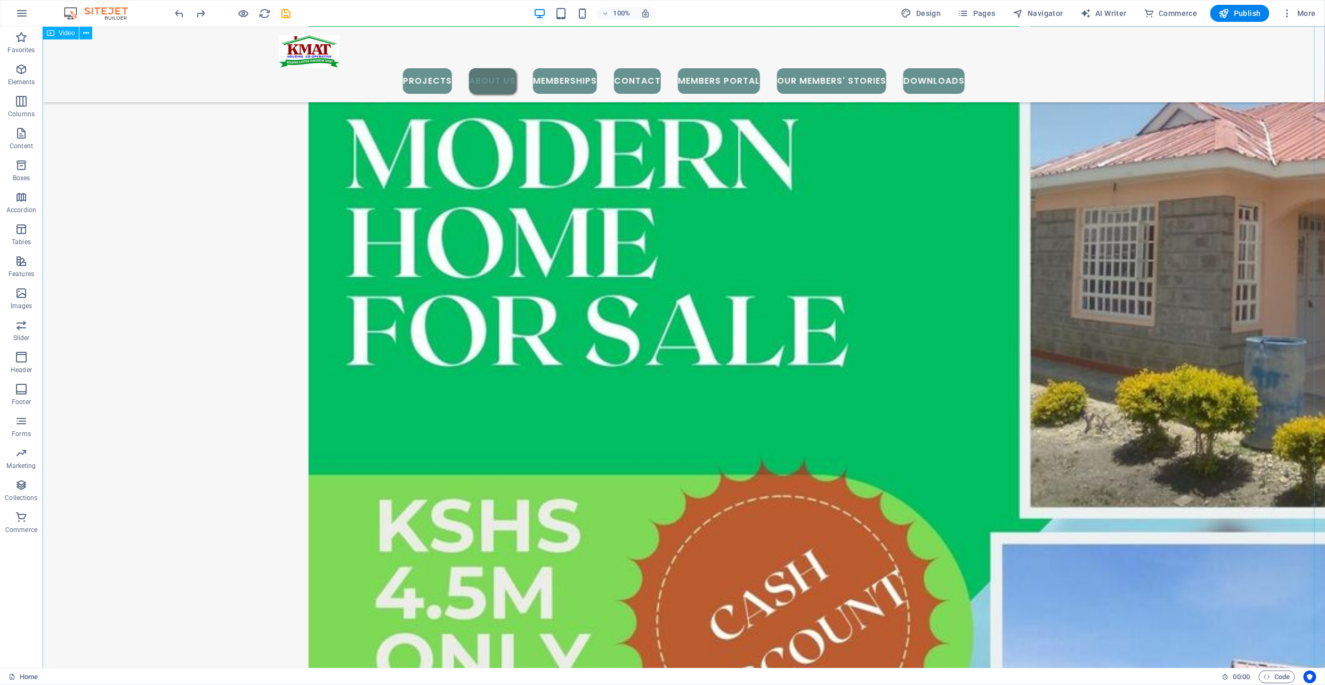
select select "%"
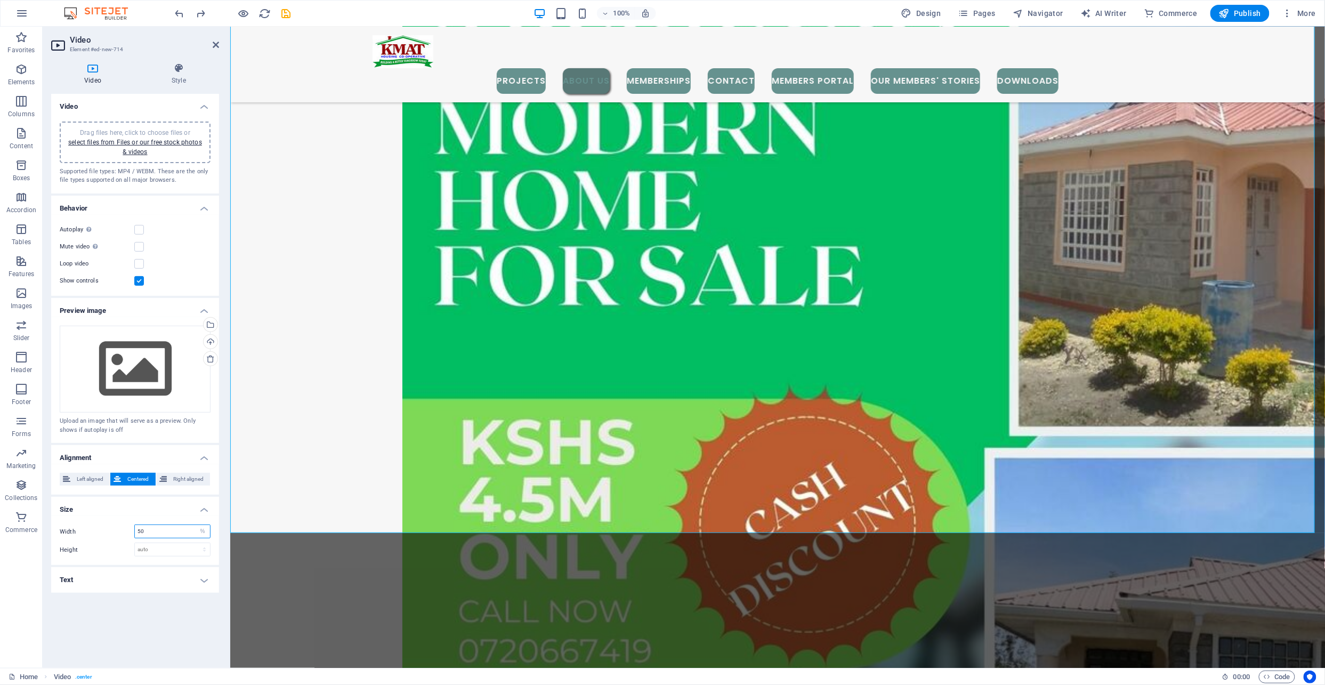
click at [150, 534] on input "50" at bounding box center [172, 531] width 75 height 13
type input "5"
type input "25"
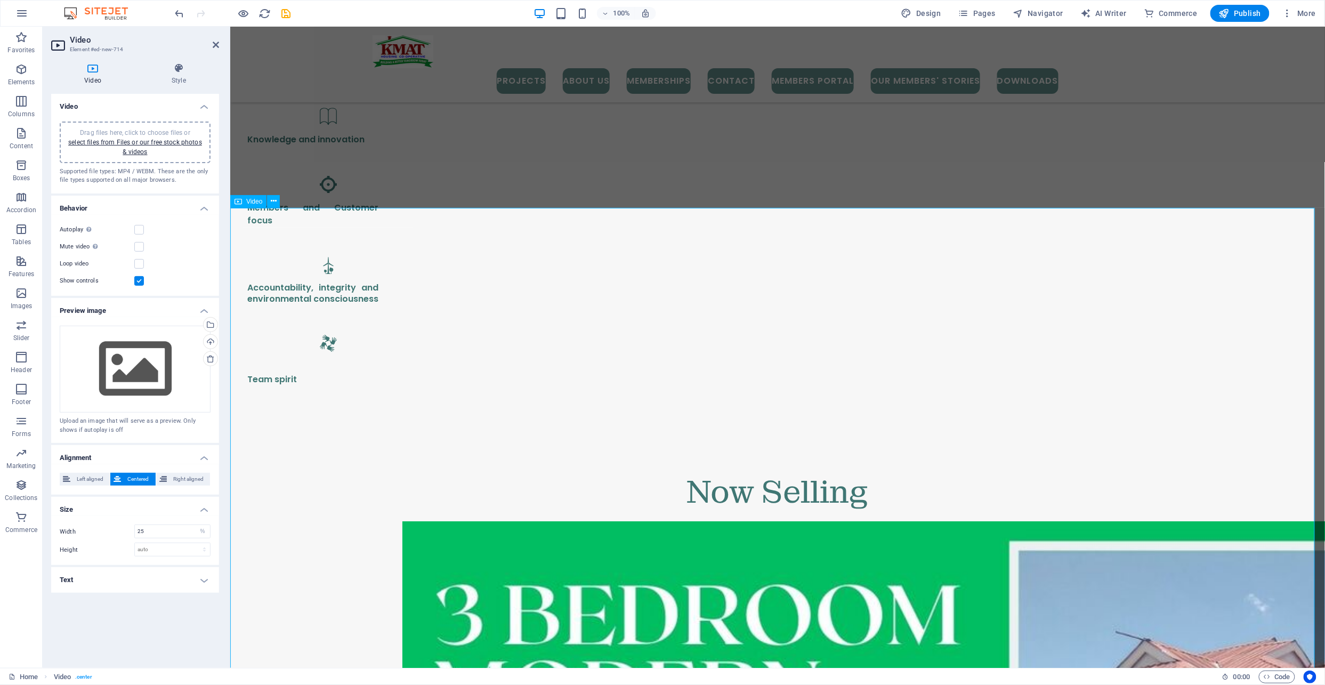
scroll to position [1666, 0]
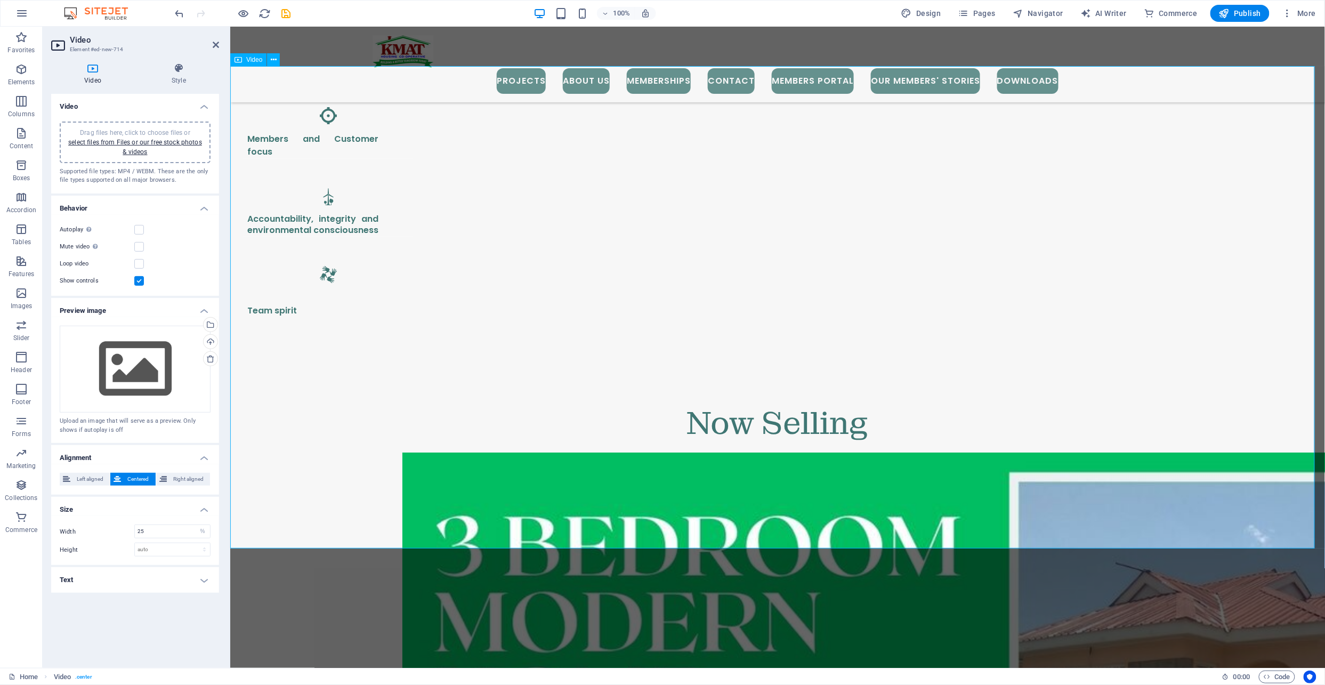
click at [211, 322] on div "Select files from the file manager, stock photos, or upload file(s)" at bounding box center [210, 326] width 16 height 16
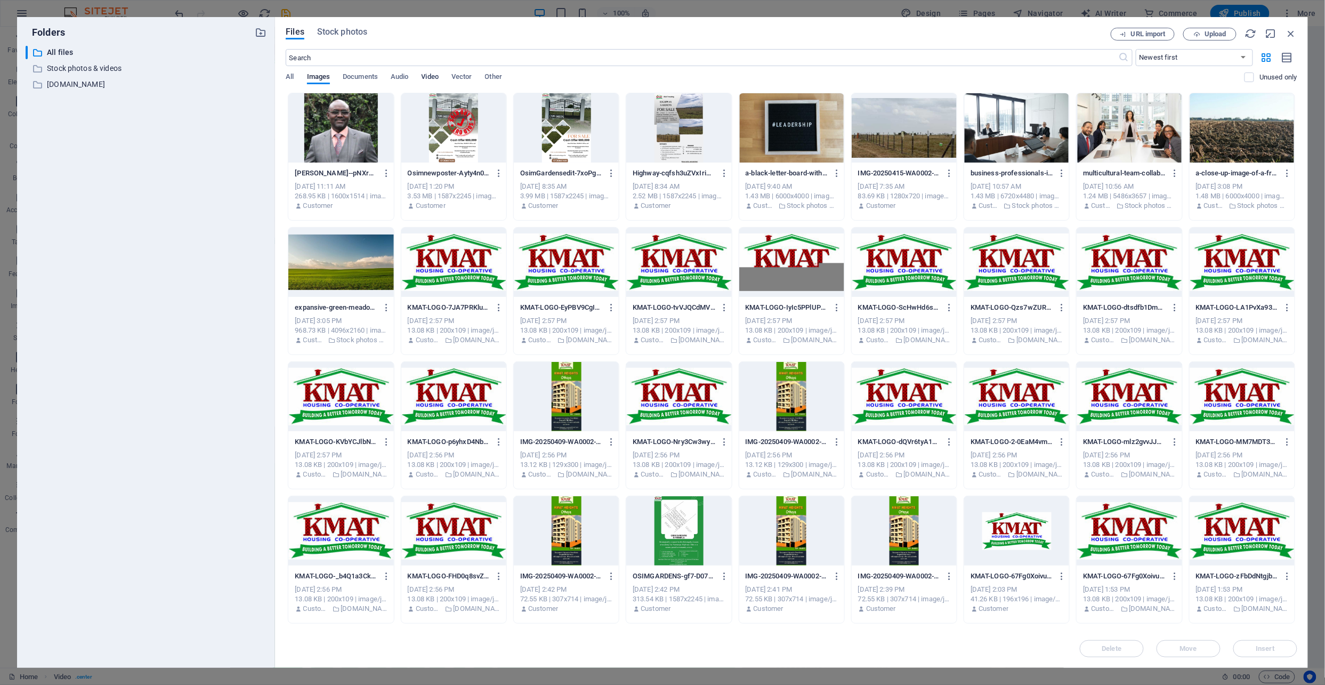
click at [433, 77] on span "Video" at bounding box center [430, 77] width 17 height 15
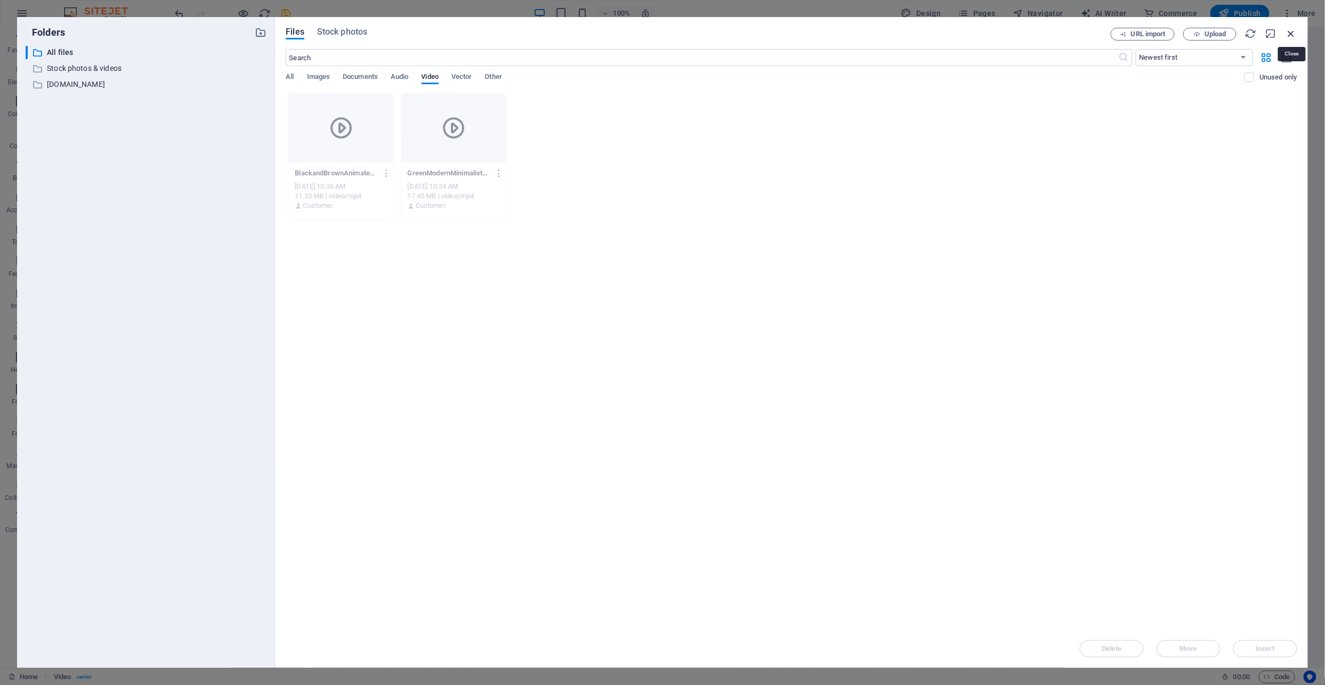
drag, startPoint x: 1293, startPoint y: 33, endPoint x: 1044, endPoint y: 17, distance: 249.4
click at [1293, 33] on icon "button" at bounding box center [1292, 34] width 12 height 12
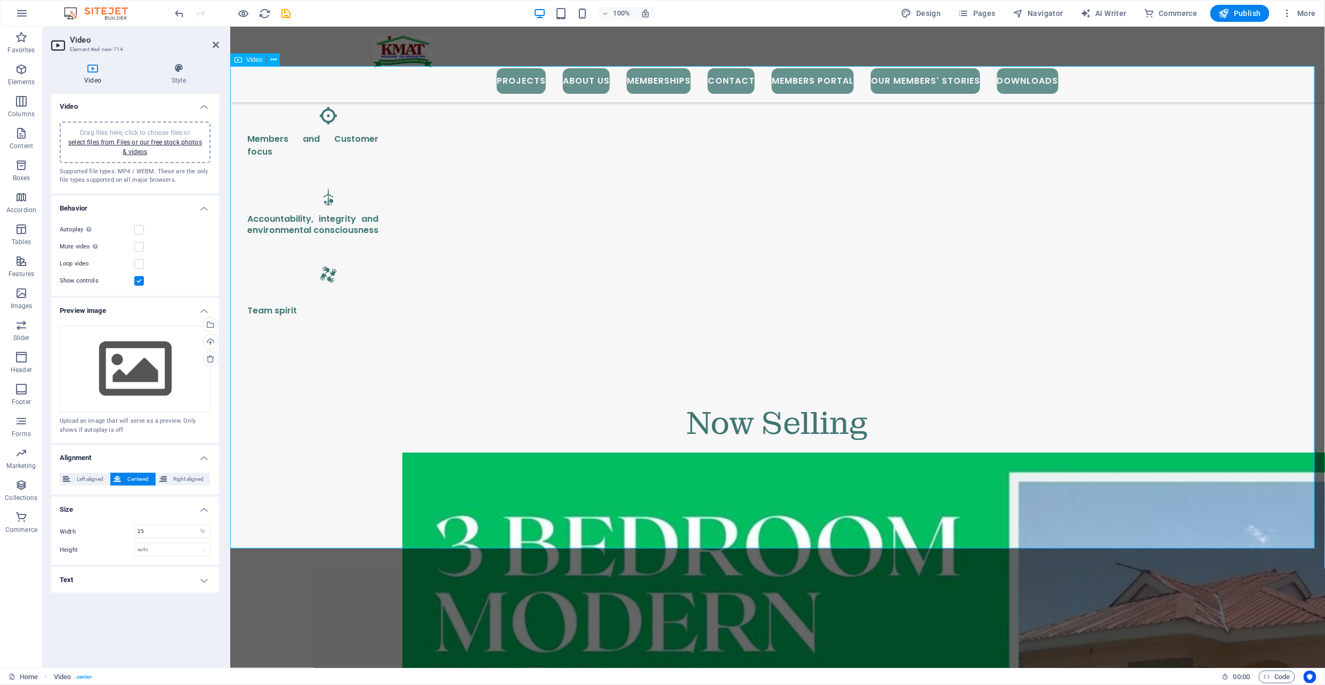
click at [182, 73] on icon at bounding box center [179, 68] width 80 height 11
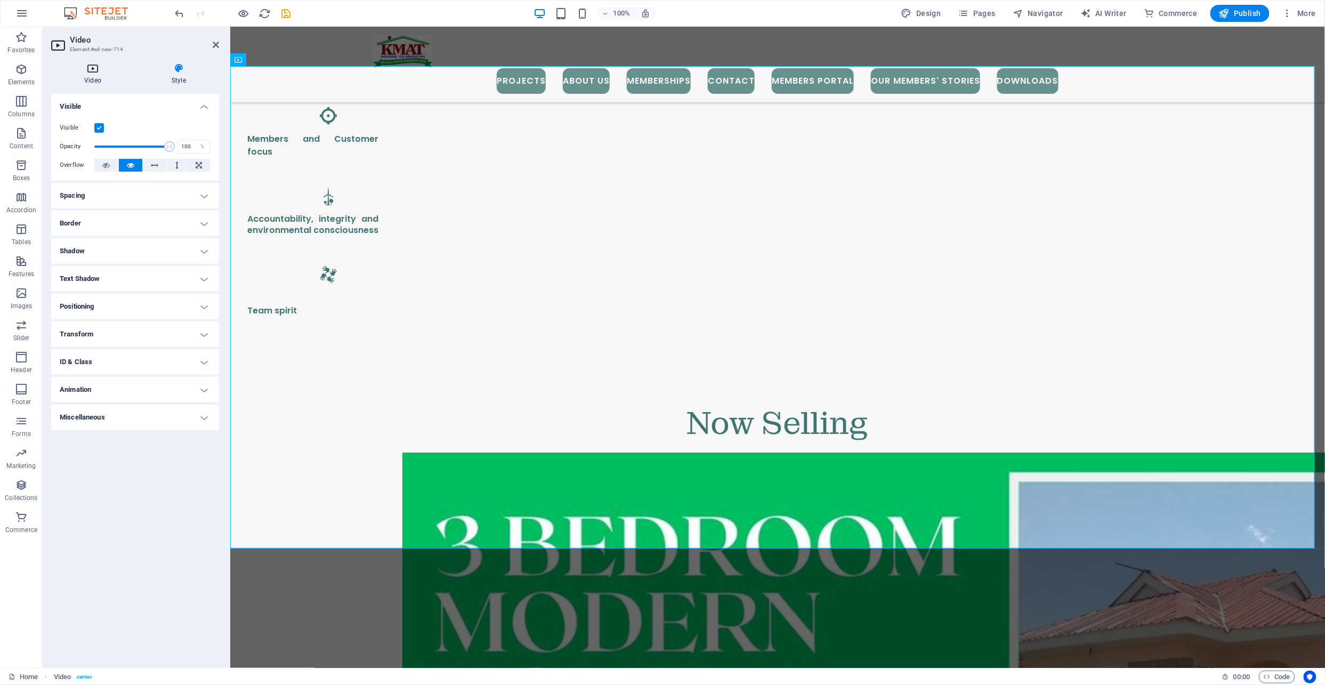
click at [104, 78] on h4 "Video" at bounding box center [94, 74] width 87 height 22
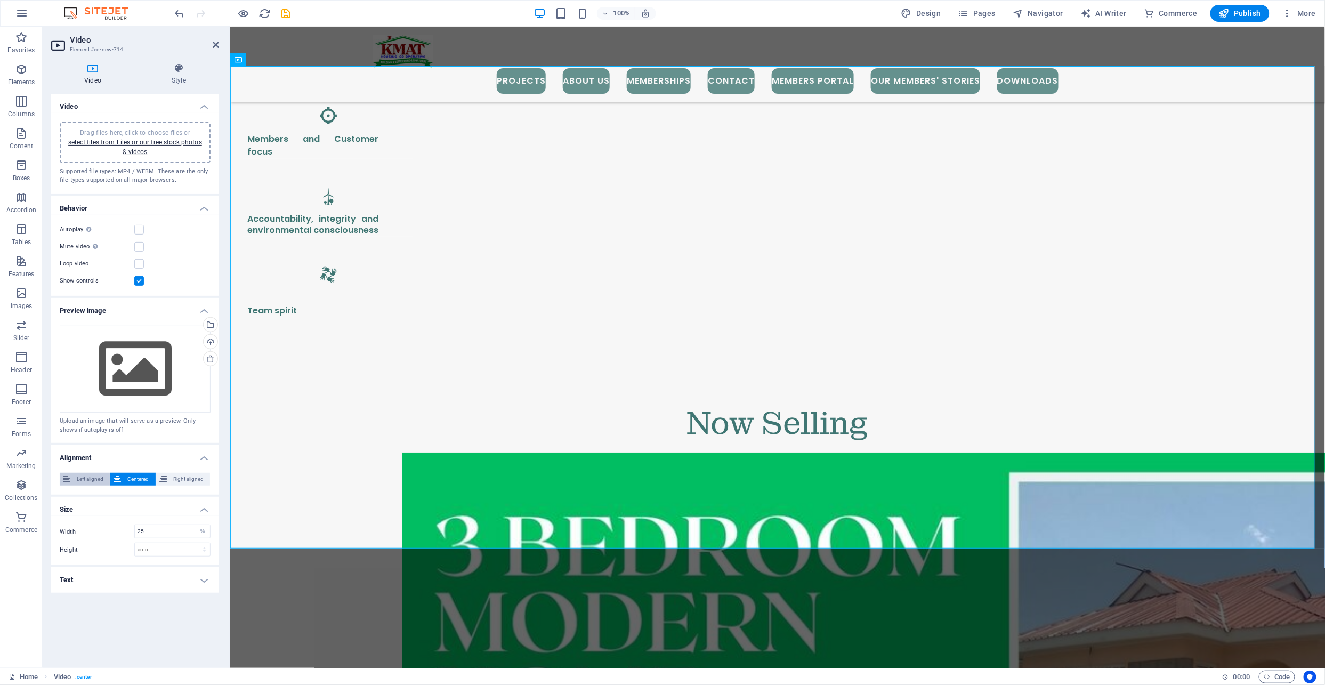
click at [92, 477] on span "Left aligned" at bounding box center [90, 479] width 33 height 13
click at [129, 474] on span "Centered" at bounding box center [138, 479] width 28 height 13
click at [132, 141] on link "select files from Files or our free stock photos & videos" at bounding box center [135, 147] width 134 height 17
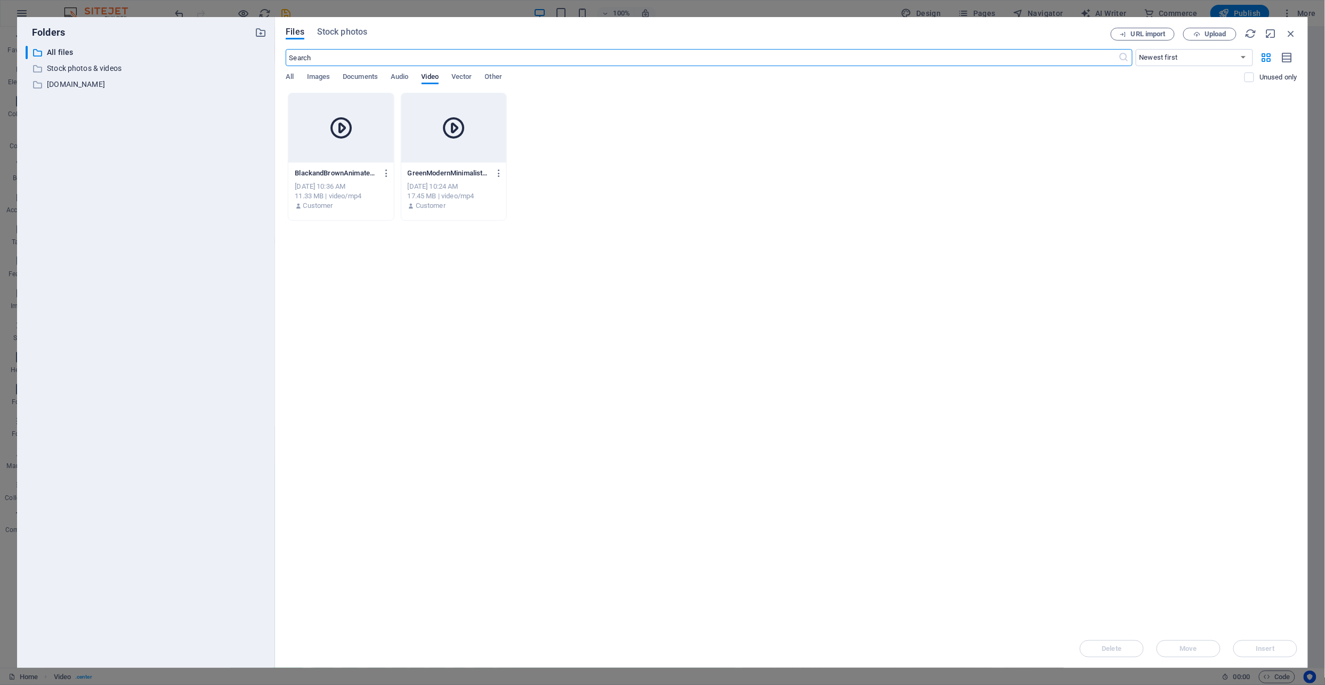
click at [367, 134] on div at bounding box center [340, 127] width 105 height 69
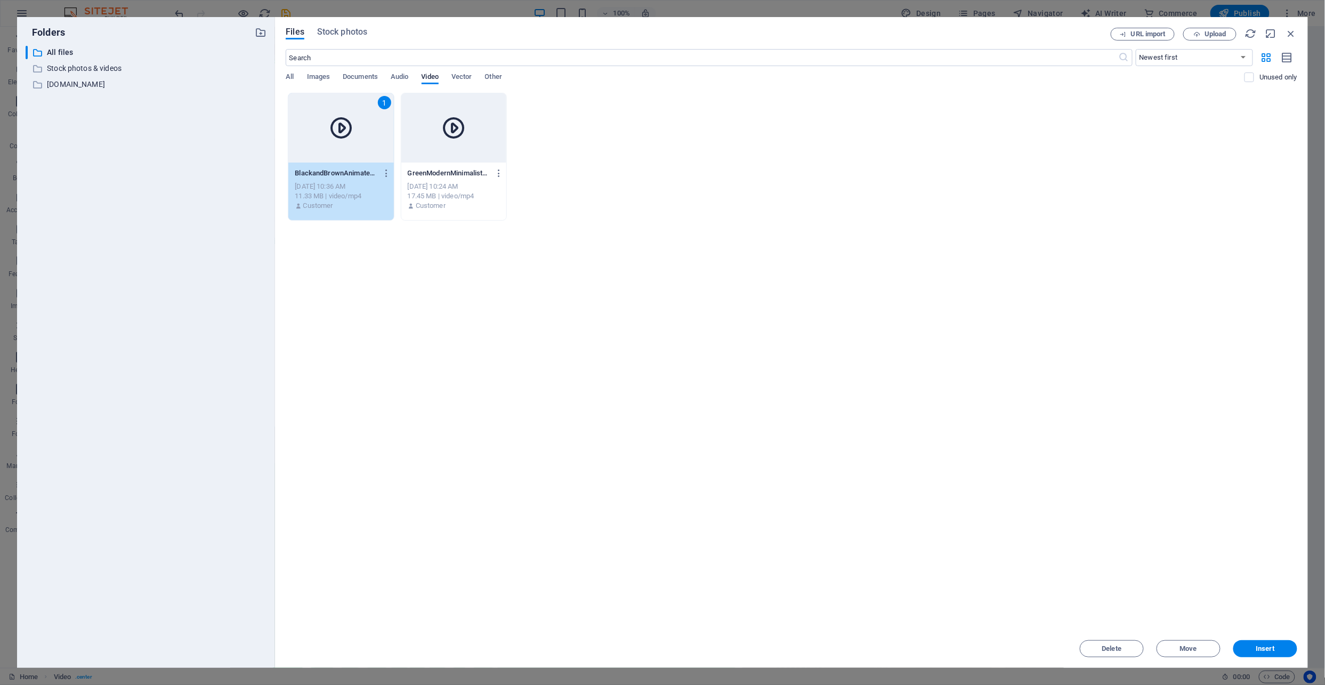
click at [436, 119] on div at bounding box center [453, 127] width 105 height 69
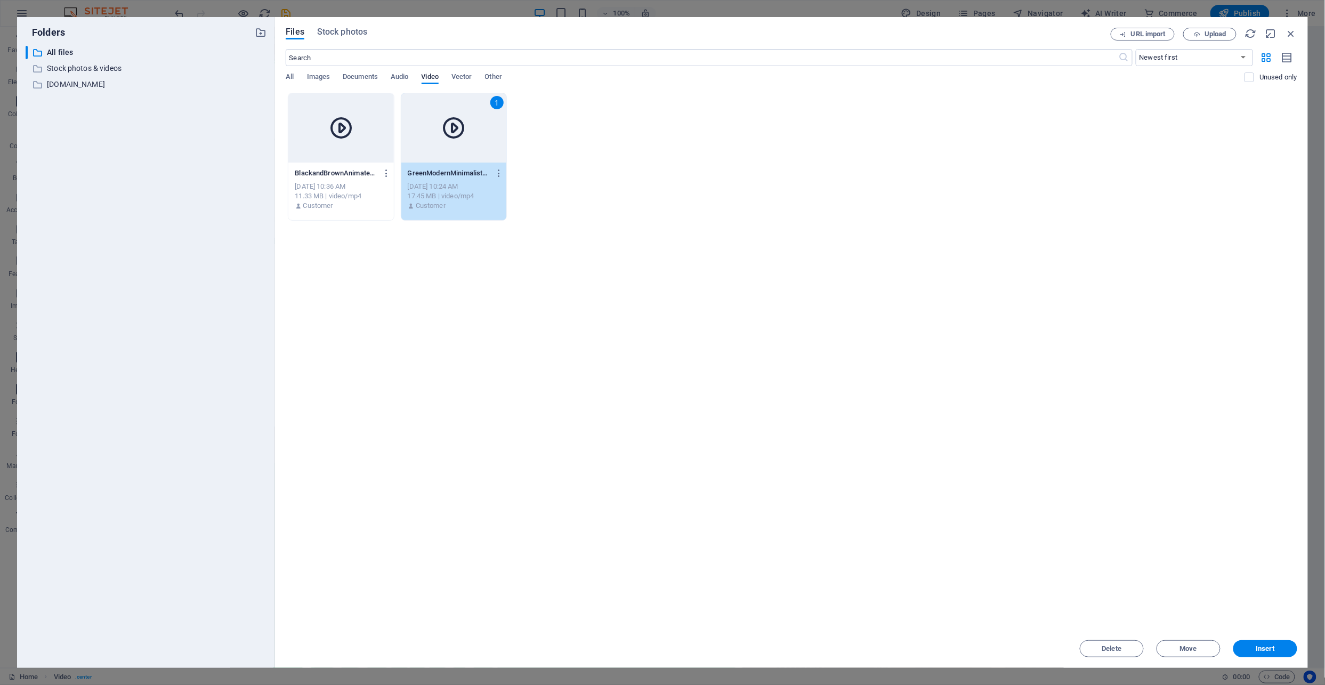
click at [367, 137] on div at bounding box center [340, 127] width 105 height 69
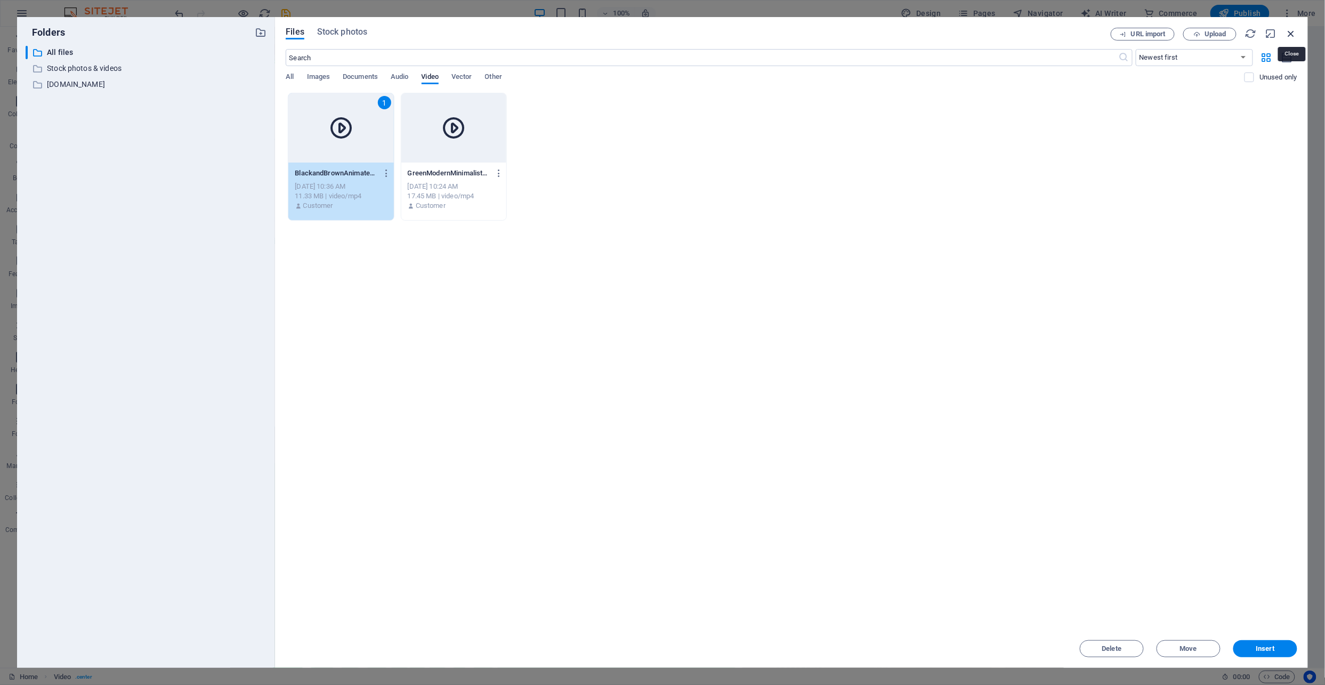
click at [1291, 30] on icon "button" at bounding box center [1292, 34] width 12 height 12
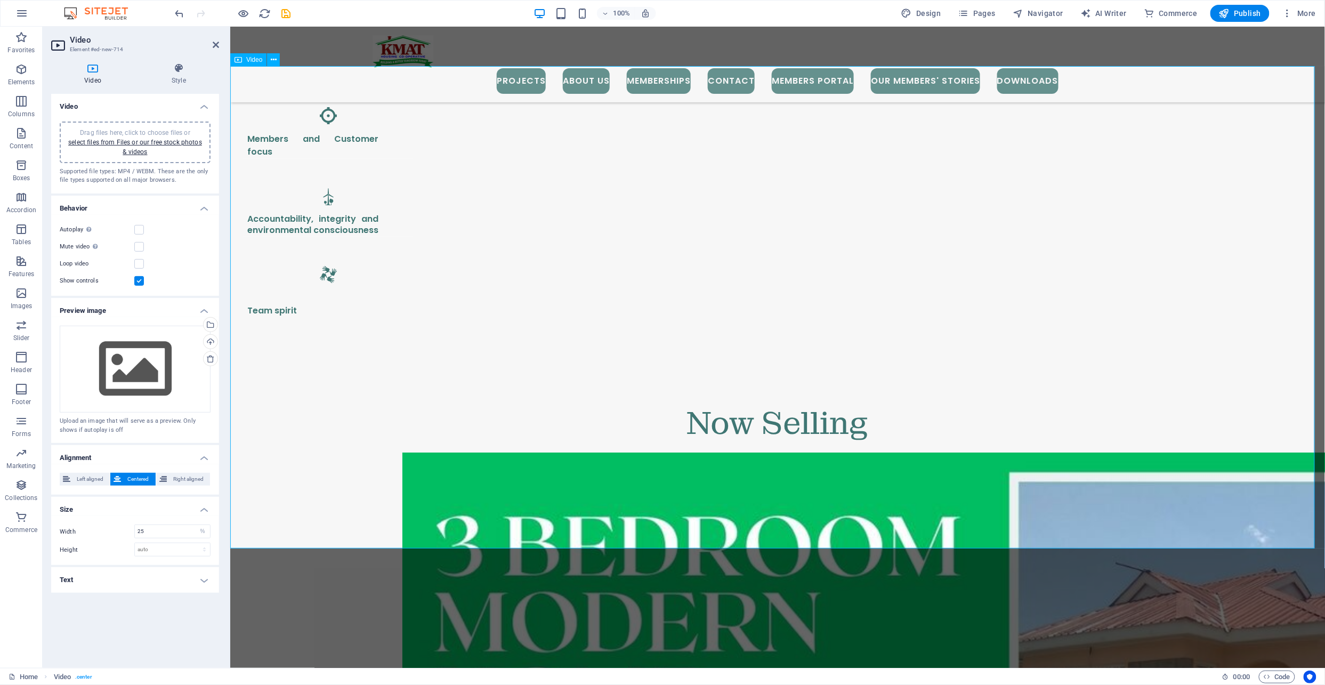
click at [211, 43] on h2 "Video" at bounding box center [144, 40] width 149 height 10
click at [214, 44] on icon at bounding box center [216, 45] width 6 height 9
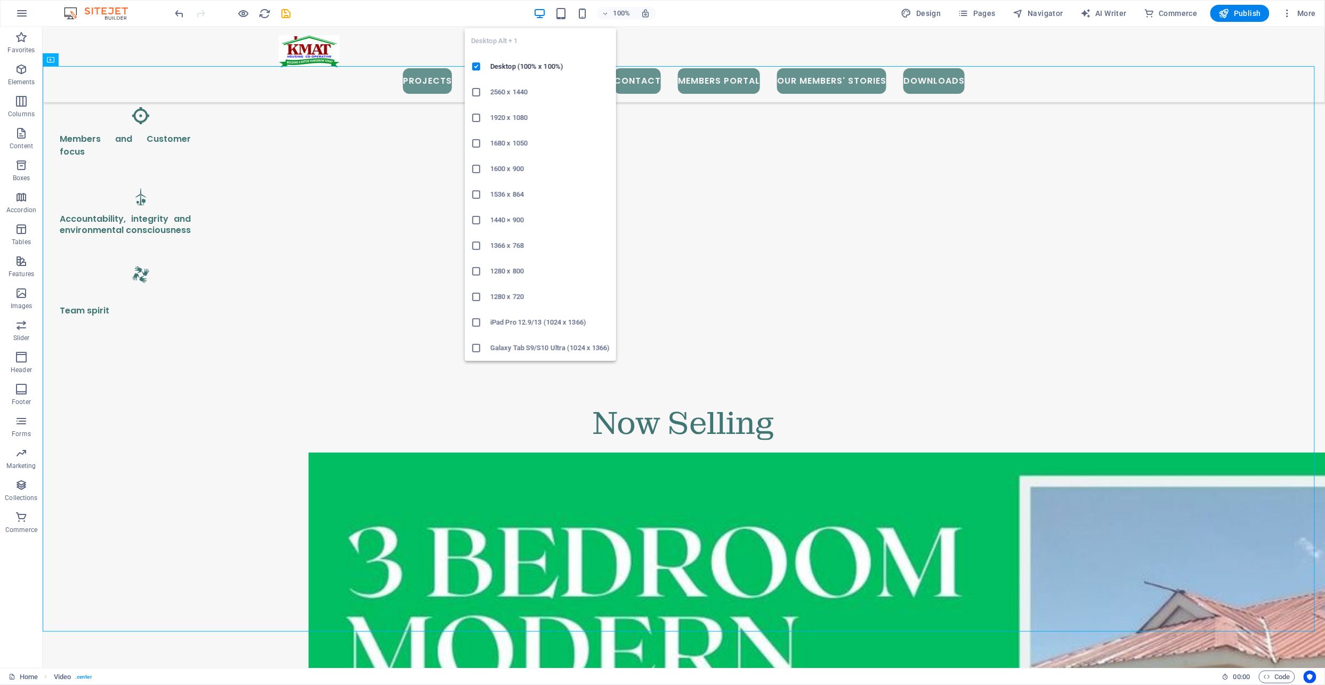
click at [542, 9] on icon "button" at bounding box center [540, 13] width 12 height 12
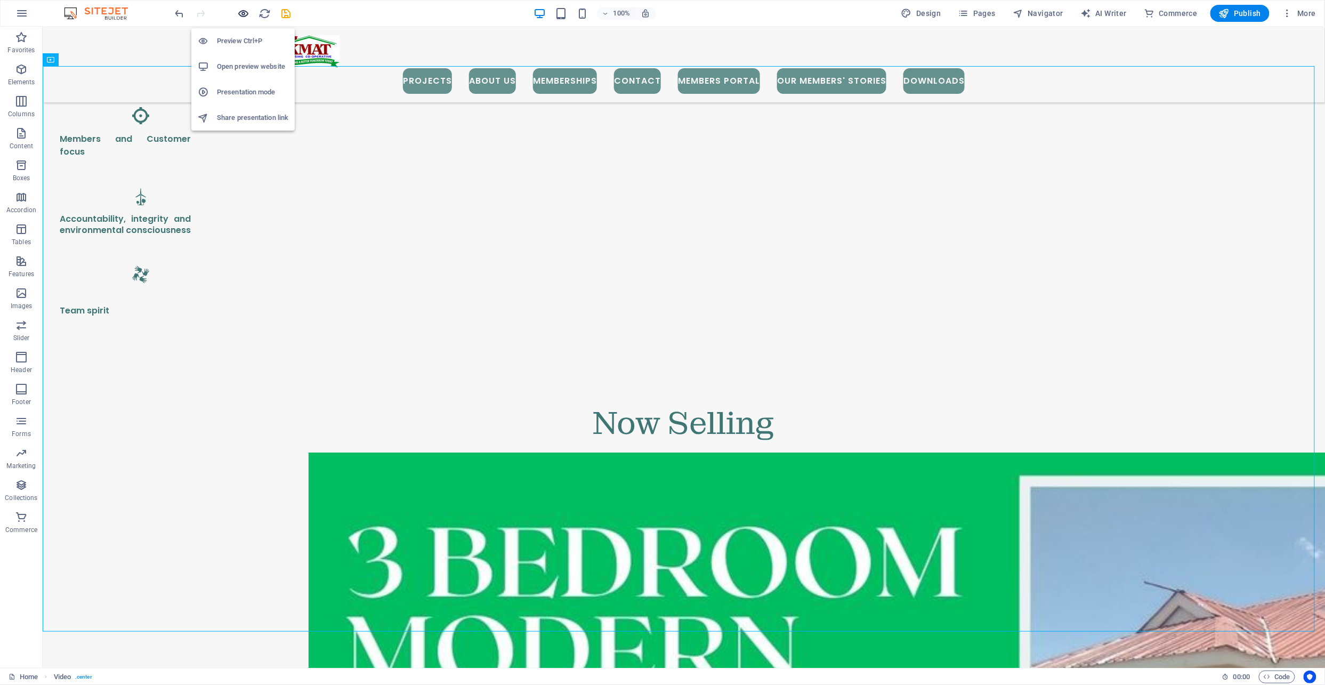
click at [243, 18] on icon "button" at bounding box center [244, 13] width 12 height 12
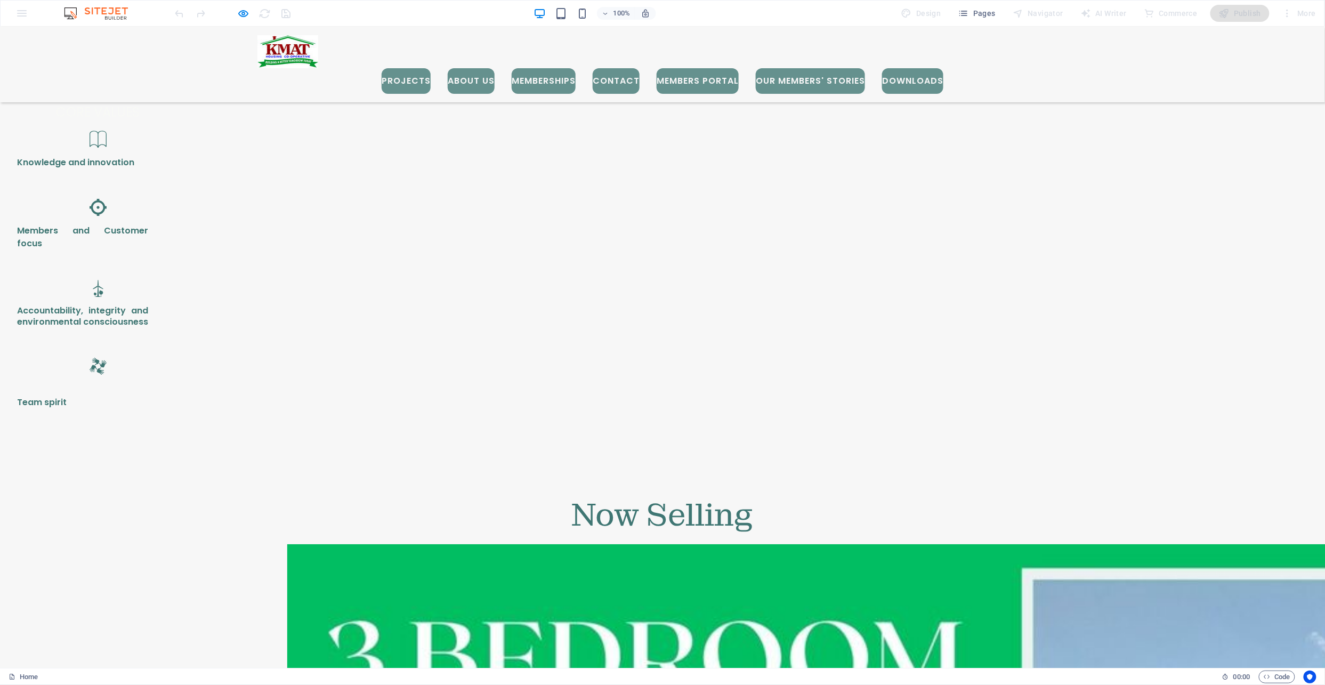
scroll to position [1595, 0]
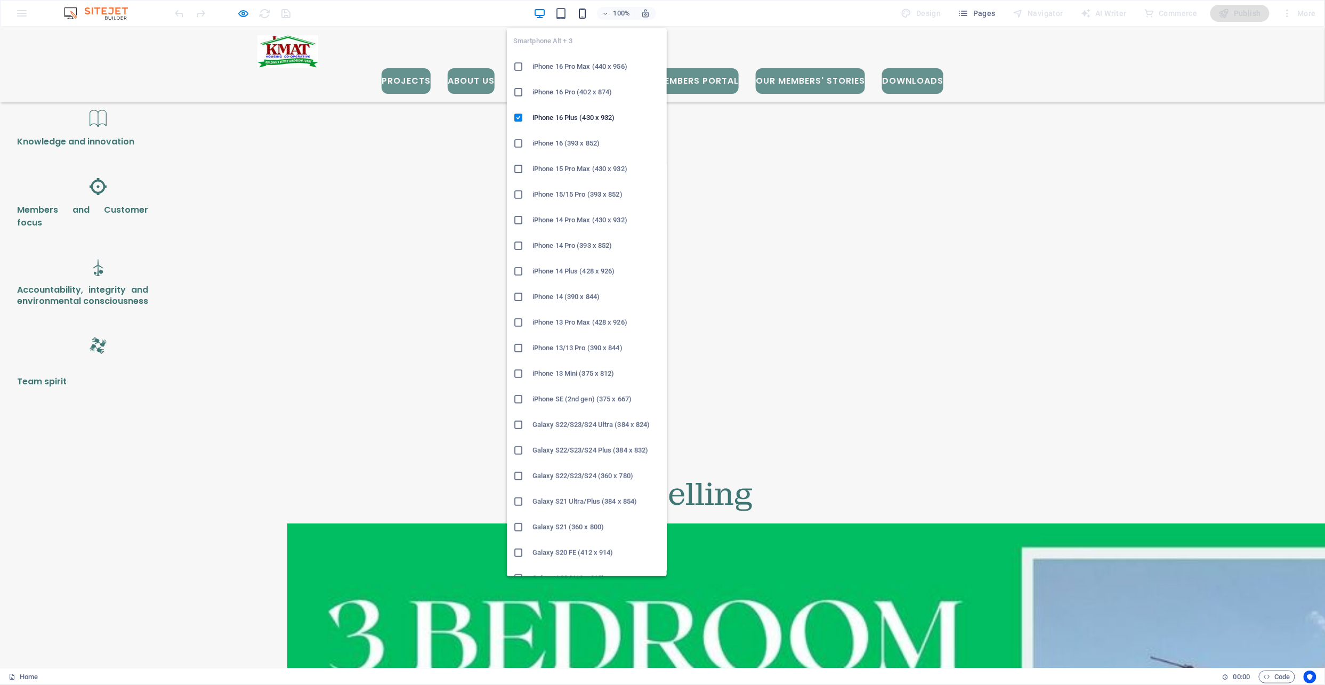
click at [586, 11] on icon "button" at bounding box center [582, 13] width 12 height 12
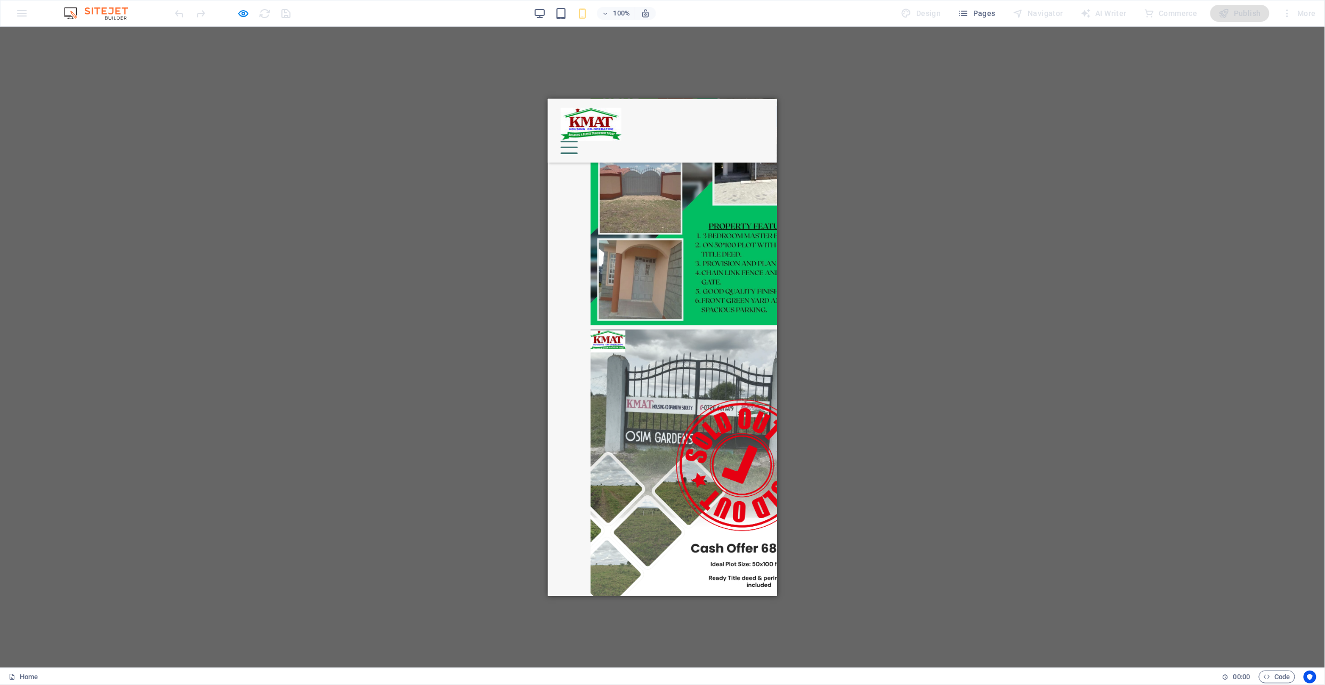
scroll to position [1453, 0]
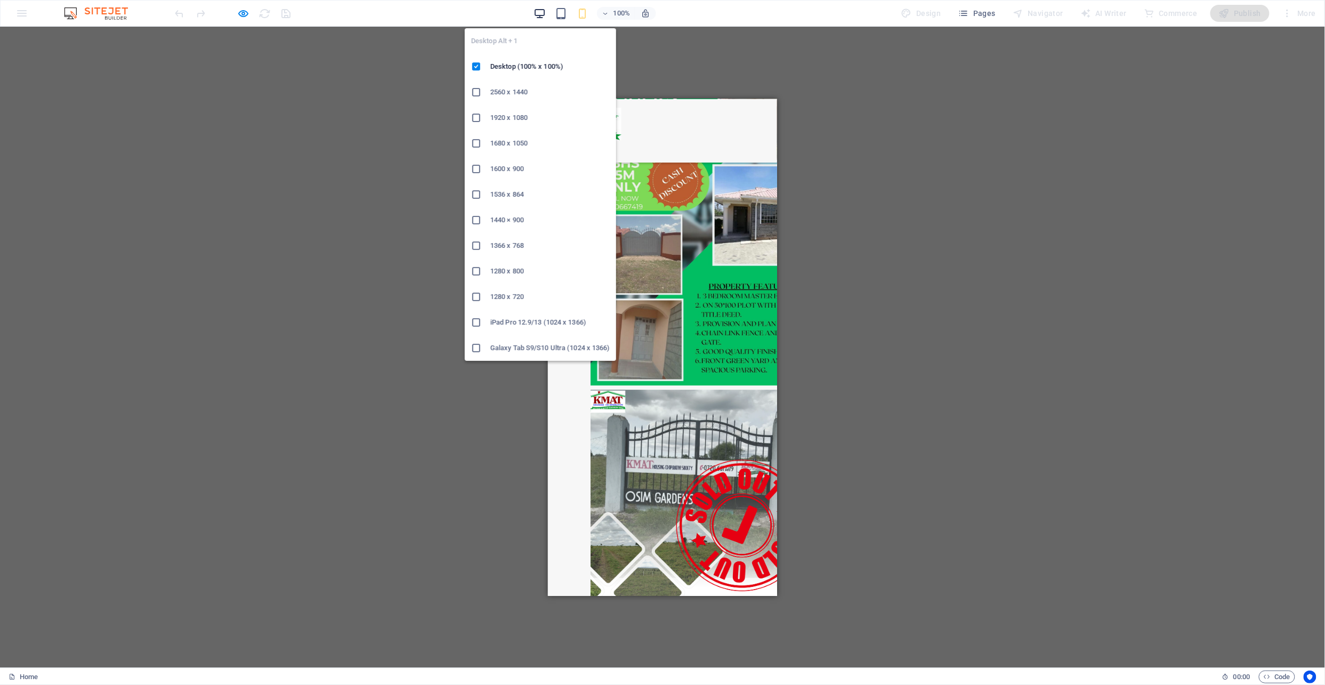
click at [536, 17] on icon "button" at bounding box center [540, 13] width 12 height 12
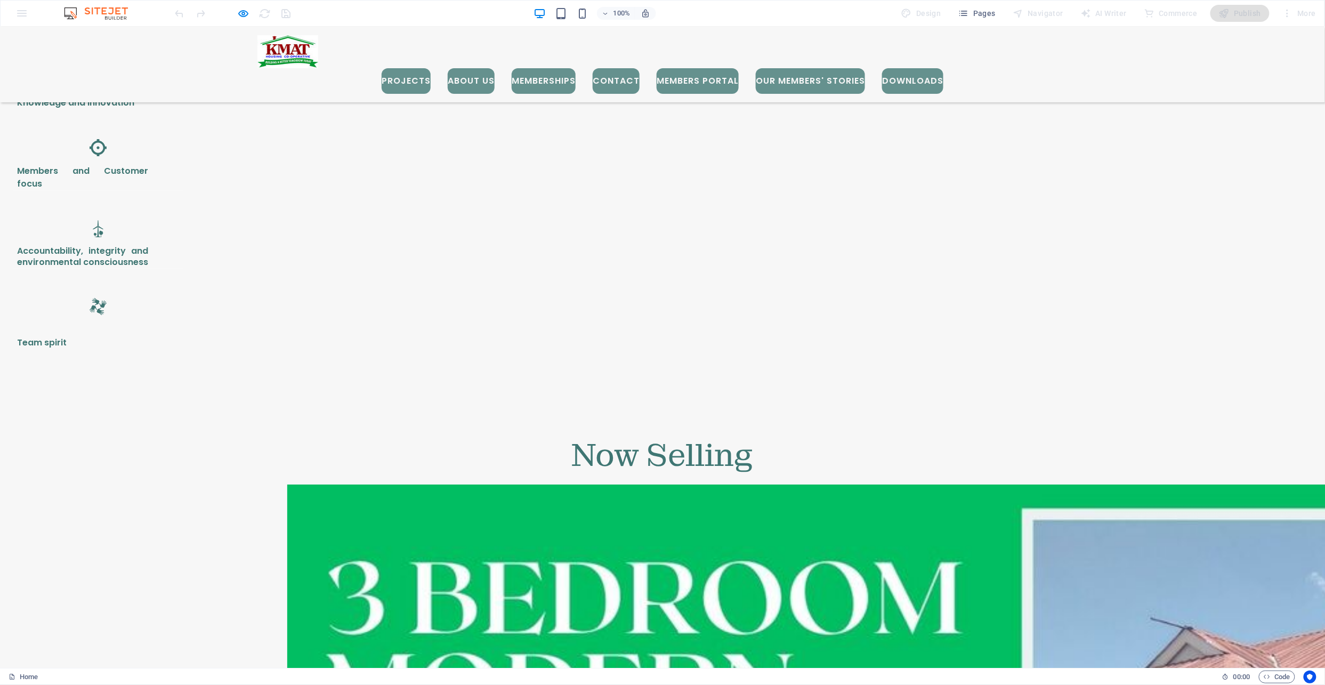
scroll to position [1666, 0]
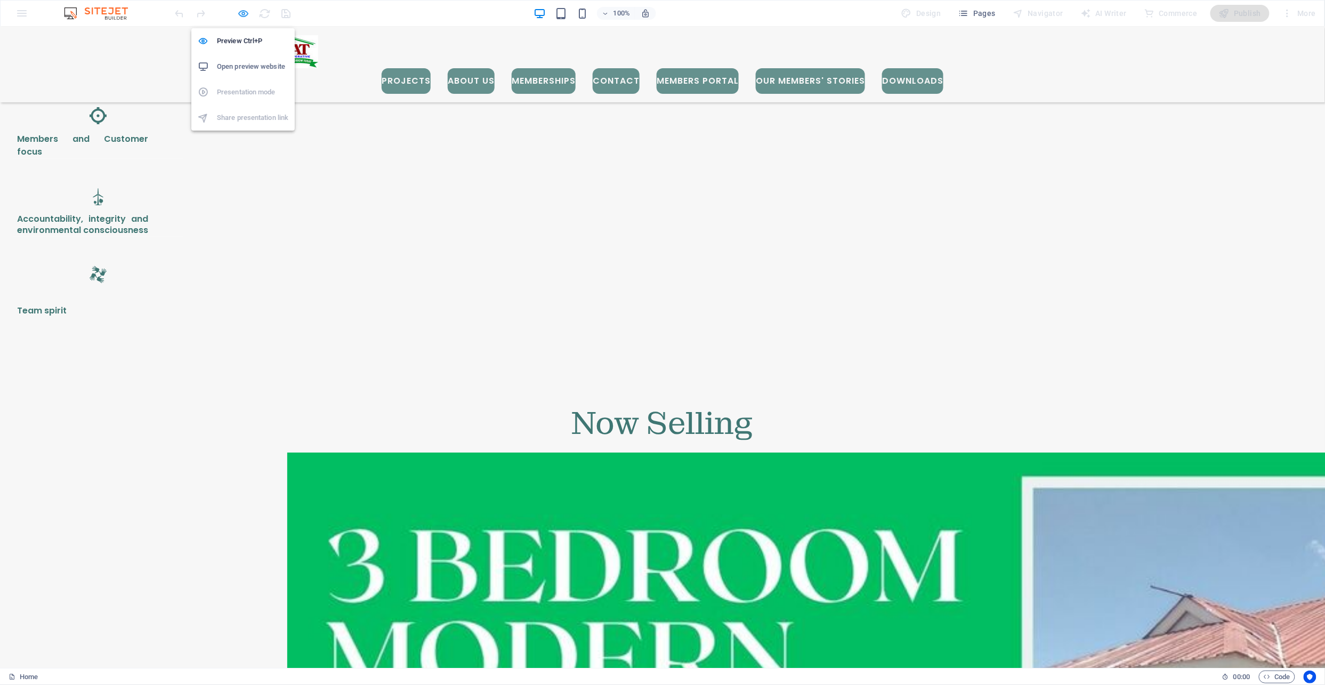
click at [239, 15] on icon "button" at bounding box center [244, 13] width 12 height 12
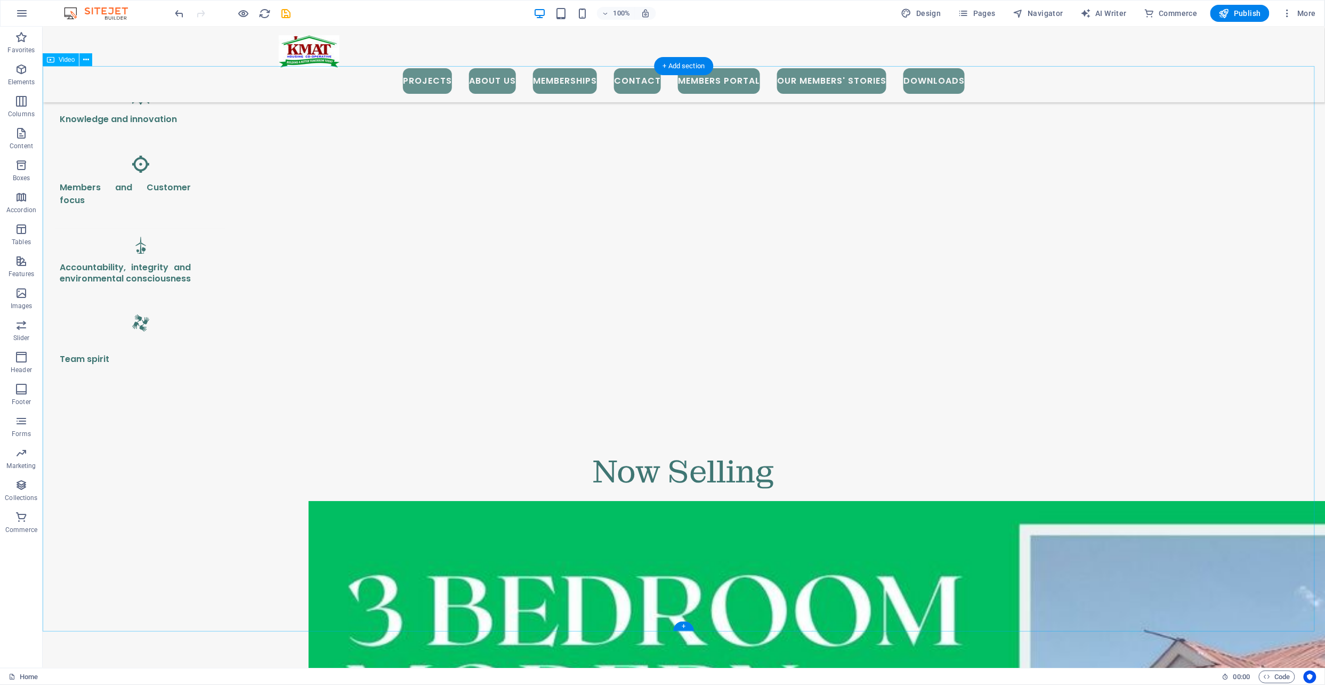
scroll to position [1595, 0]
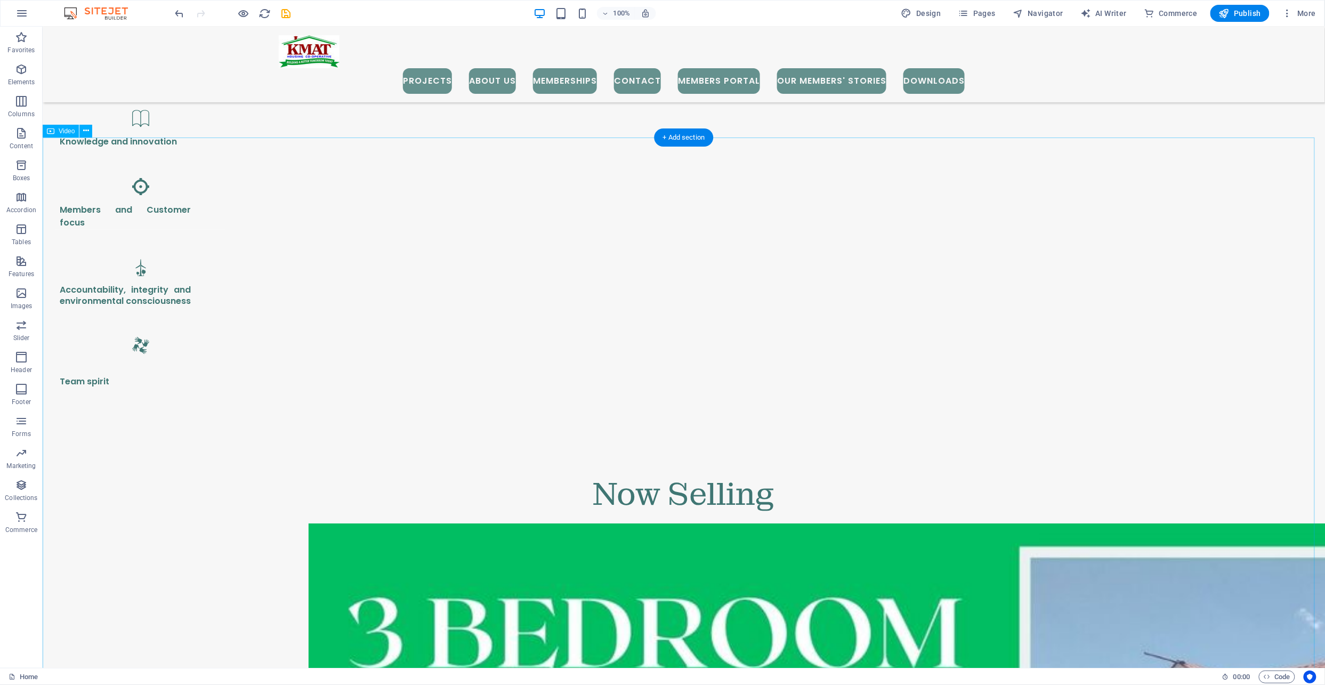
click at [83, 129] on icon at bounding box center [86, 130] width 6 height 11
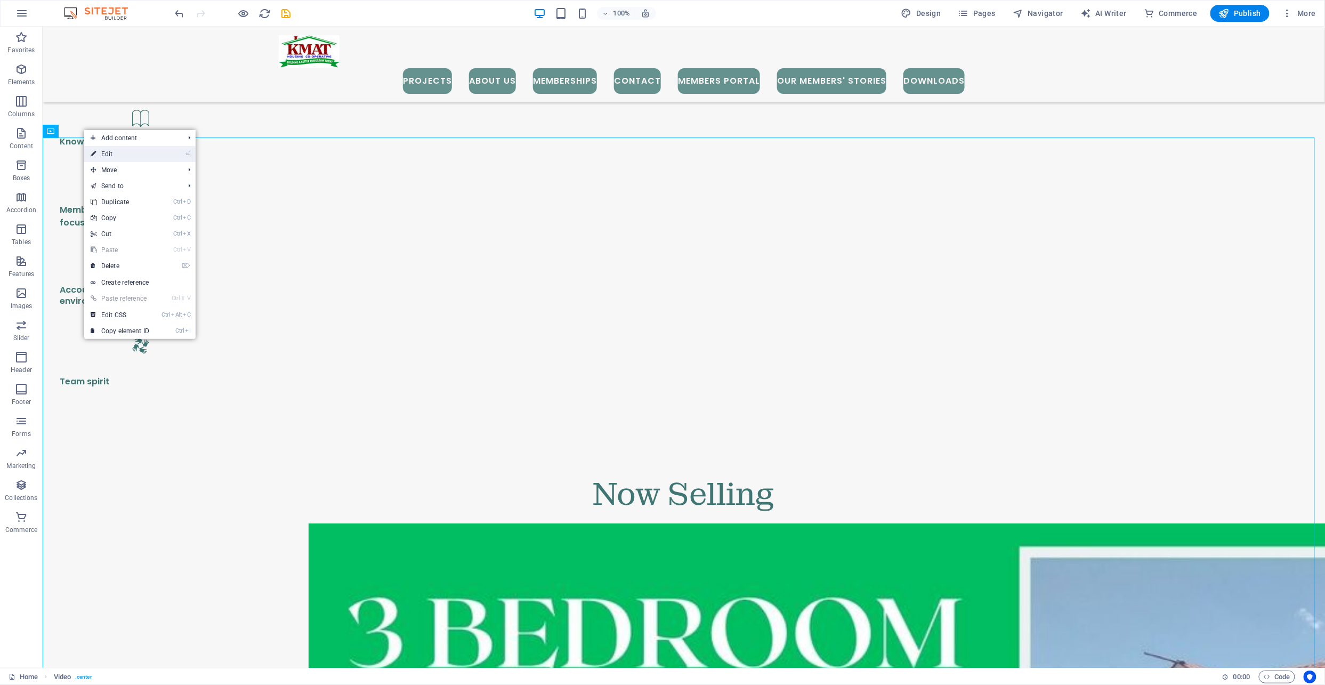
click at [118, 150] on link "⏎ Edit" at bounding box center [119, 154] width 71 height 16
select select "%"
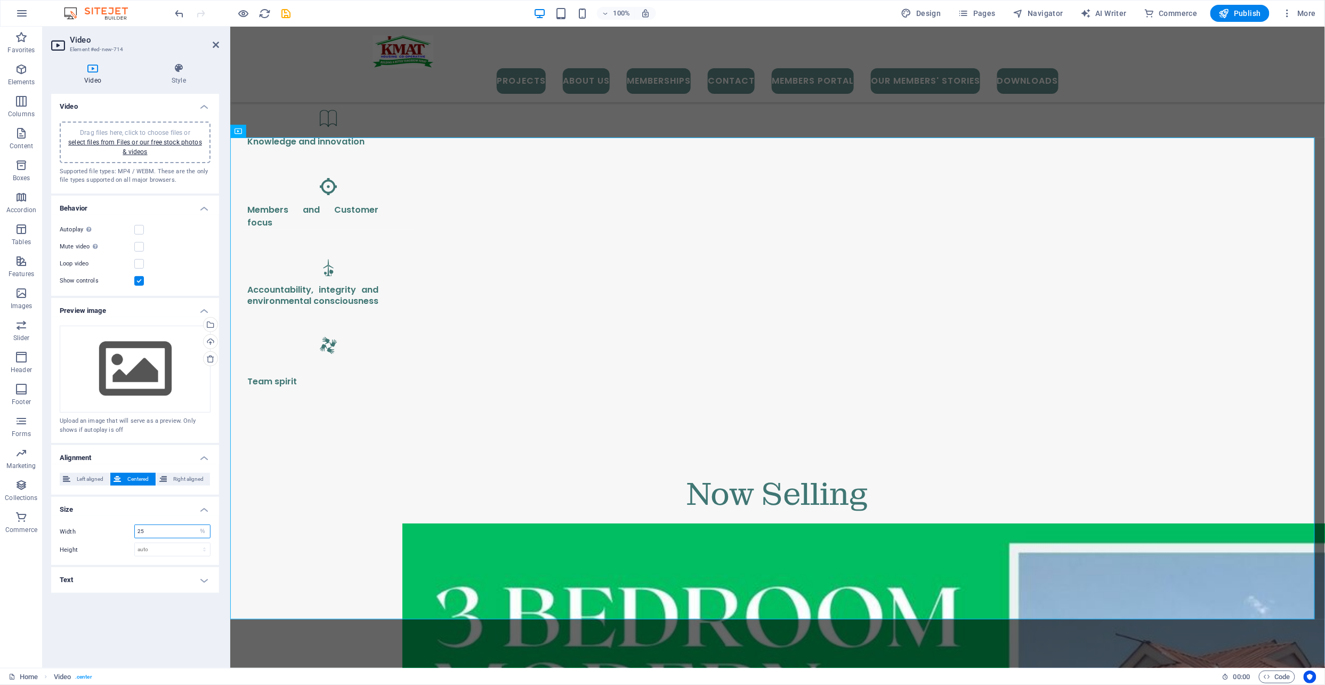
click at [143, 527] on input "25" at bounding box center [172, 531] width 75 height 13
type input "2"
type input "50"
click at [191, 627] on div "Video Drag files here, click to choose files or select files from Files or our …" at bounding box center [135, 377] width 168 height 566
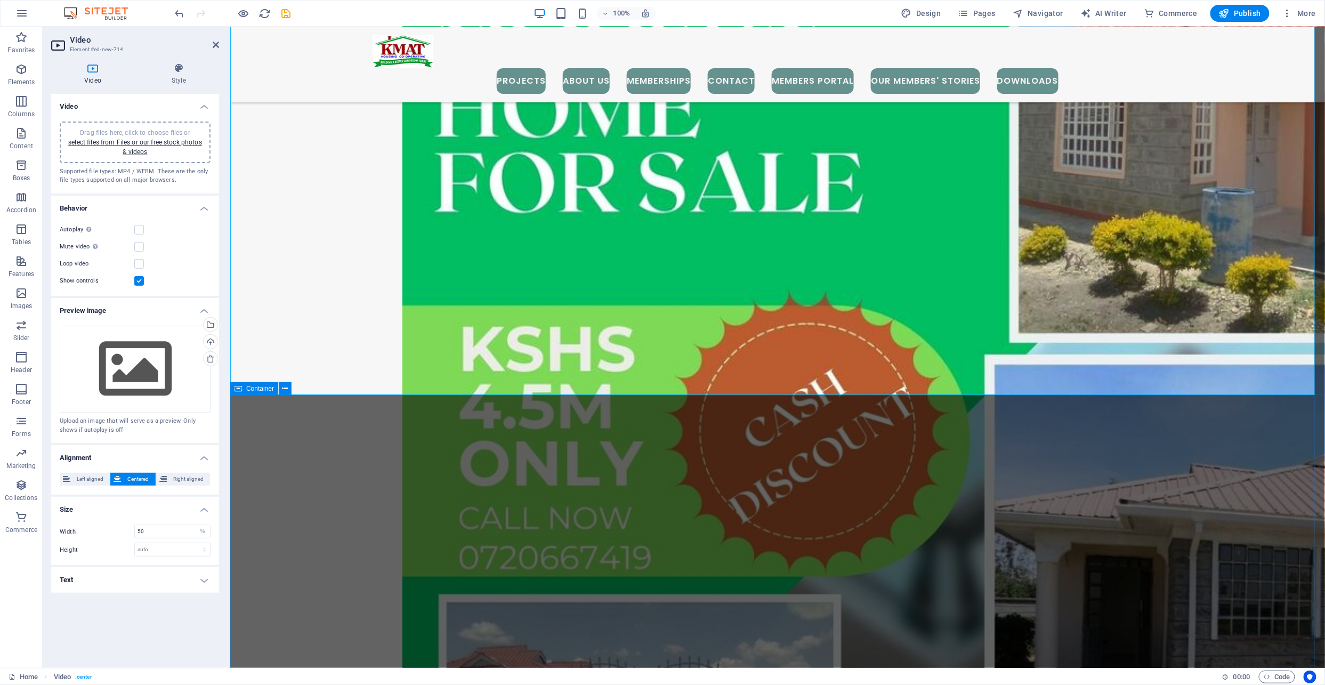
scroll to position [2235, 0]
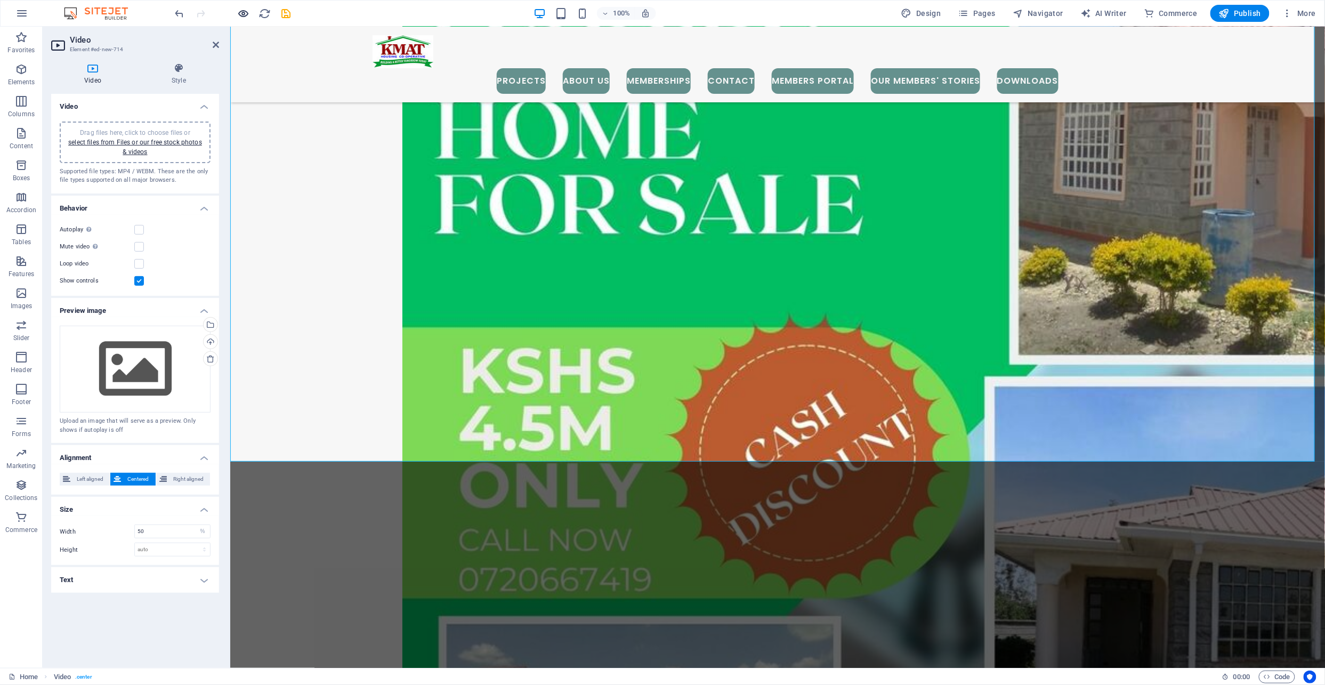
click at [238, 12] on icon "button" at bounding box center [244, 13] width 12 height 12
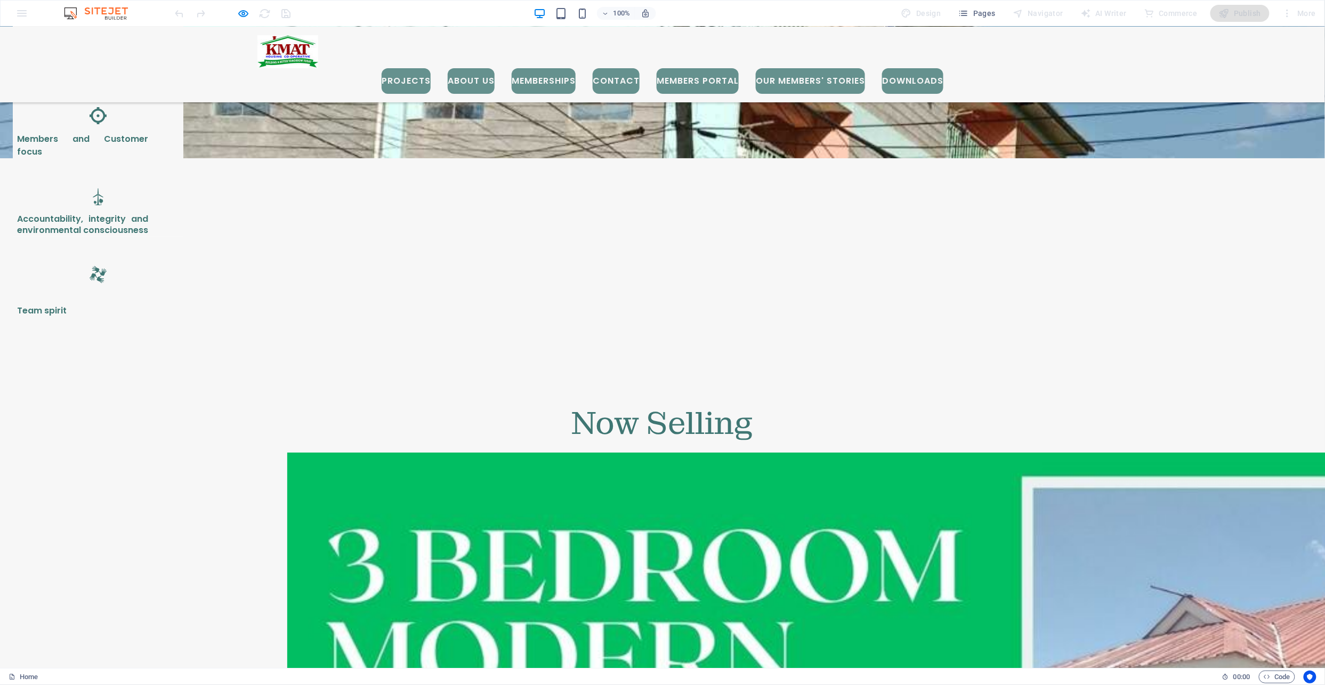
scroll to position [2022, 0]
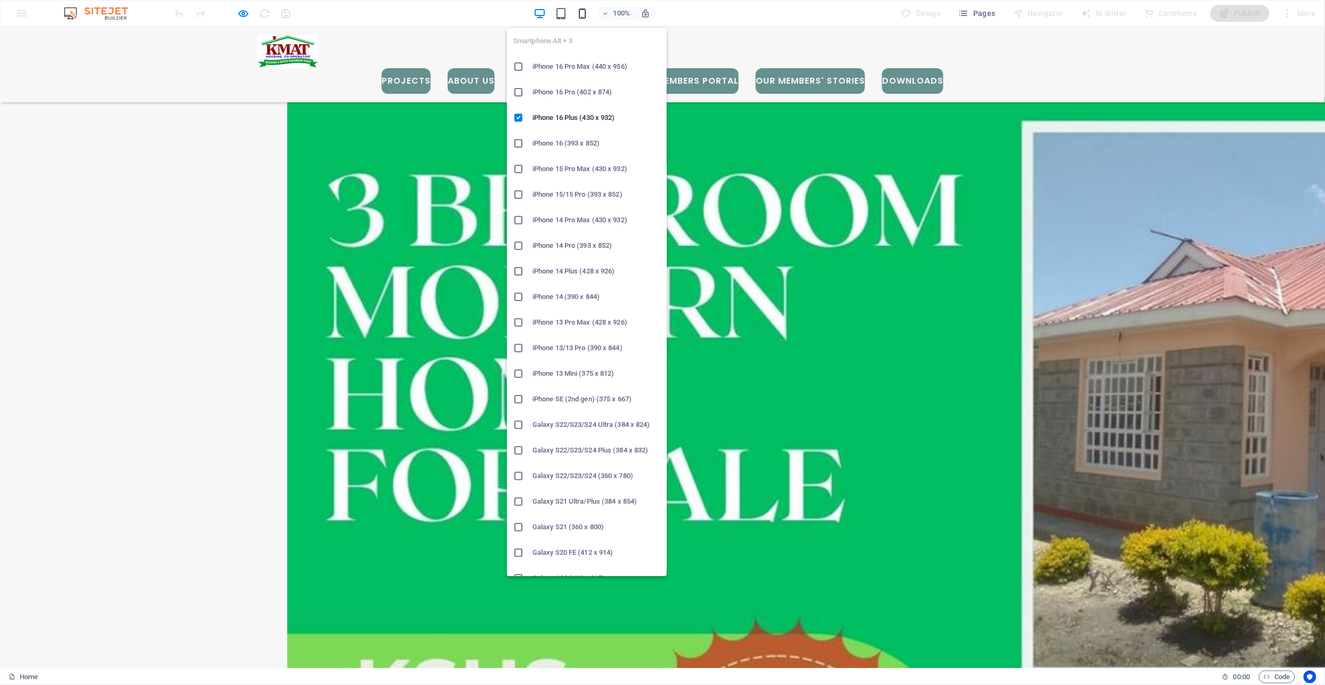
click at [584, 13] on icon "button" at bounding box center [582, 13] width 12 height 12
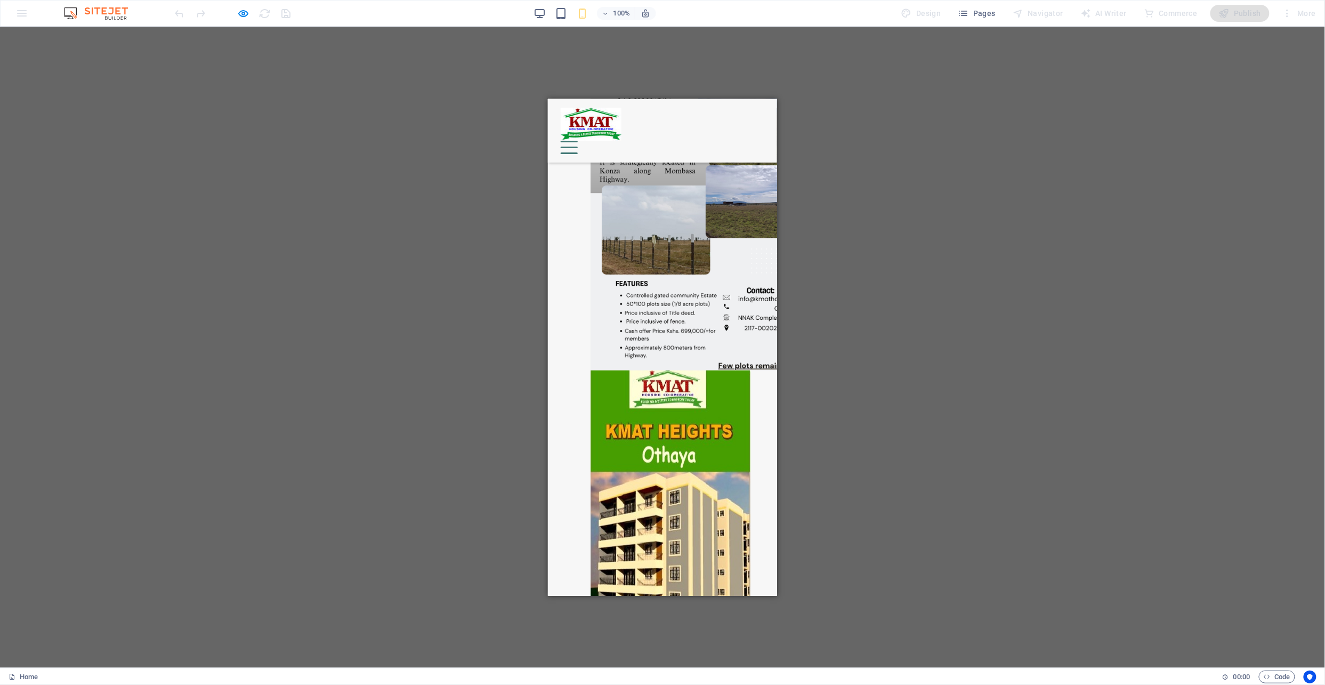
scroll to position [2132, 0]
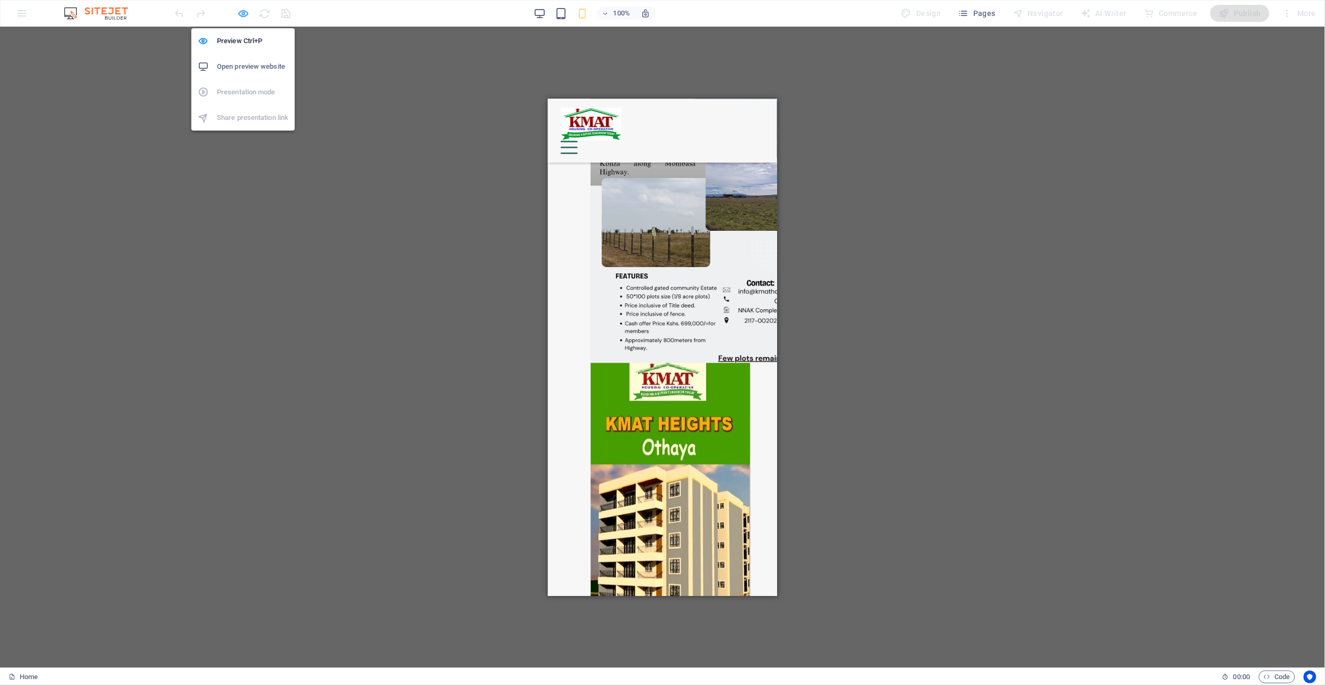
click at [239, 12] on icon "button" at bounding box center [244, 13] width 12 height 12
select select "%"
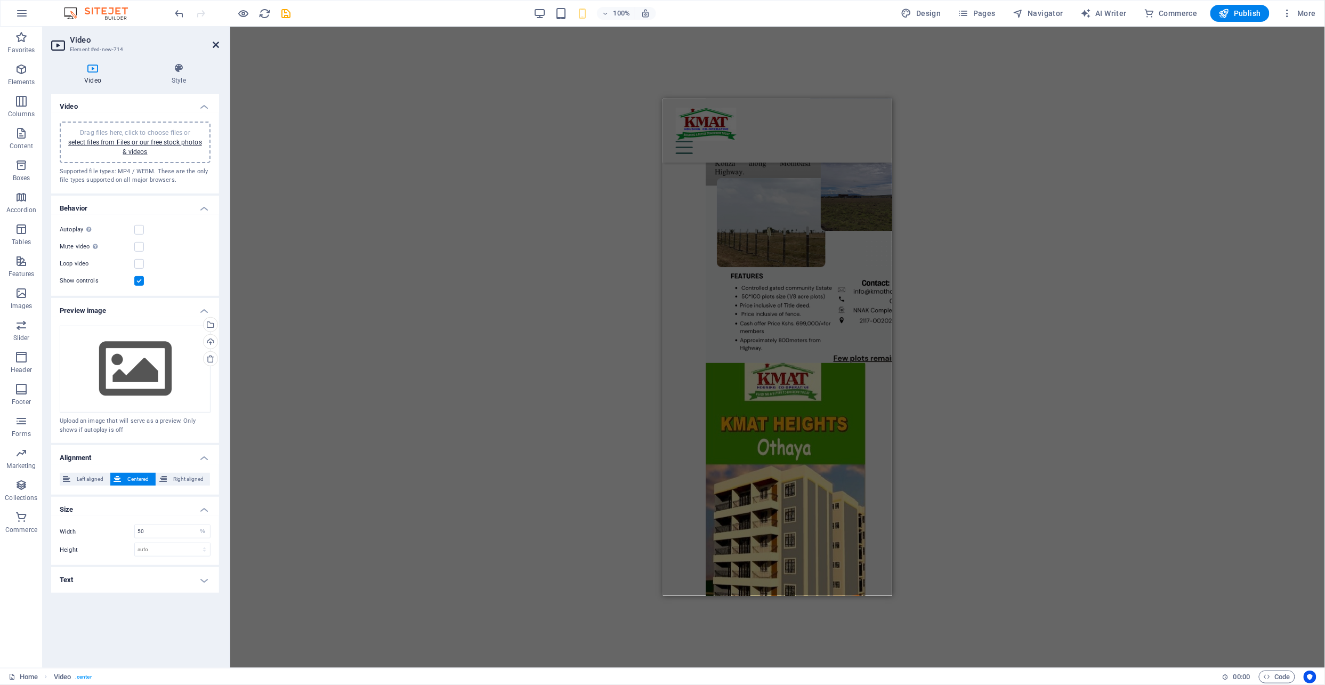
click at [215, 42] on icon at bounding box center [216, 45] width 6 height 9
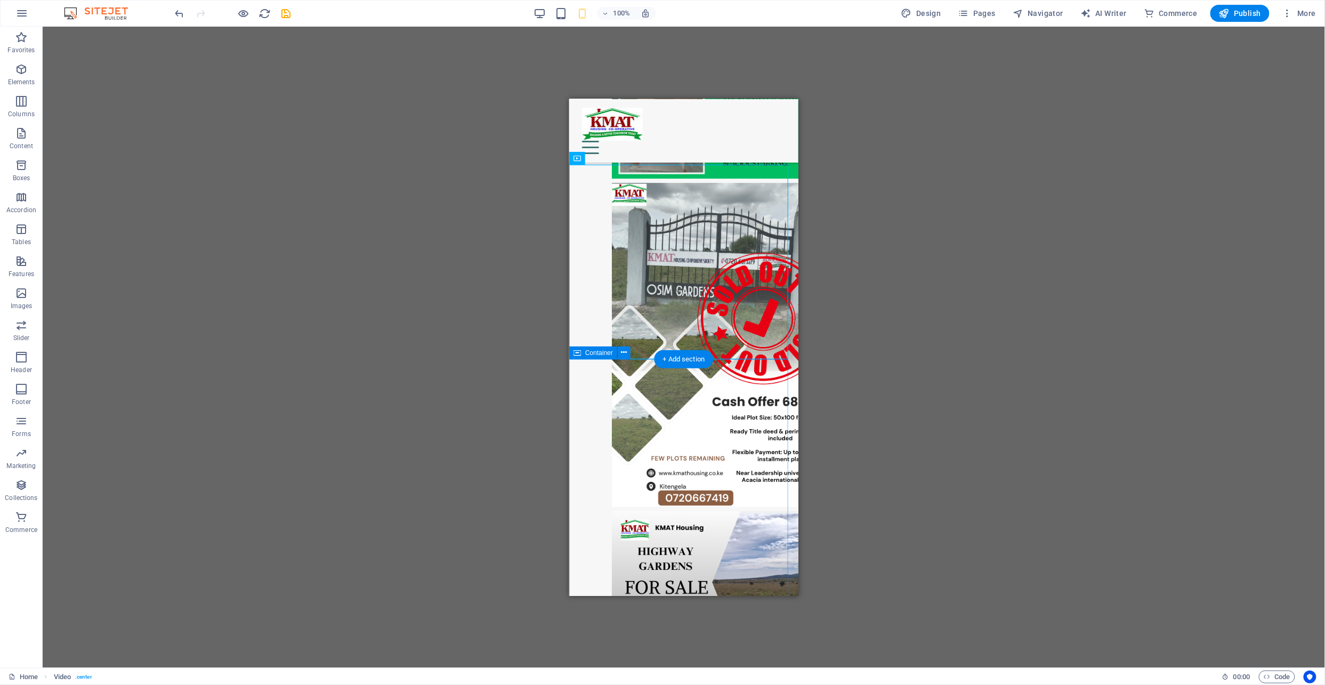
scroll to position [1633, 0]
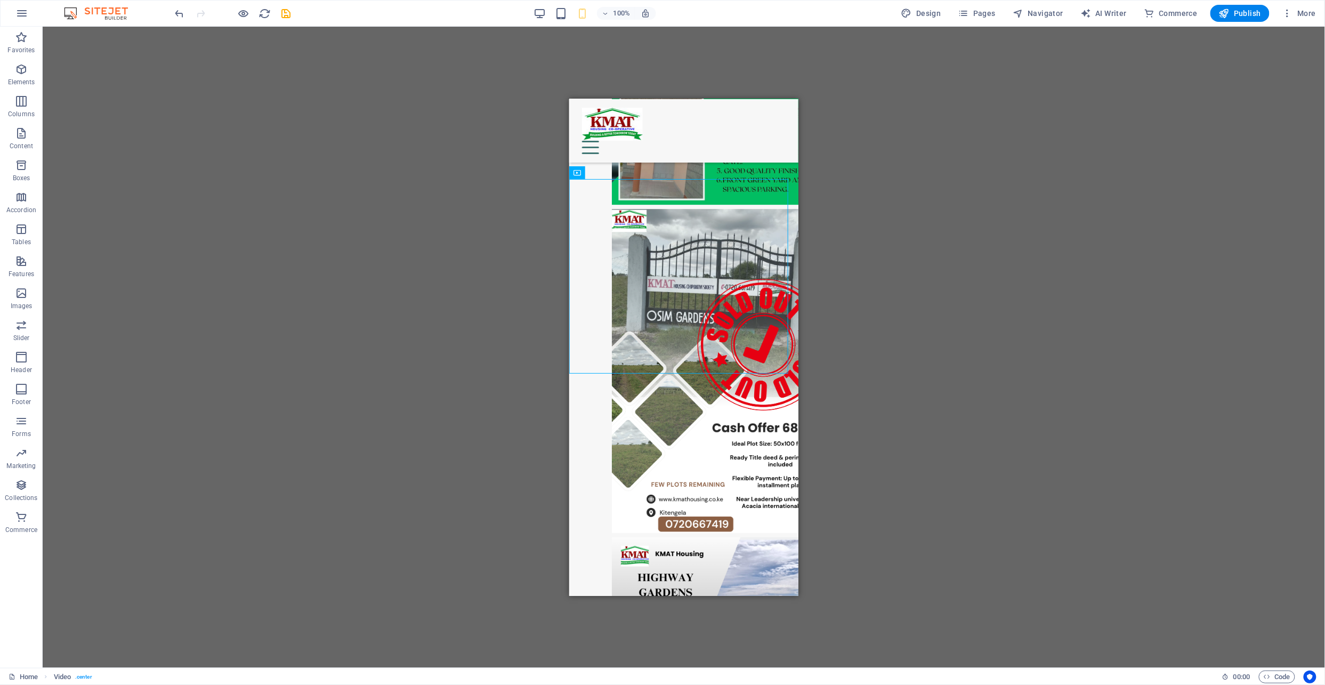
click at [549, 11] on div "100%" at bounding box center [594, 13] width 123 height 17
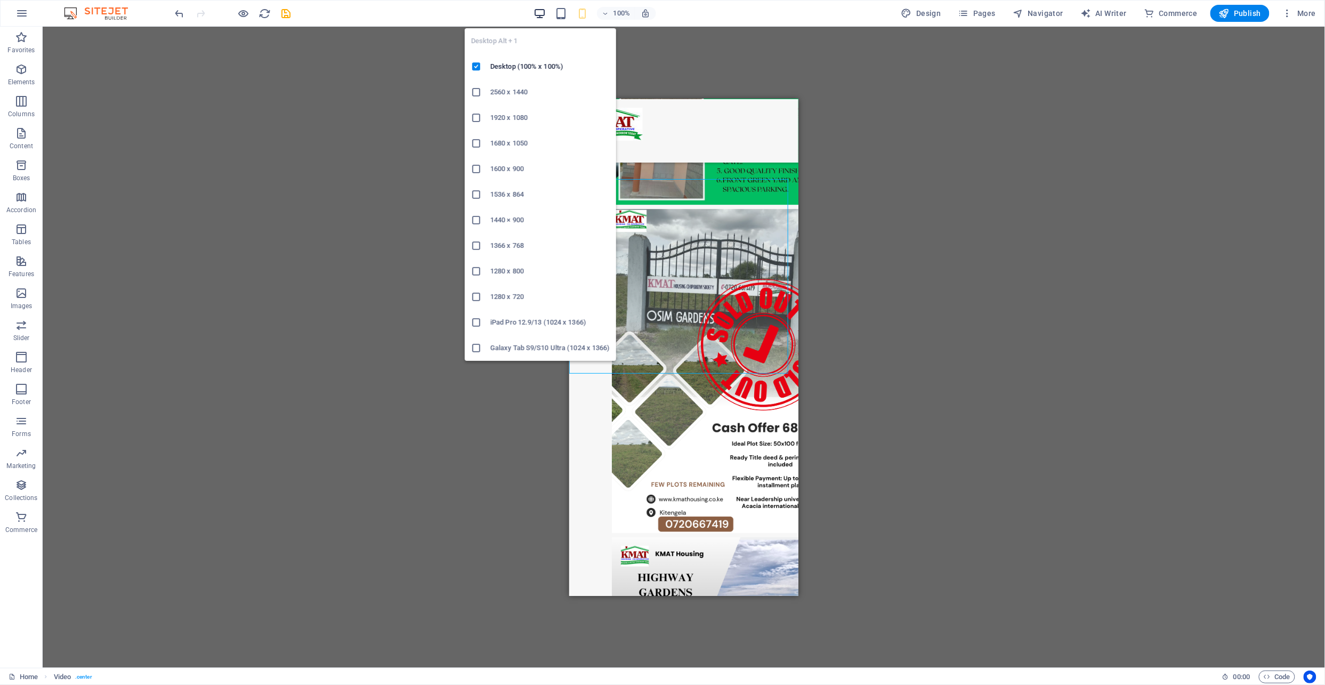
click at [536, 16] on icon "button" at bounding box center [540, 13] width 12 height 12
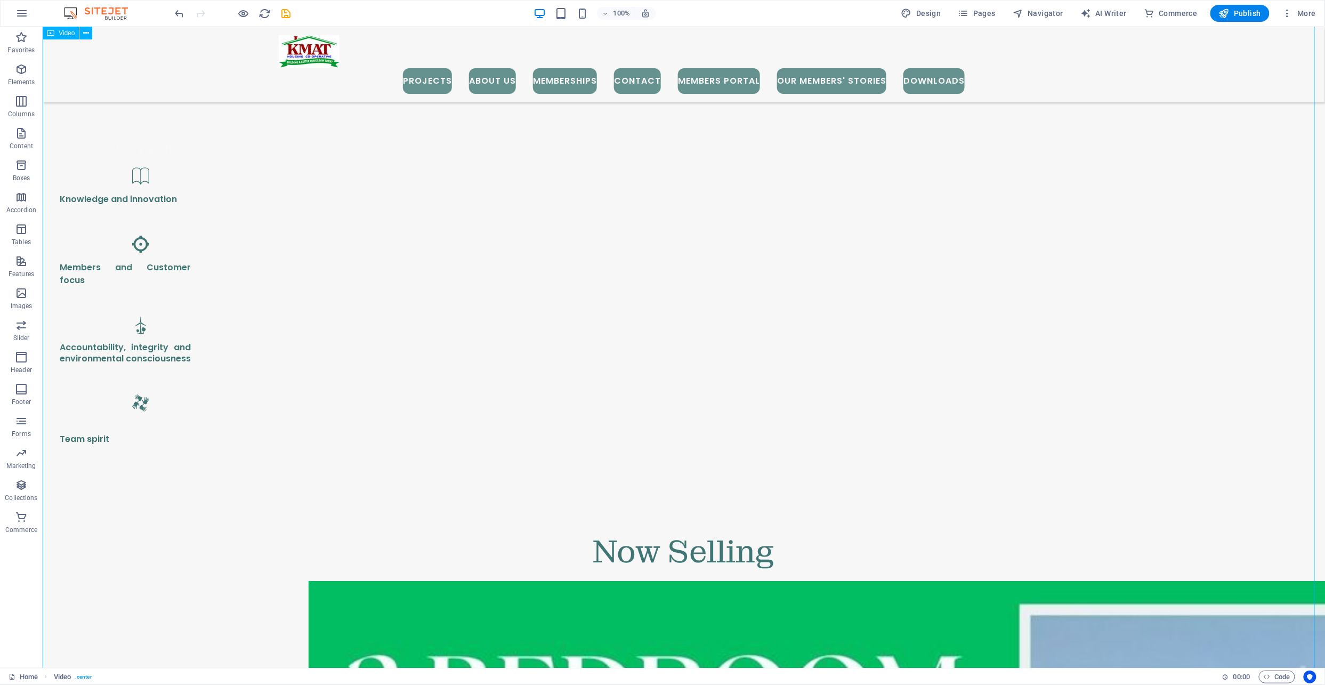
scroll to position [1512, 0]
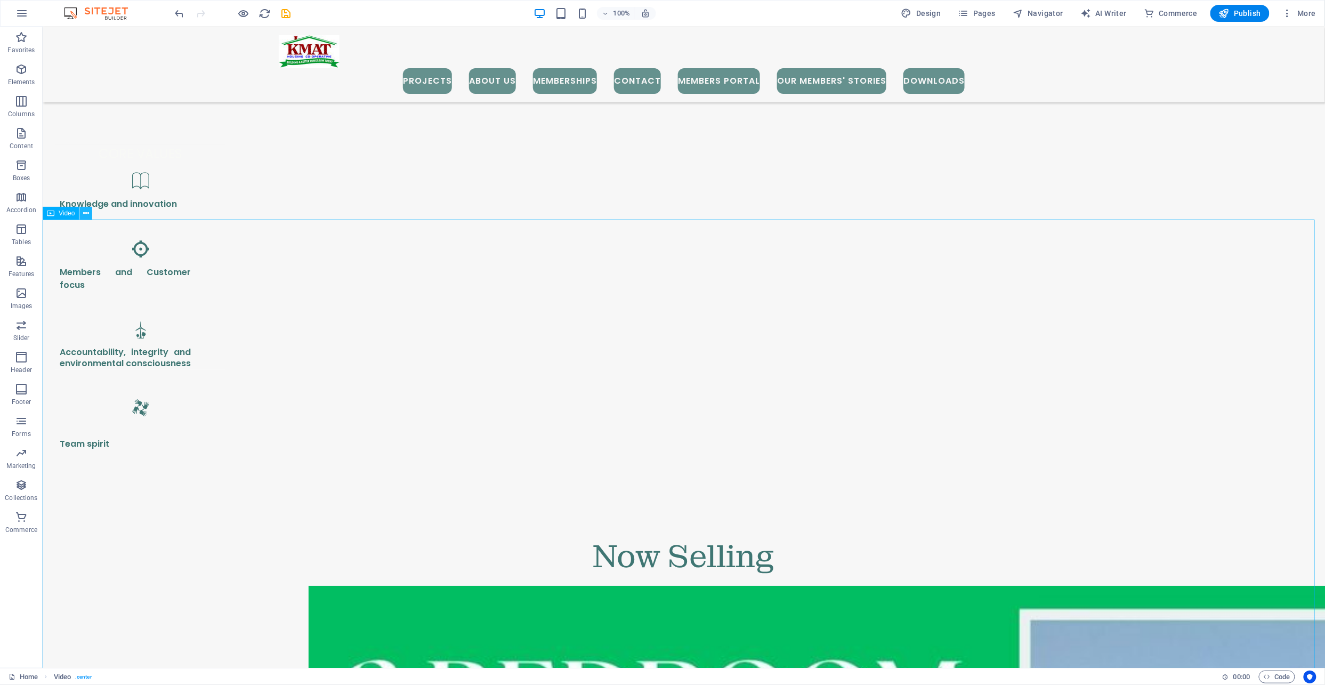
click at [84, 213] on icon at bounding box center [86, 213] width 6 height 11
click at [116, 350] on link "⌦ Delete" at bounding box center [120, 350] width 71 height 16
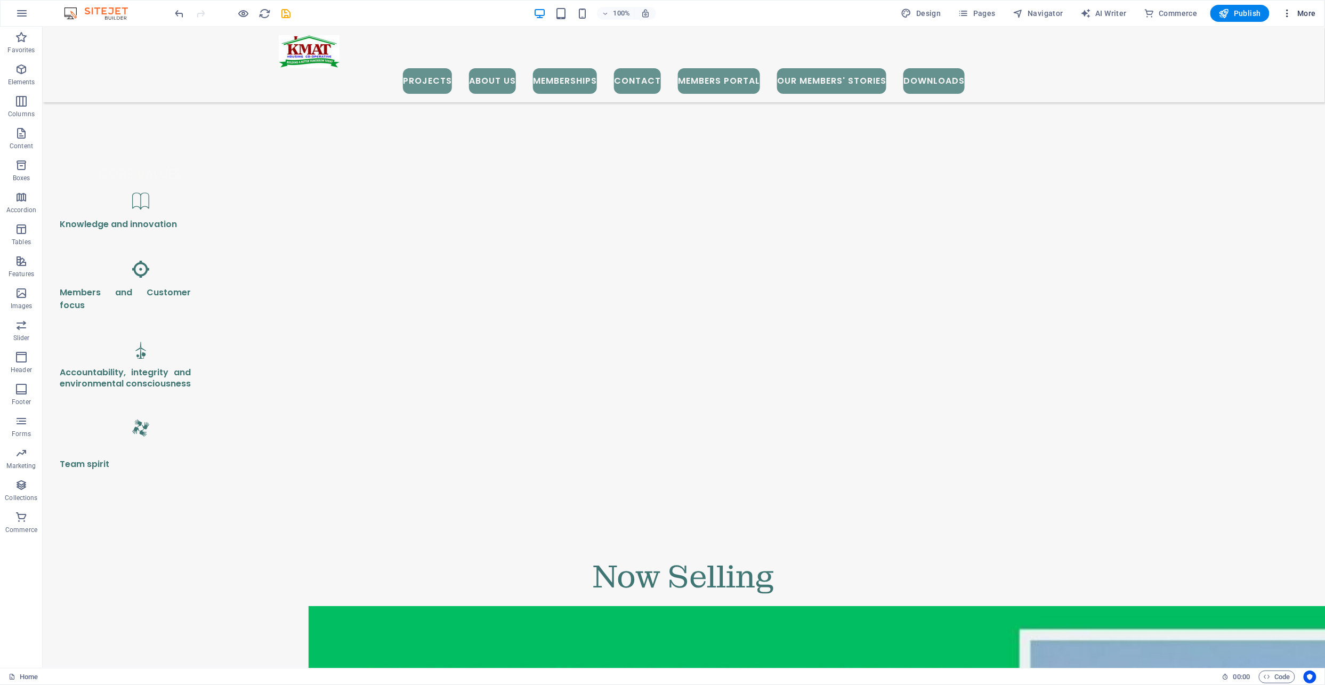
click at [1291, 15] on icon "button" at bounding box center [1288, 13] width 11 height 11
click at [1287, 15] on div at bounding box center [662, 342] width 1325 height 685
